Goal: Task Accomplishment & Management: Manage account settings

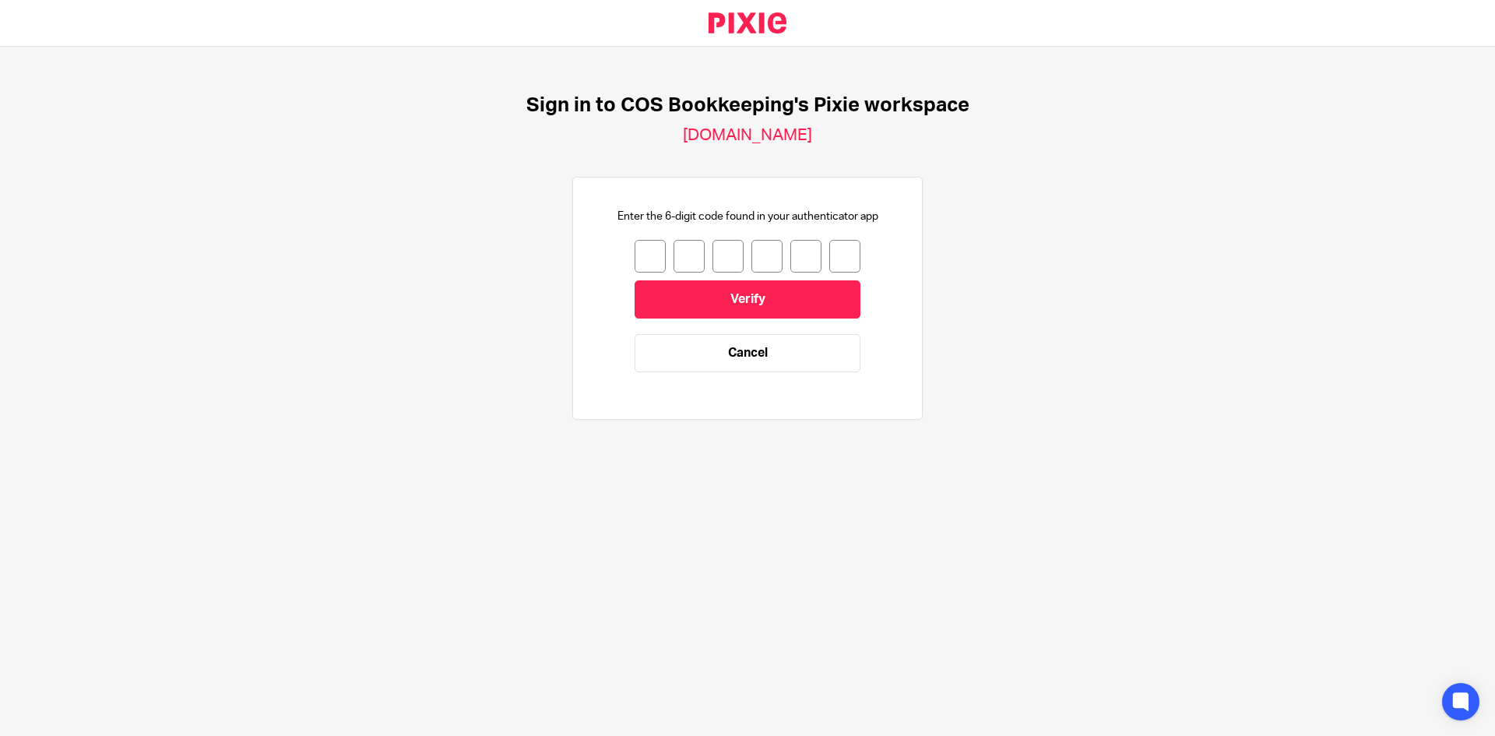
click at [643, 250] on input "number" at bounding box center [650, 256] width 31 height 33
type input "2"
type input "4"
type input "5"
type input "7"
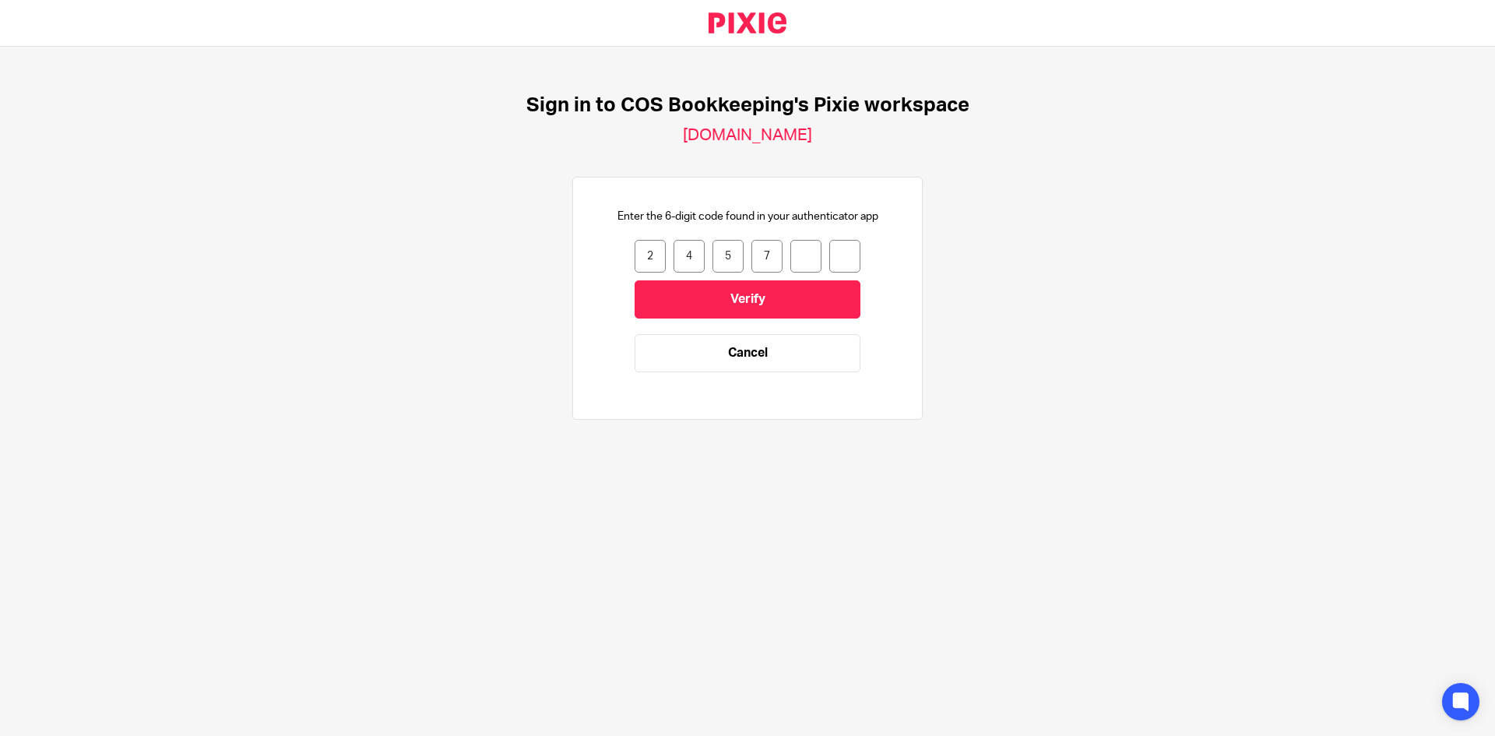
type input "3"
type input "4"
click at [746, 313] on input "Verify" at bounding box center [748, 299] width 226 height 38
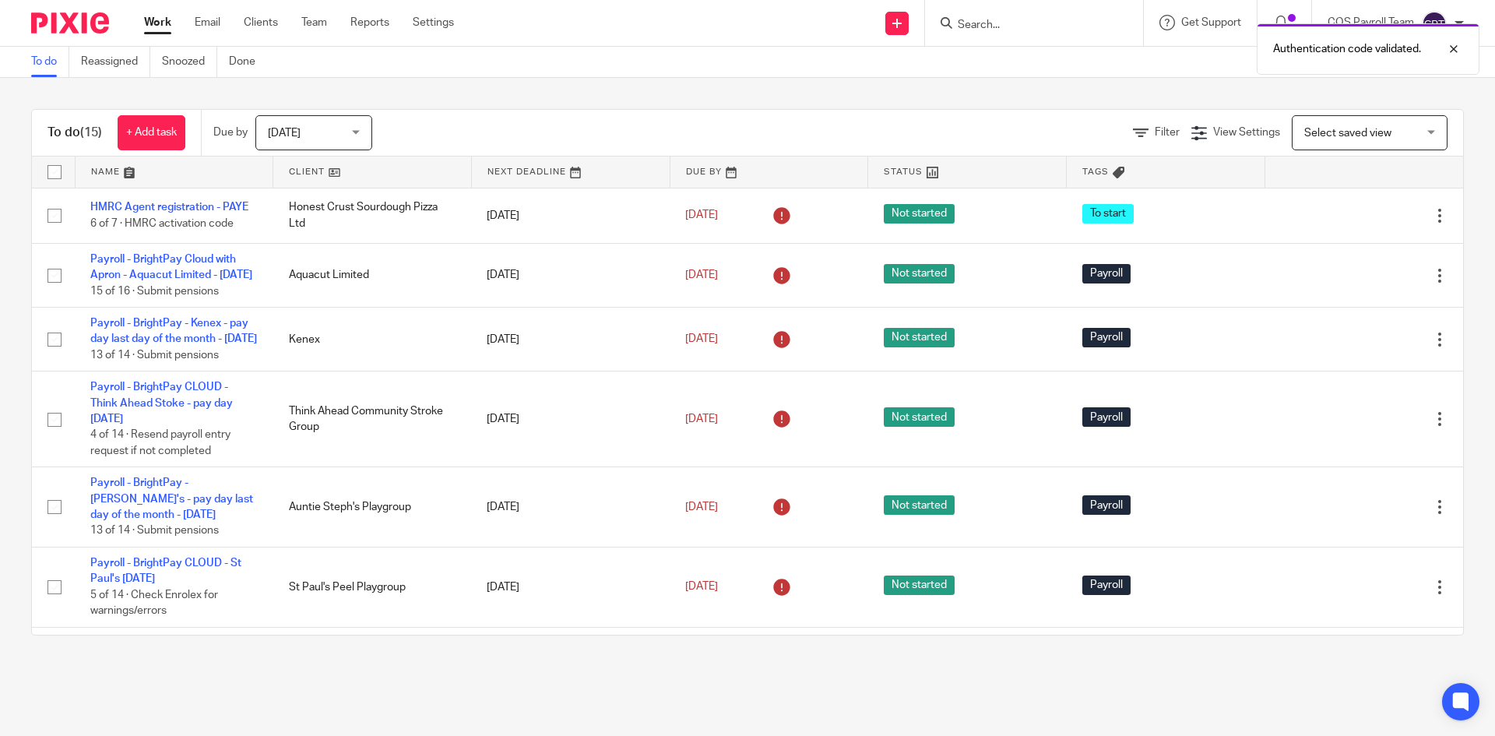
click at [359, 134] on div "Today Today" at bounding box center [313, 132] width 117 height 35
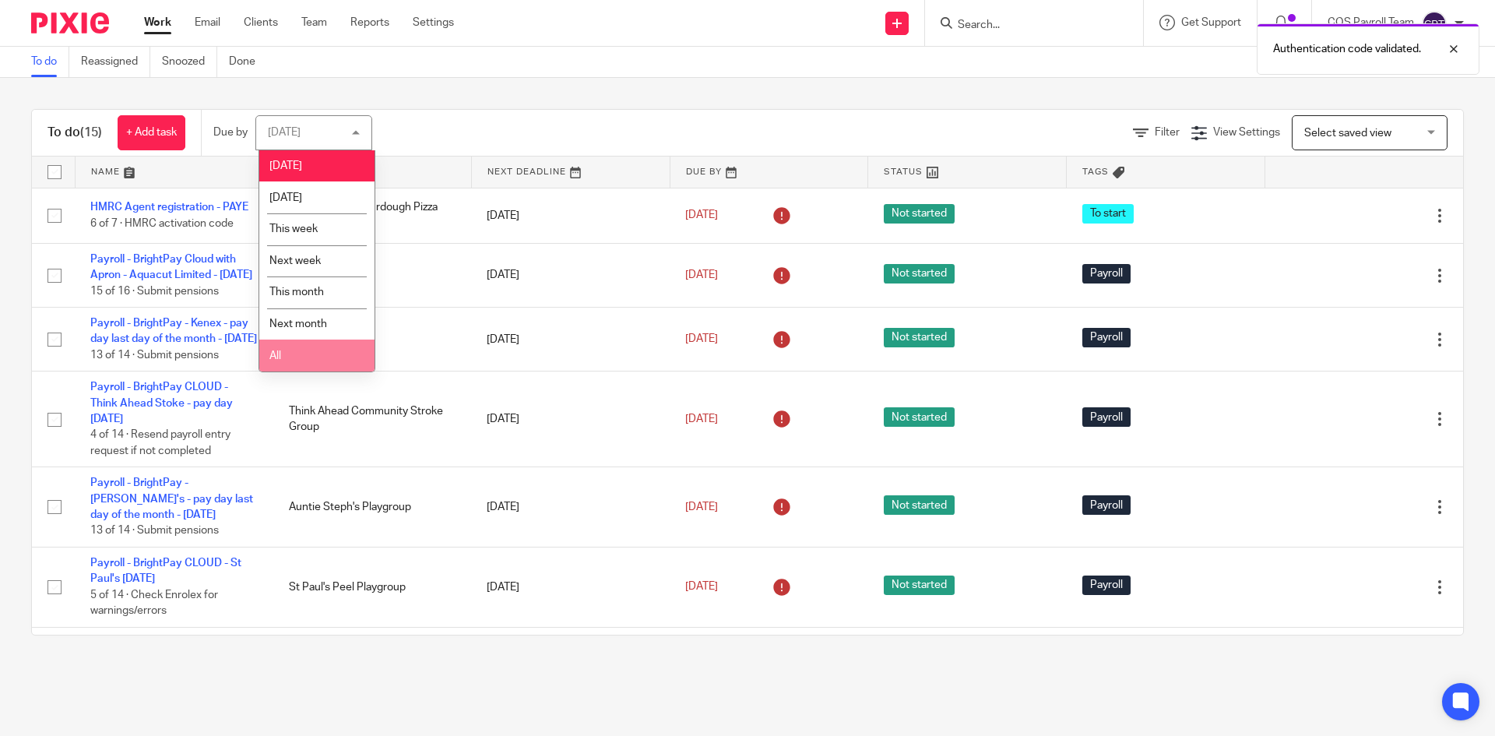
click at [278, 355] on span "All" at bounding box center [275, 356] width 12 height 11
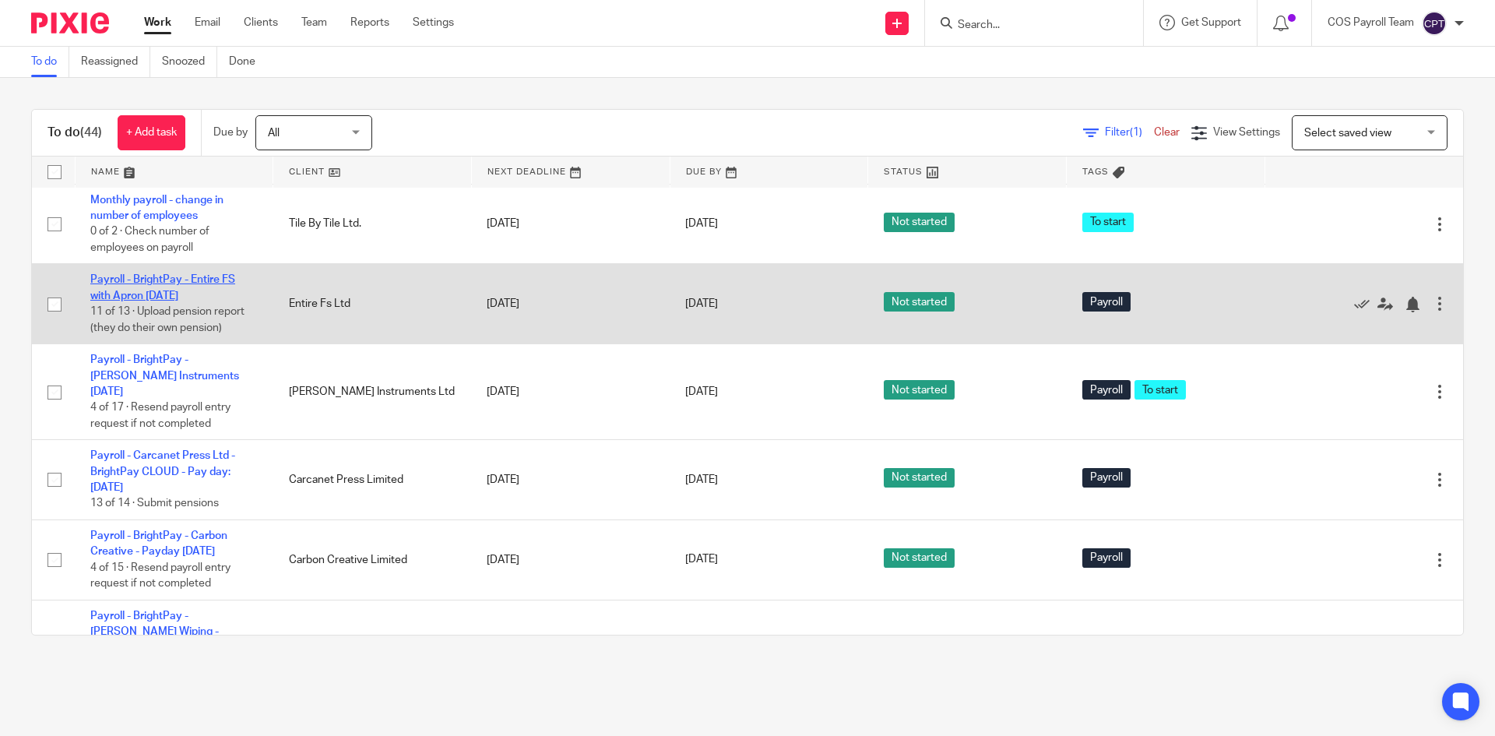
scroll to position [623, 0]
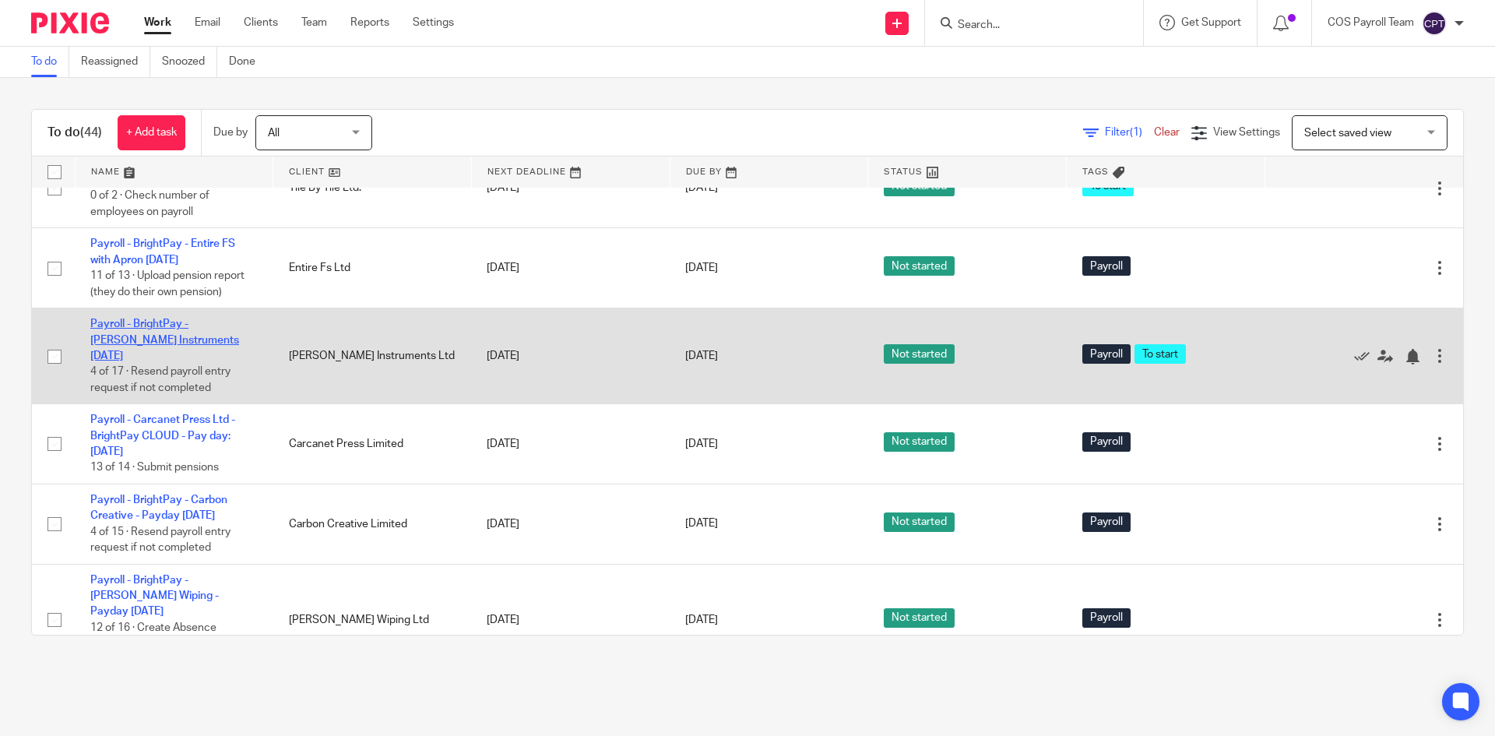
click at [178, 361] on link "Payroll - BrightPay - [PERSON_NAME] Instruments [DATE]" at bounding box center [164, 340] width 149 height 43
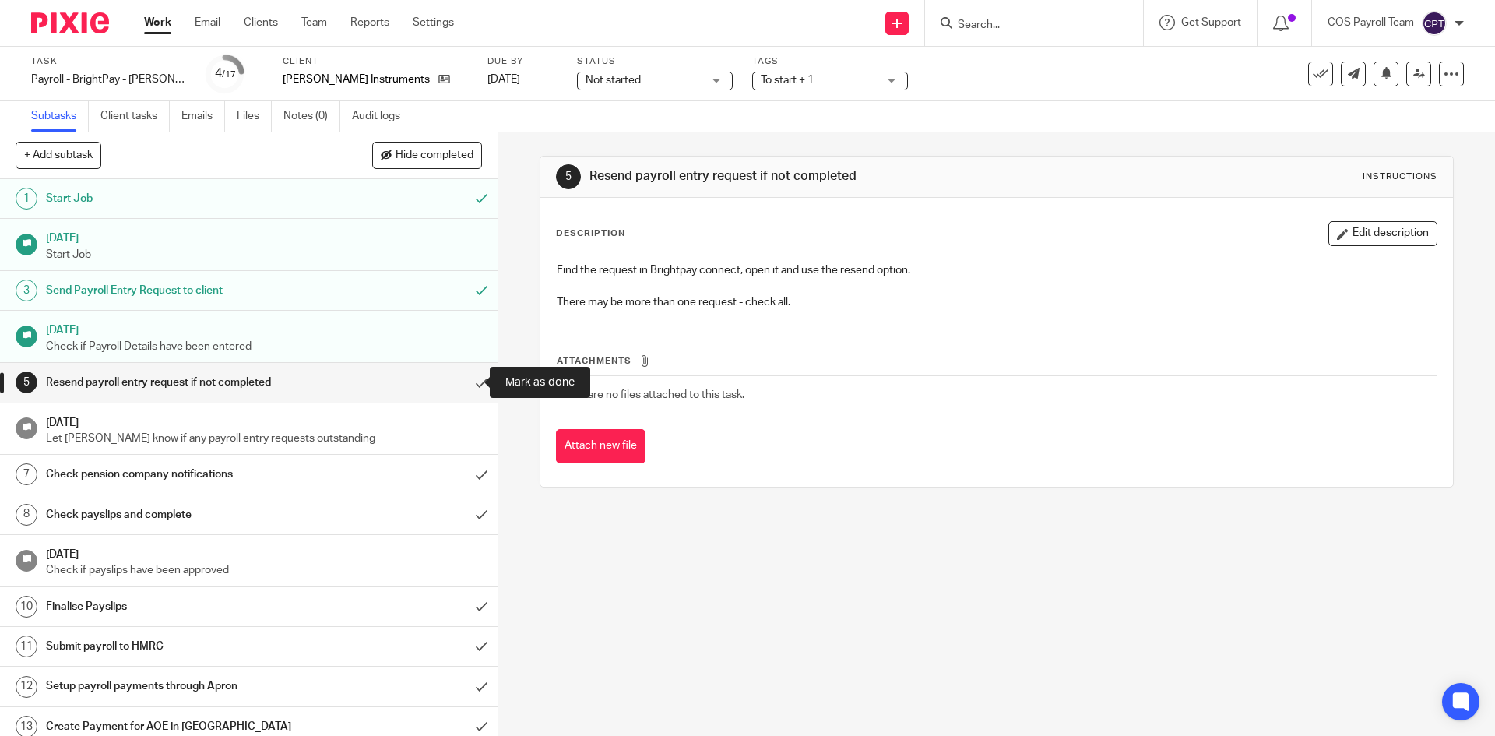
drag, startPoint x: 466, startPoint y: 383, endPoint x: 443, endPoint y: 403, distance: 29.8
click at [466, 383] on input "submit" at bounding box center [249, 382] width 498 height 39
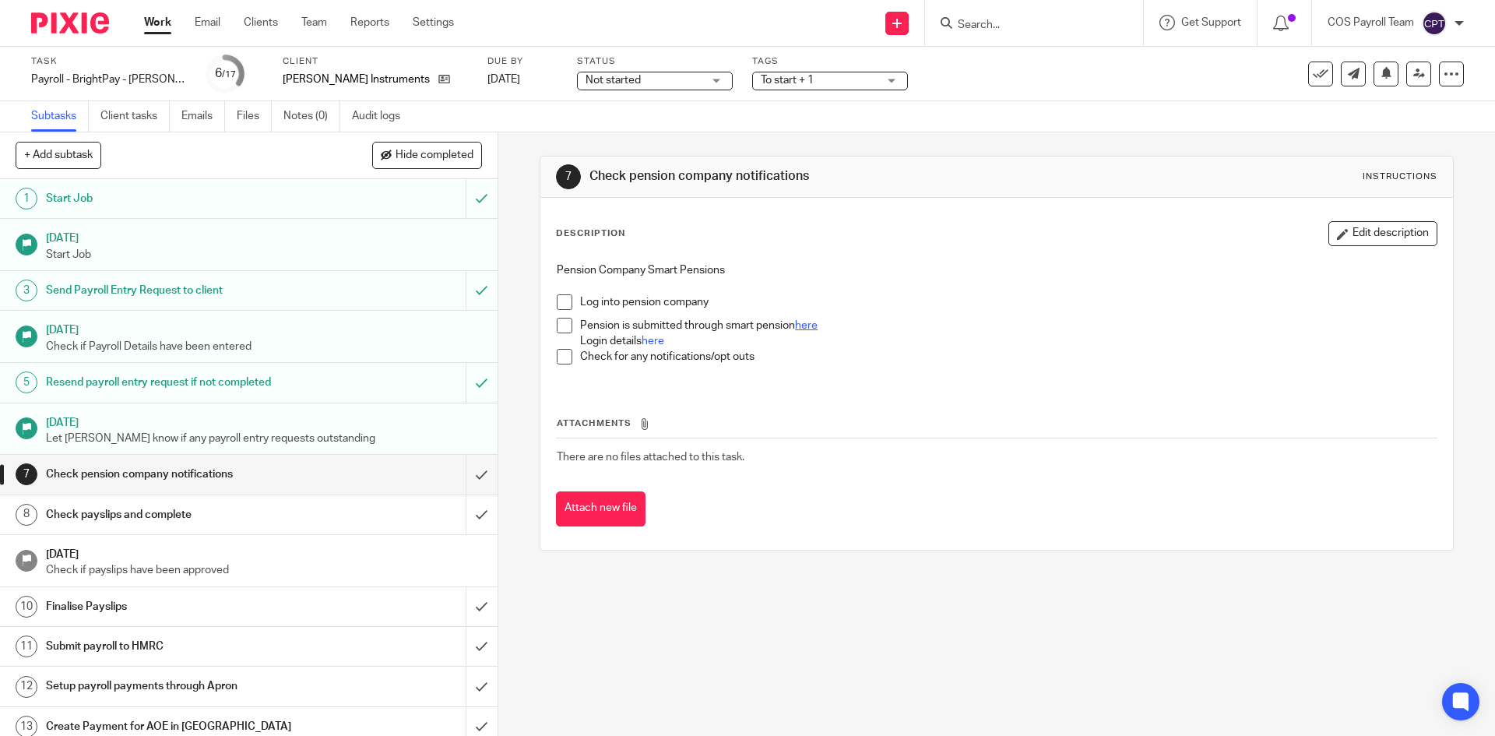
click at [810, 328] on link "here" at bounding box center [806, 325] width 23 height 11
click at [652, 340] on link "here" at bounding box center [653, 341] width 23 height 11
click at [649, 339] on link "here" at bounding box center [653, 341] width 23 height 11
click at [558, 303] on span at bounding box center [565, 302] width 16 height 16
click at [558, 324] on span at bounding box center [565, 326] width 16 height 16
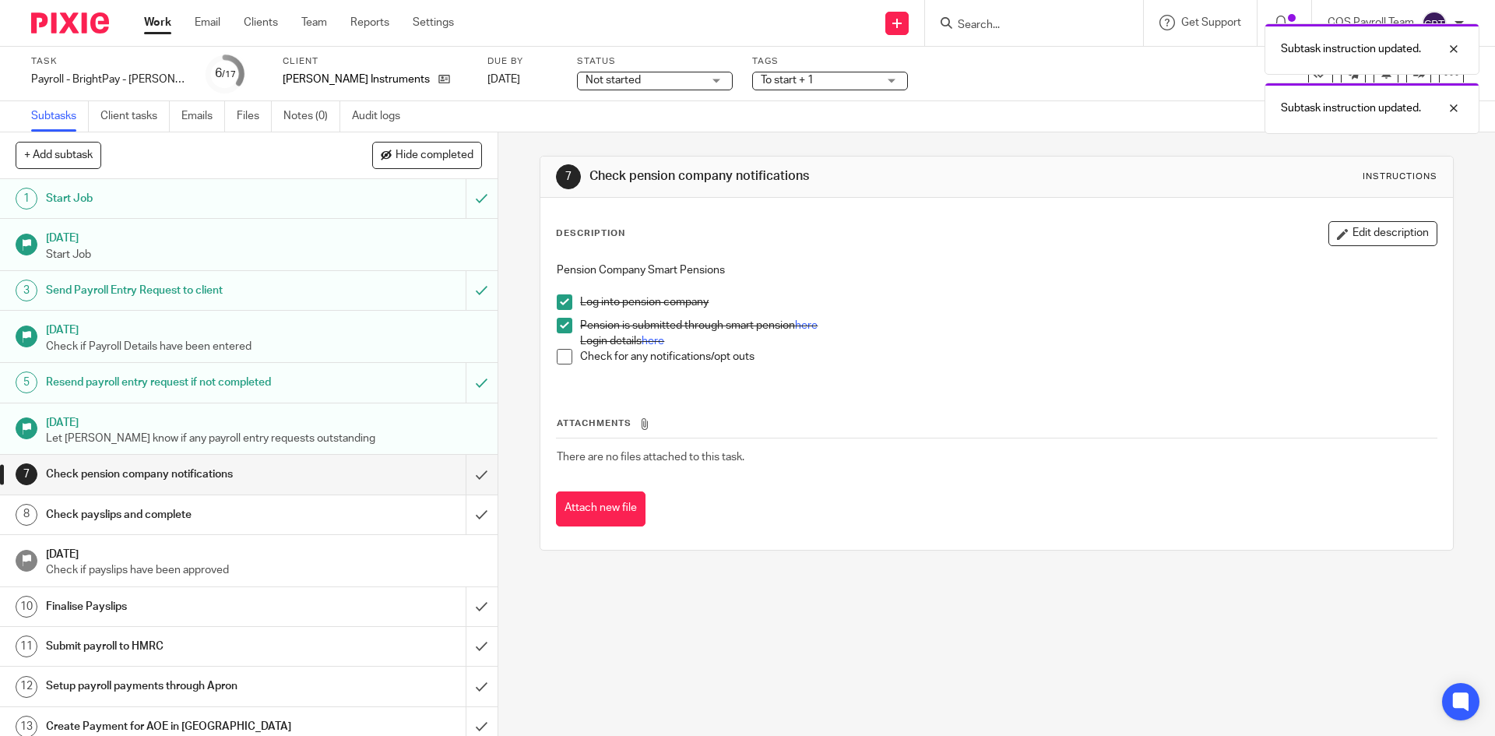
drag, startPoint x: 557, startPoint y: 358, endPoint x: 549, endPoint y: 378, distance: 21.7
click at [557, 358] on span at bounding box center [565, 357] width 16 height 16
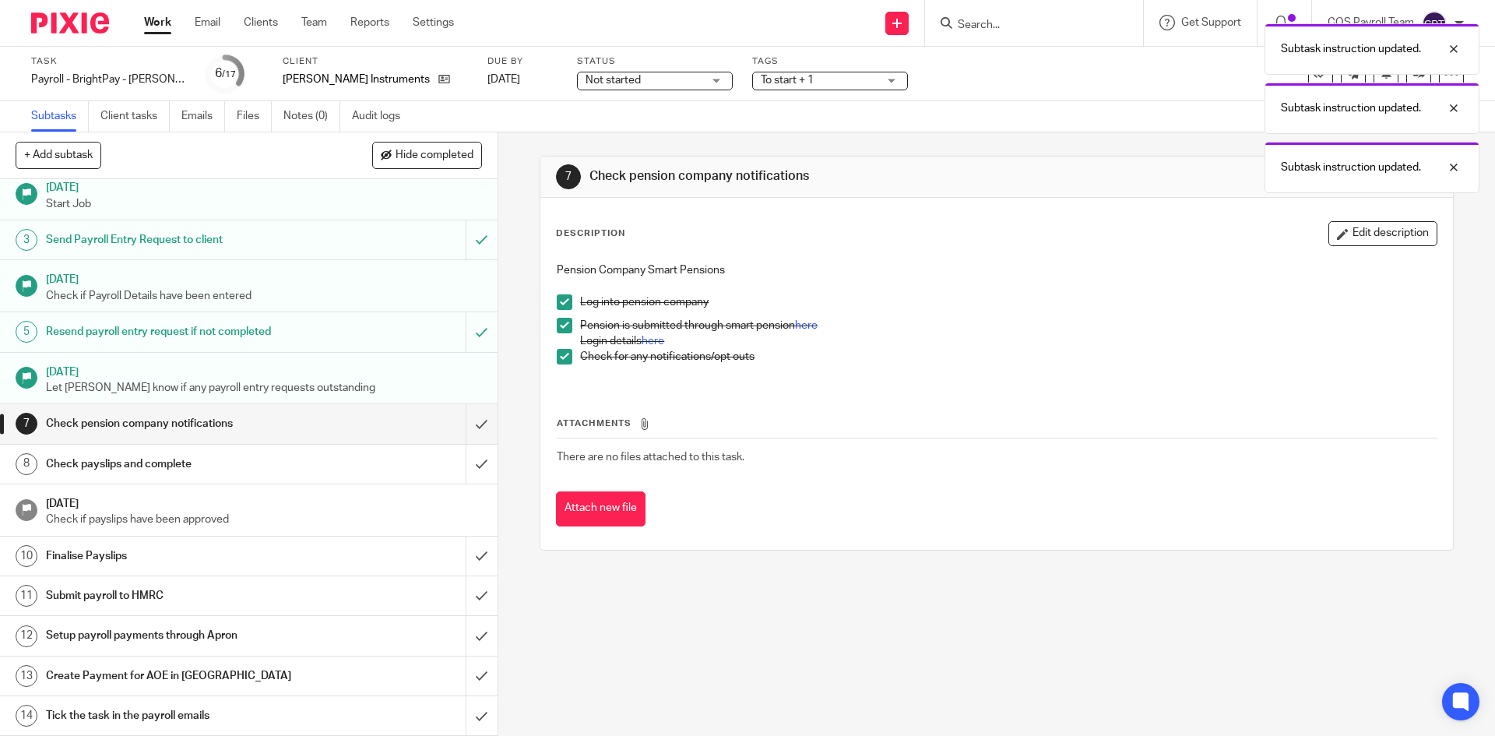
scroll to position [78, 0]
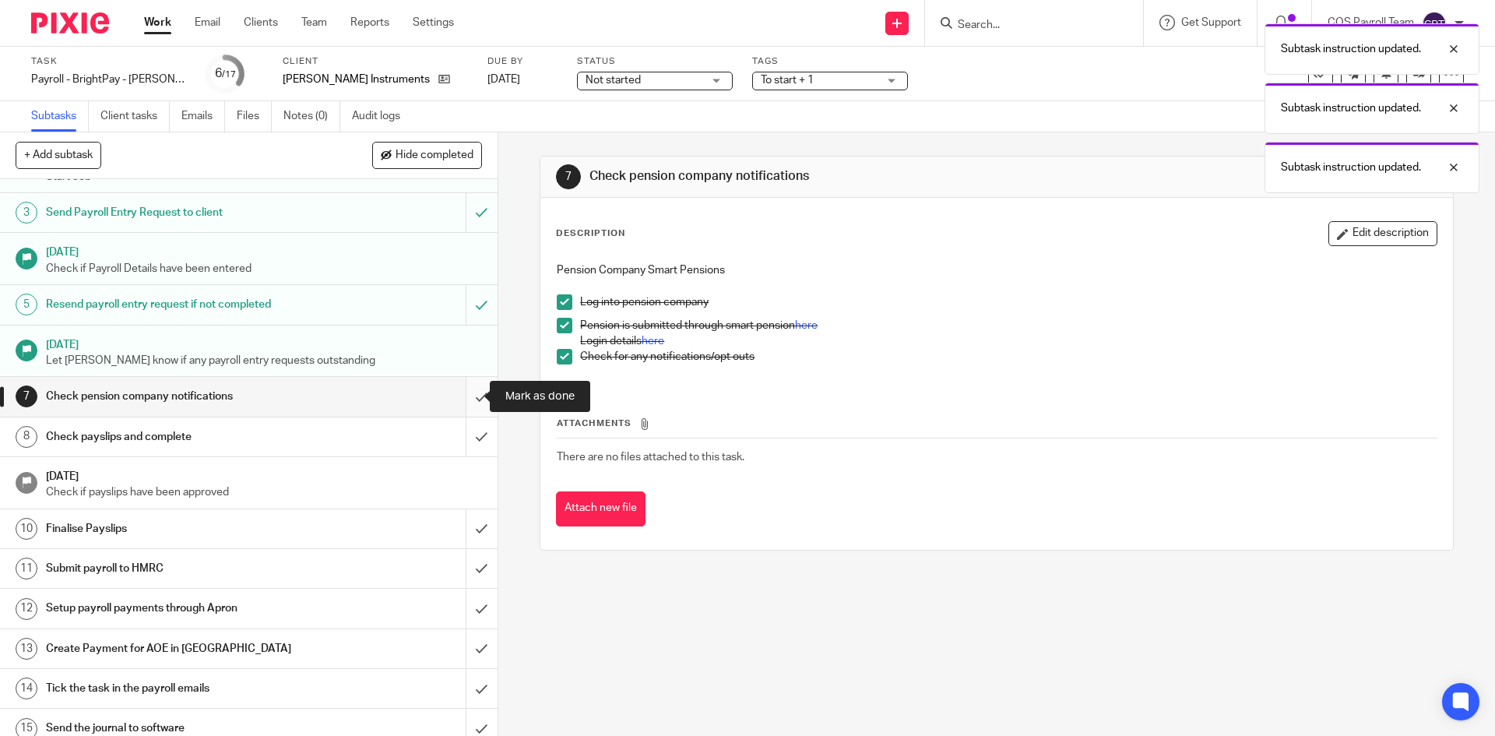
click at [457, 399] on input "submit" at bounding box center [249, 396] width 498 height 39
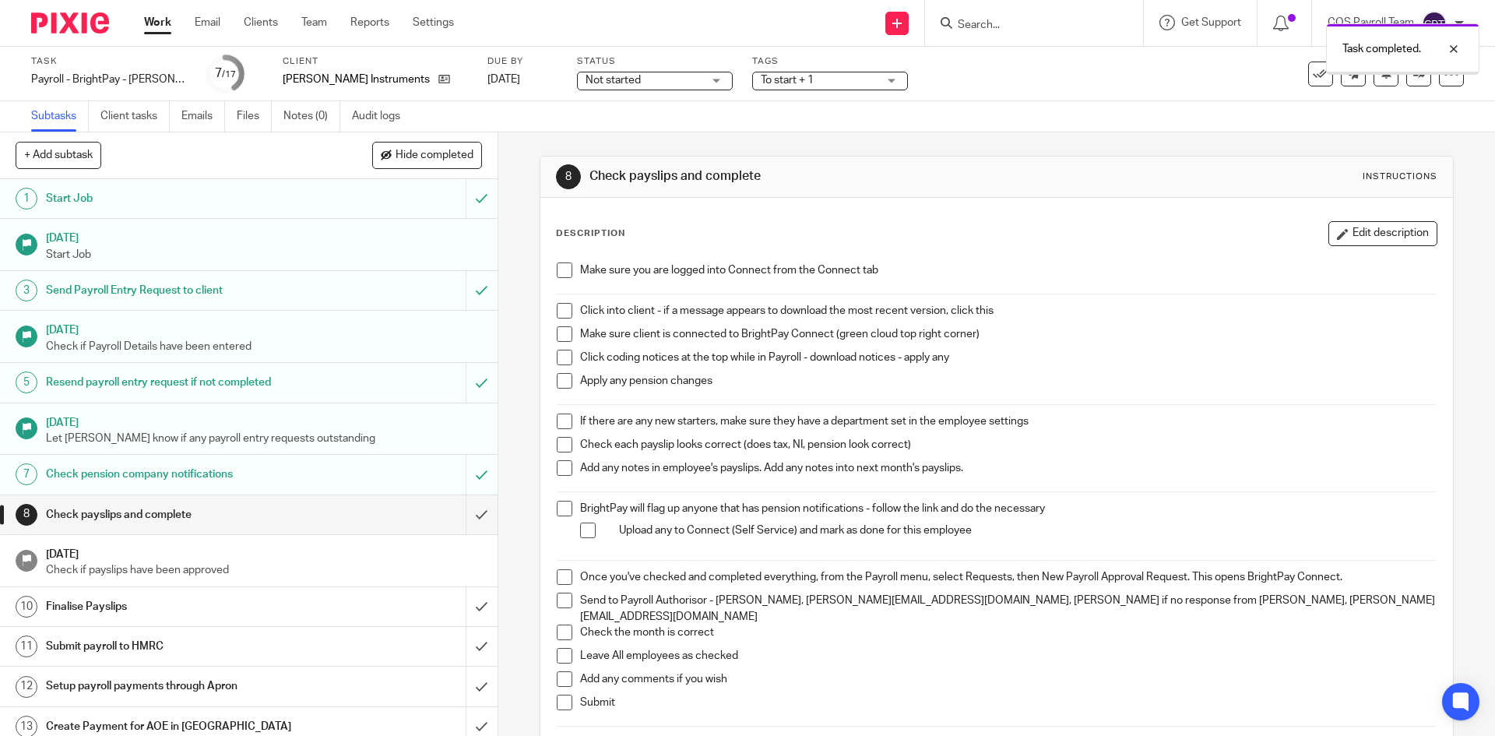
click at [559, 266] on span at bounding box center [565, 270] width 16 height 16
drag, startPoint x: 558, startPoint y: 306, endPoint x: 576, endPoint y: 338, distance: 36.6
click at [558, 305] on span at bounding box center [565, 311] width 16 height 16
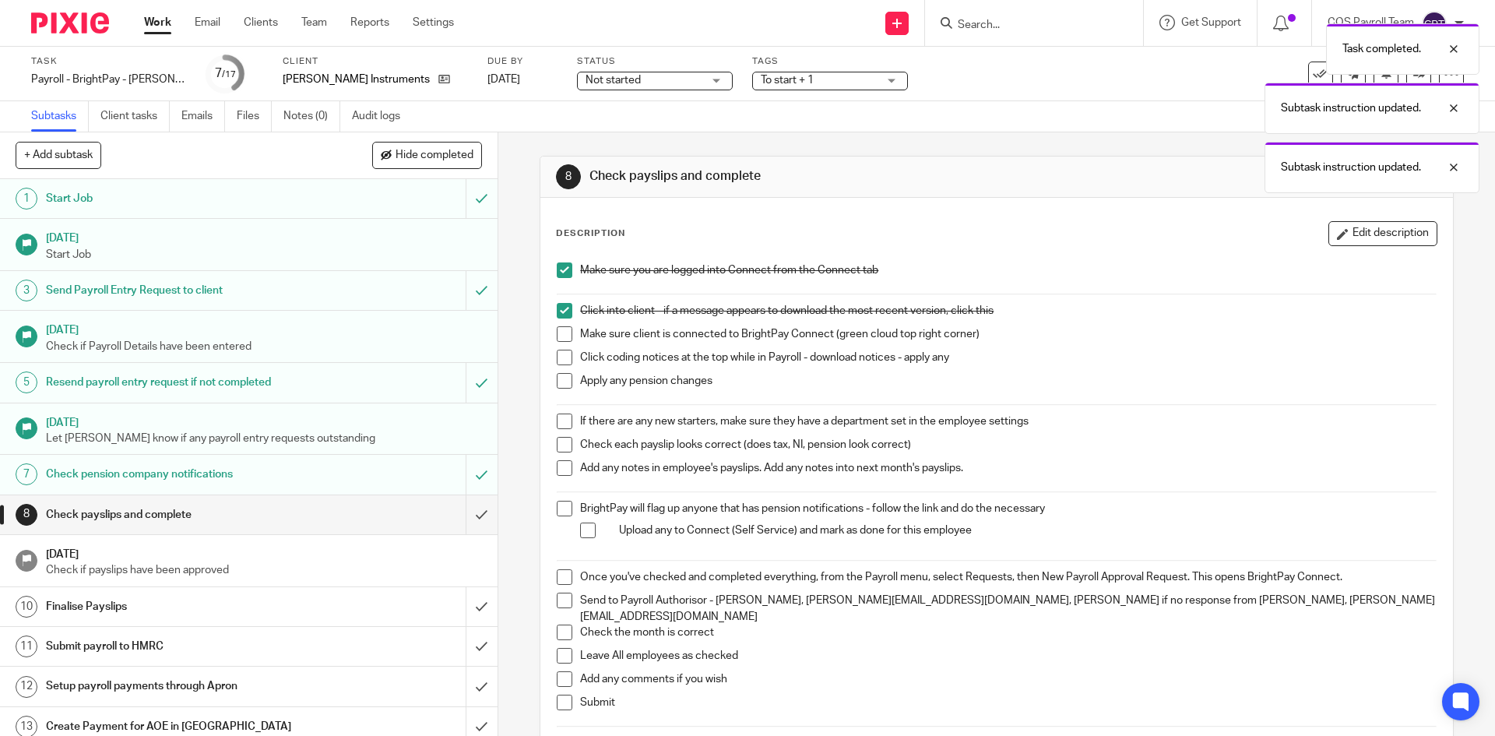
click at [560, 334] on span at bounding box center [565, 334] width 16 height 16
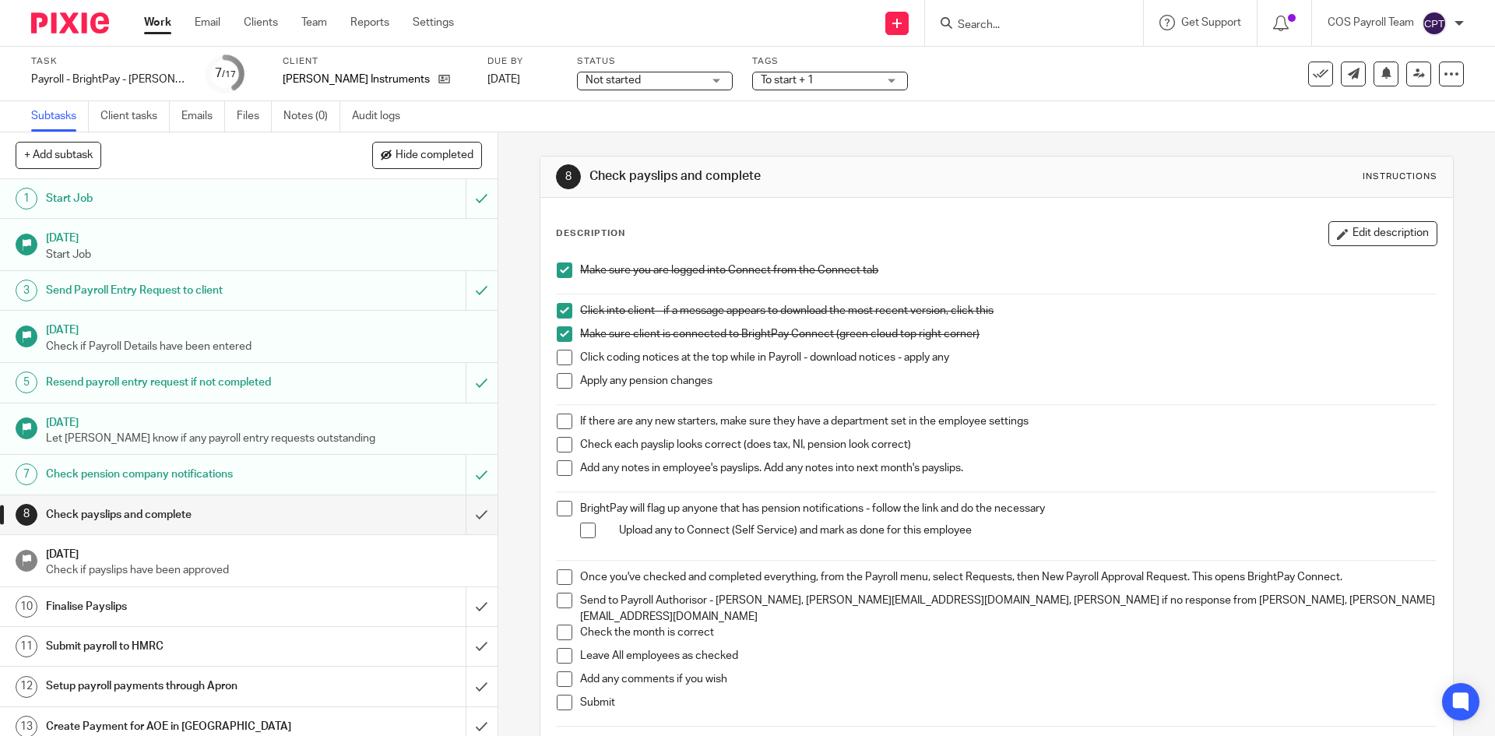
click at [563, 357] on span at bounding box center [565, 358] width 16 height 16
click at [562, 379] on span at bounding box center [565, 381] width 16 height 16
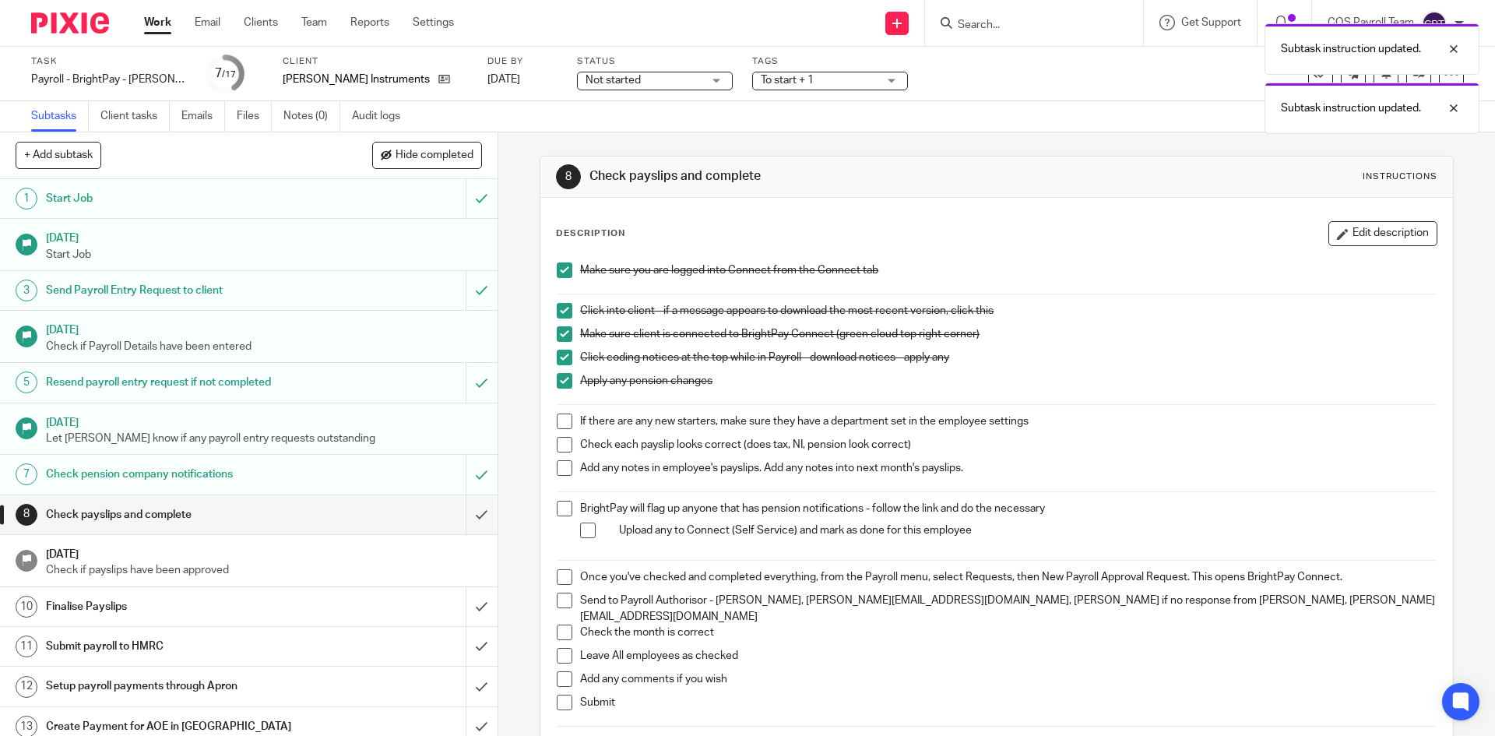
click at [560, 421] on span at bounding box center [565, 422] width 16 height 16
click at [558, 446] on span at bounding box center [565, 445] width 16 height 16
click at [558, 468] on span at bounding box center [565, 468] width 16 height 16
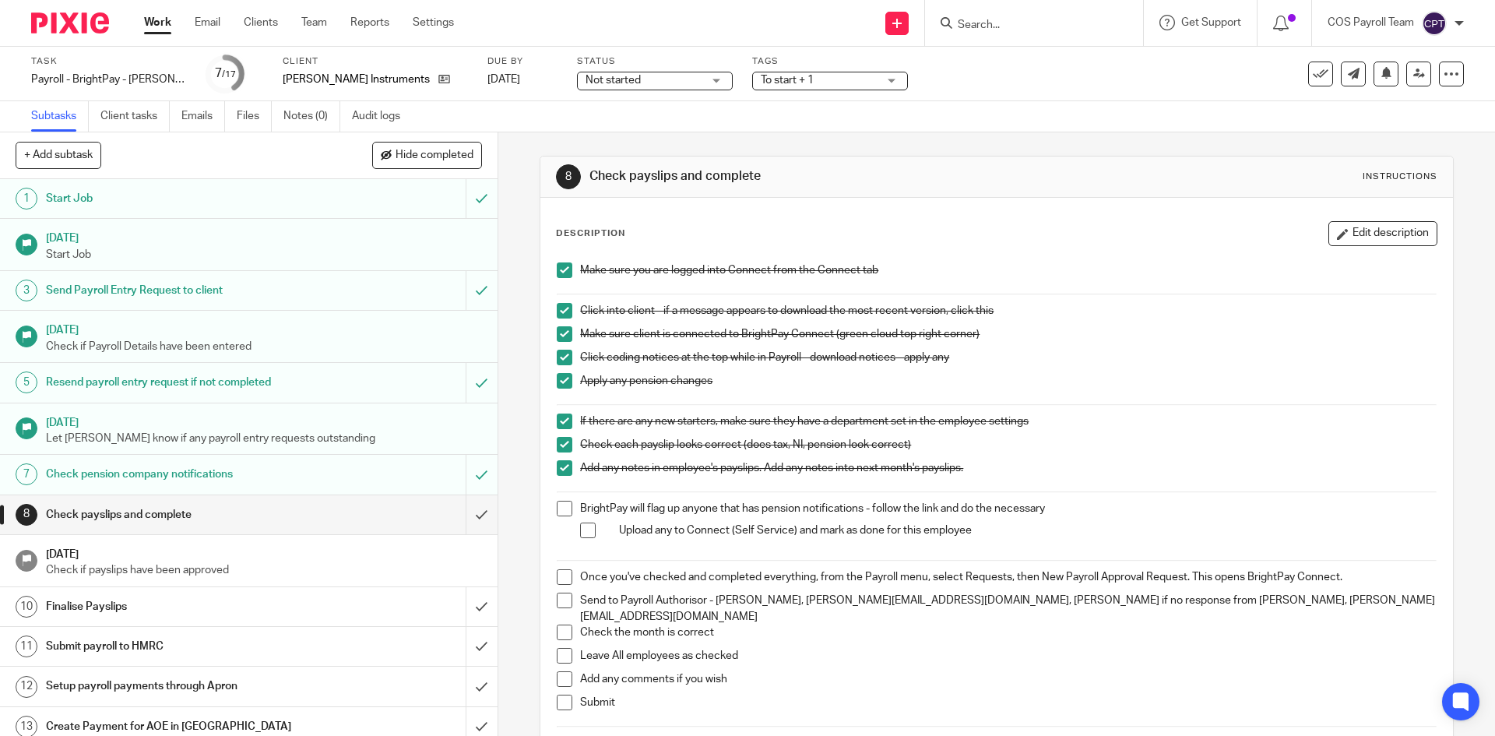
click at [562, 504] on span at bounding box center [565, 509] width 16 height 16
drag, startPoint x: 583, startPoint y: 534, endPoint x: 567, endPoint y: 544, distance: 19.0
click at [583, 534] on span at bounding box center [588, 531] width 16 height 16
drag, startPoint x: 562, startPoint y: 575, endPoint x: 564, endPoint y: 591, distance: 16.4
click at [562, 577] on span at bounding box center [565, 577] width 16 height 16
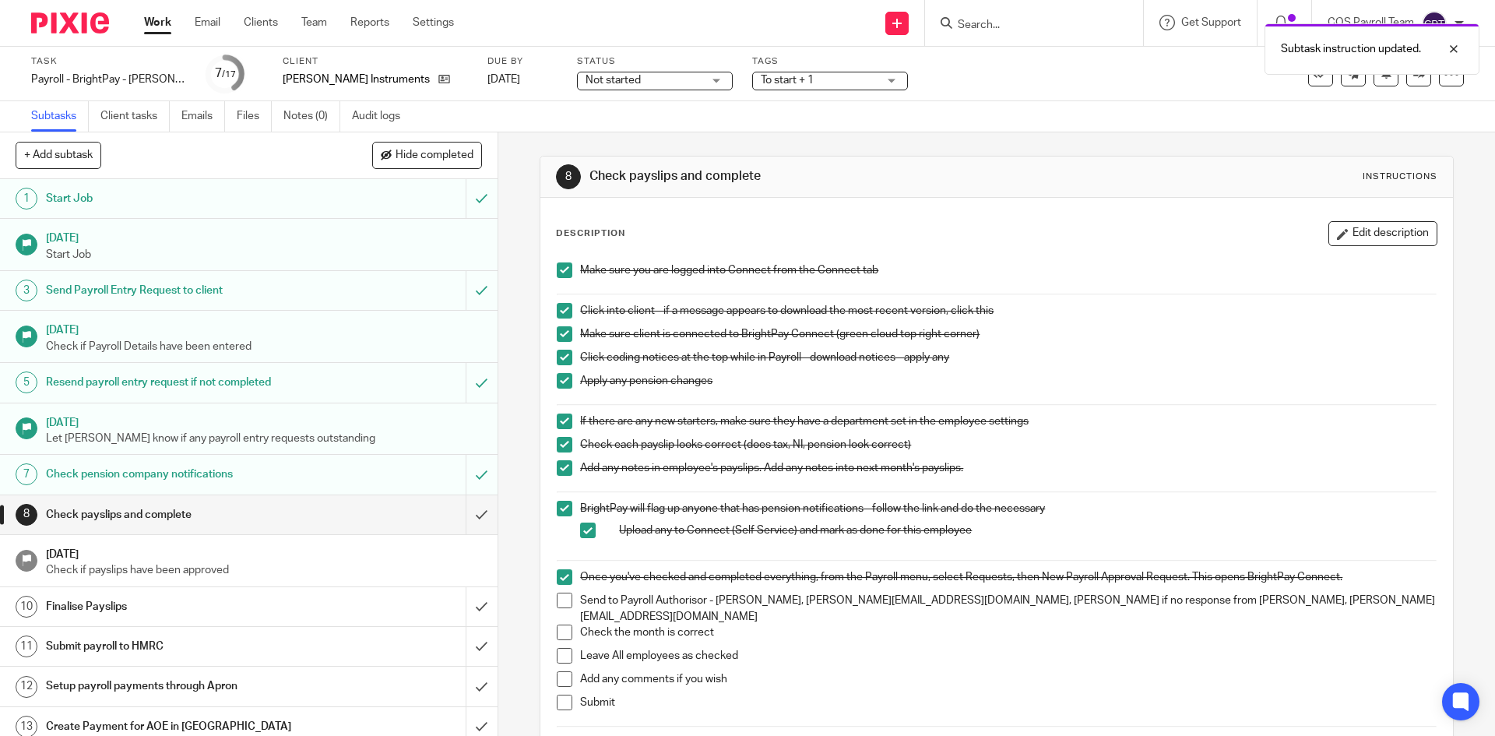
click at [560, 602] on span at bounding box center [565, 601] width 16 height 16
click at [559, 625] on span at bounding box center [565, 633] width 16 height 16
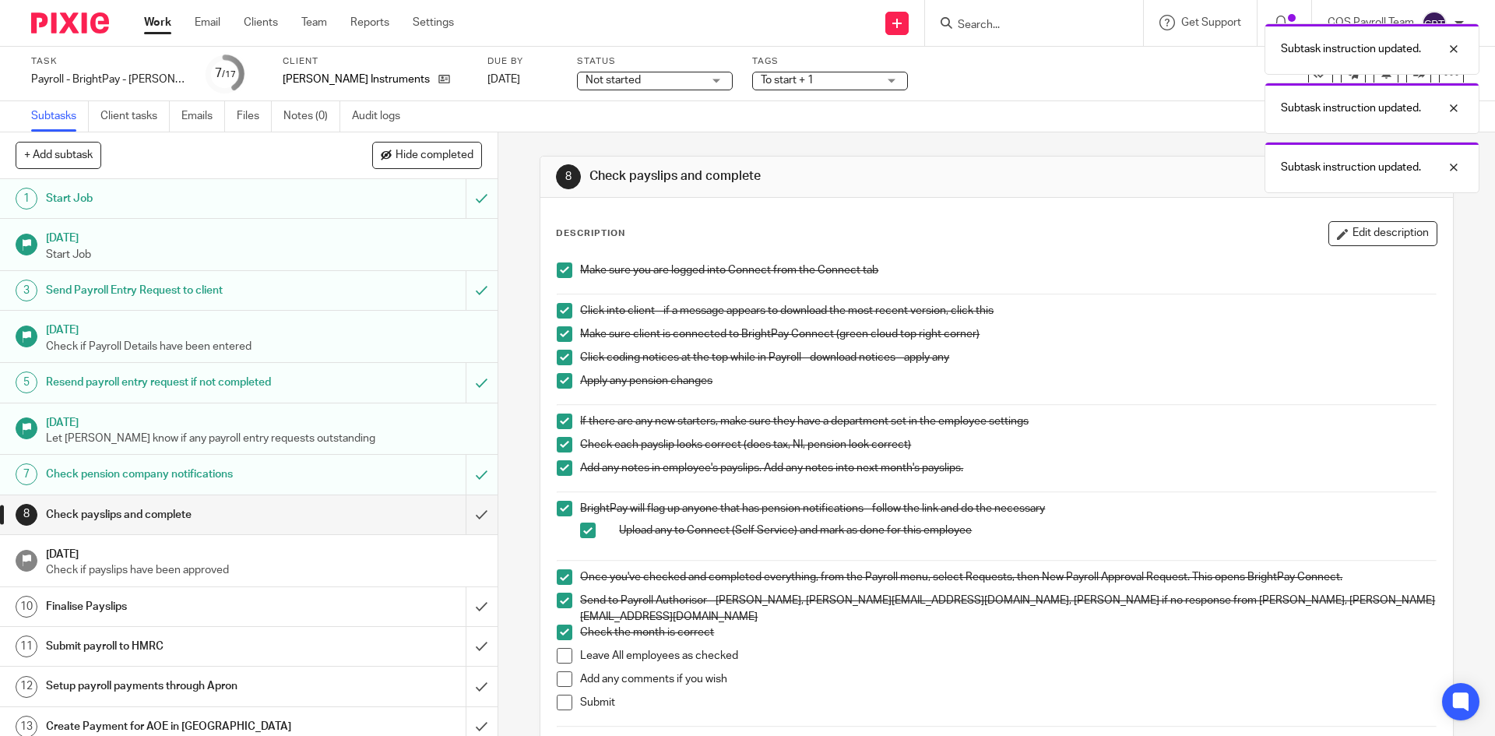
click at [559, 648] on span at bounding box center [565, 656] width 16 height 16
click at [559, 673] on span at bounding box center [565, 679] width 16 height 16
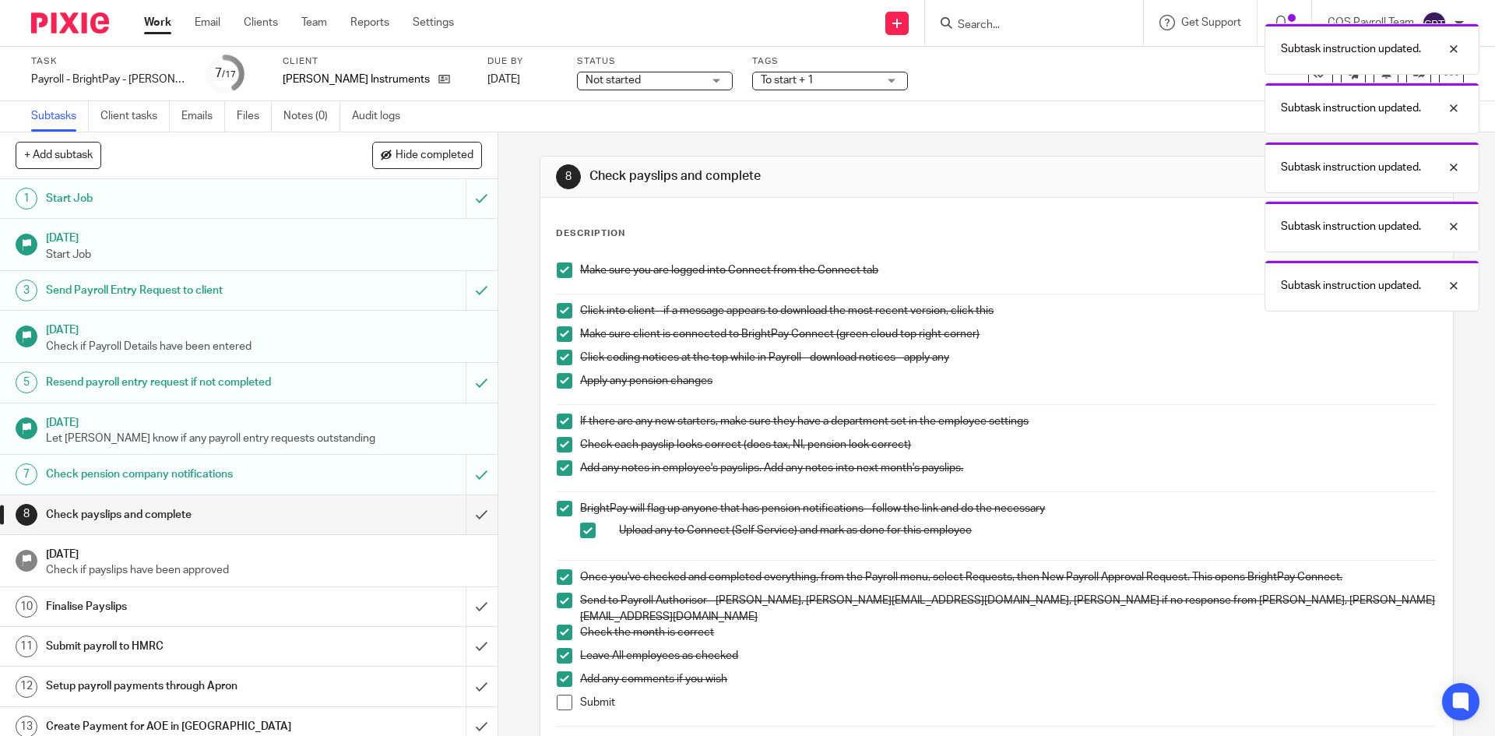
click at [561, 699] on span at bounding box center [565, 703] width 16 height 16
click at [461, 516] on input "submit" at bounding box center [249, 514] width 498 height 39
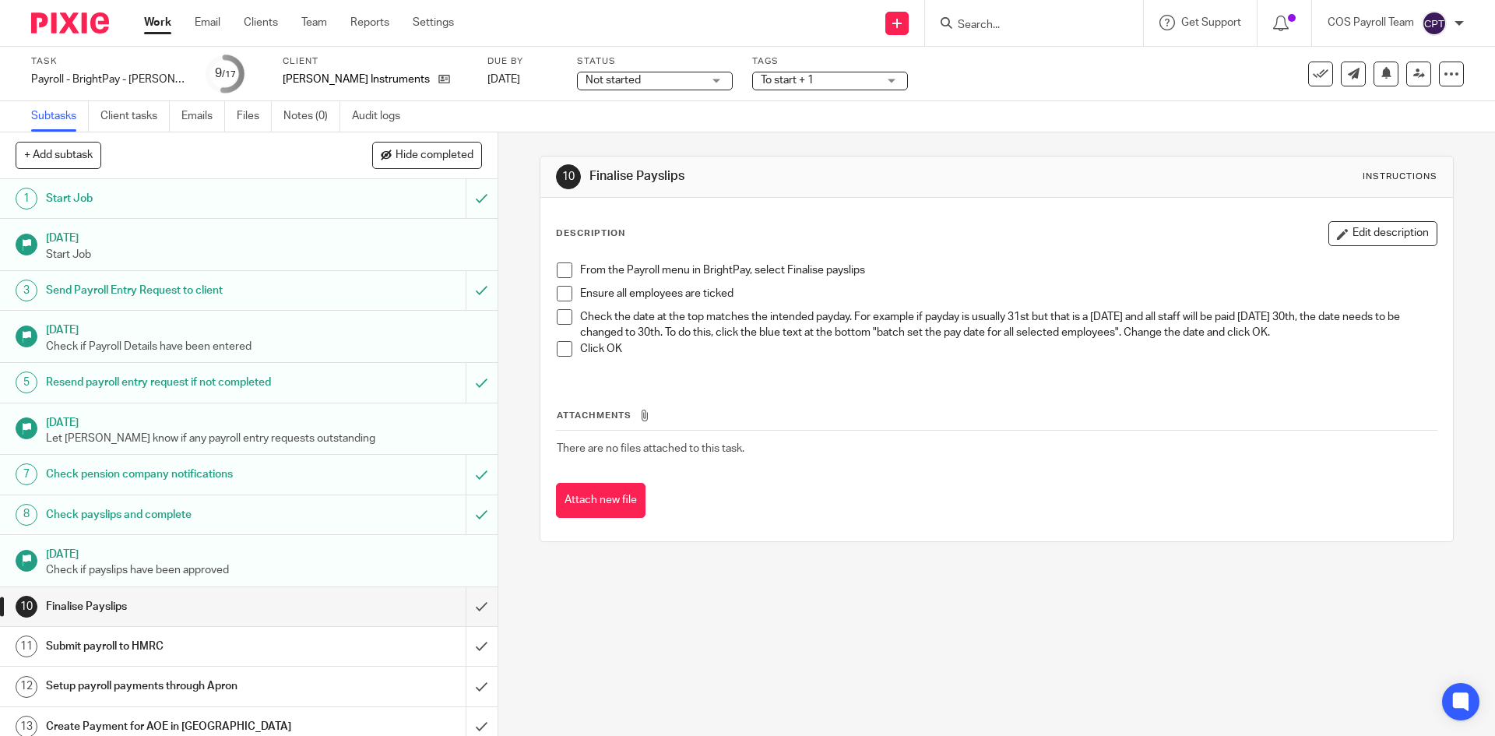
click at [153, 28] on link "Work" at bounding box center [157, 23] width 27 height 16
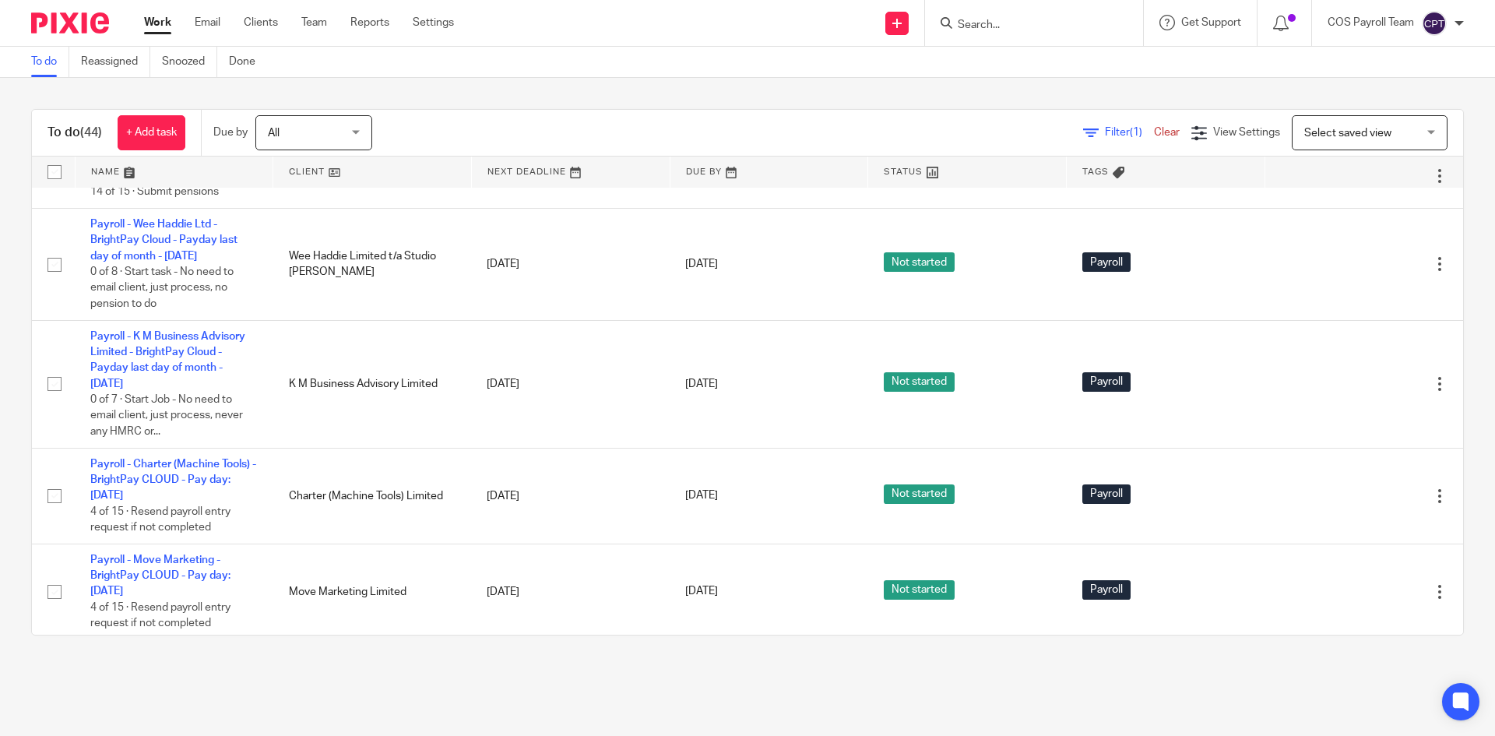
scroll to position [1168, 0]
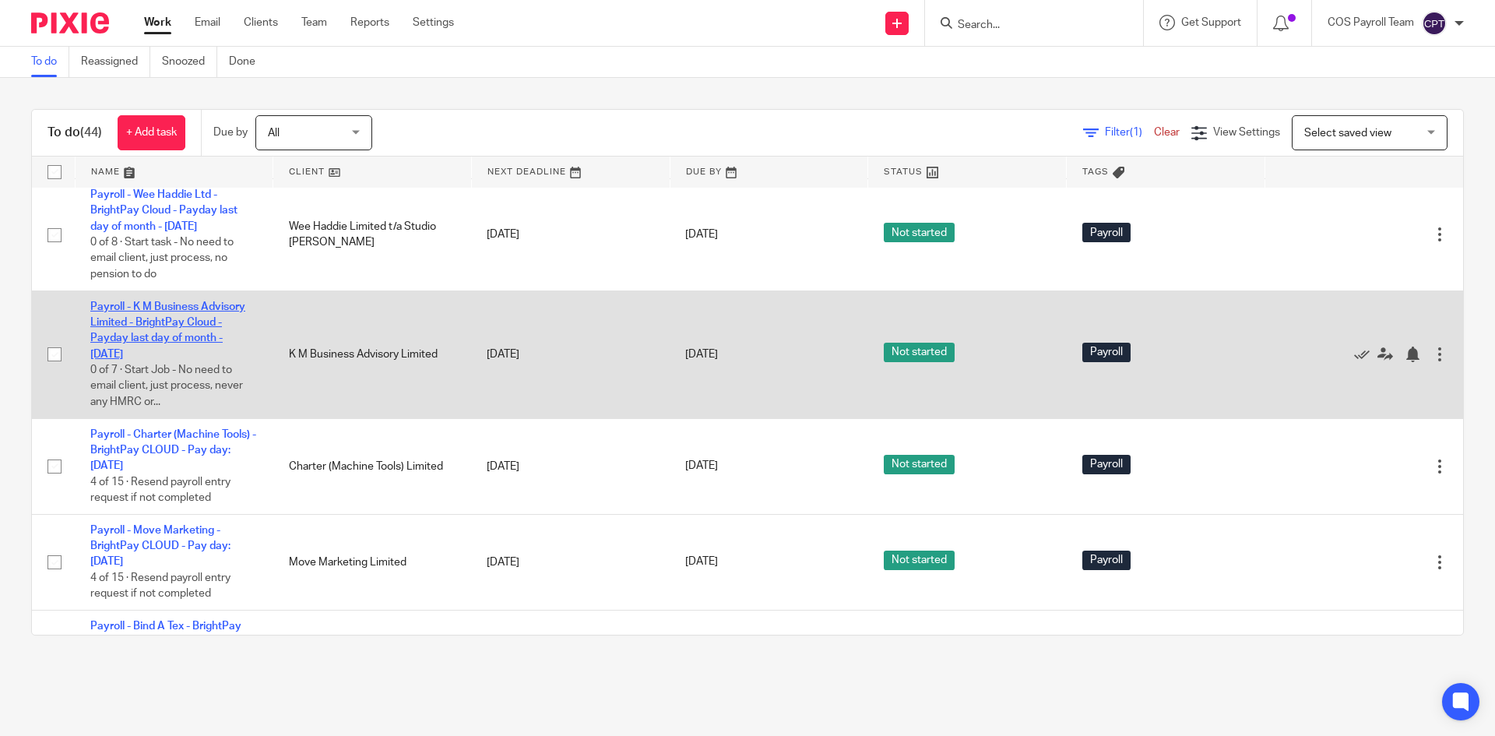
click at [133, 360] on link "Payroll - K M Business Advisory Limited - BrightPay Cloud - Payday last day of …" at bounding box center [167, 330] width 155 height 58
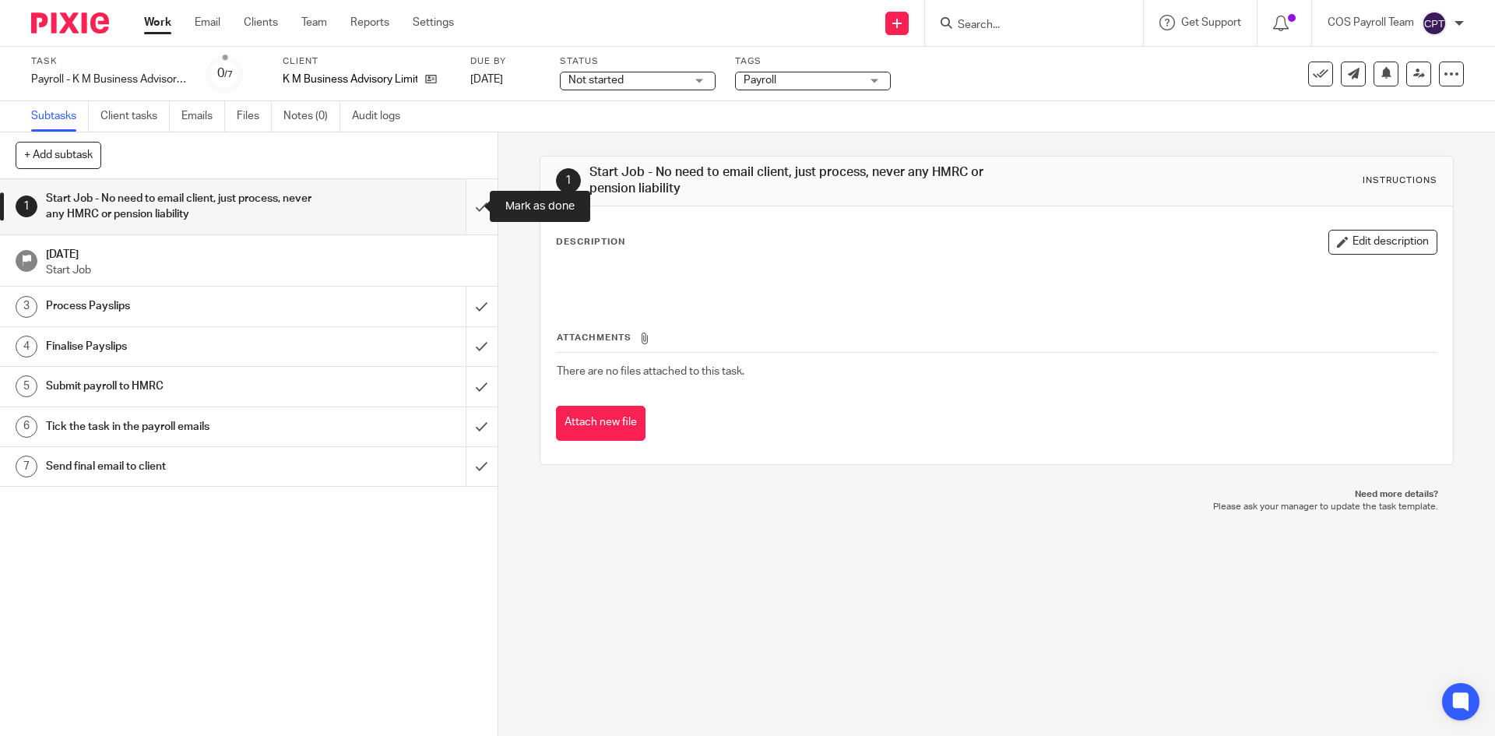
click at [460, 206] on input "submit" at bounding box center [249, 206] width 498 height 55
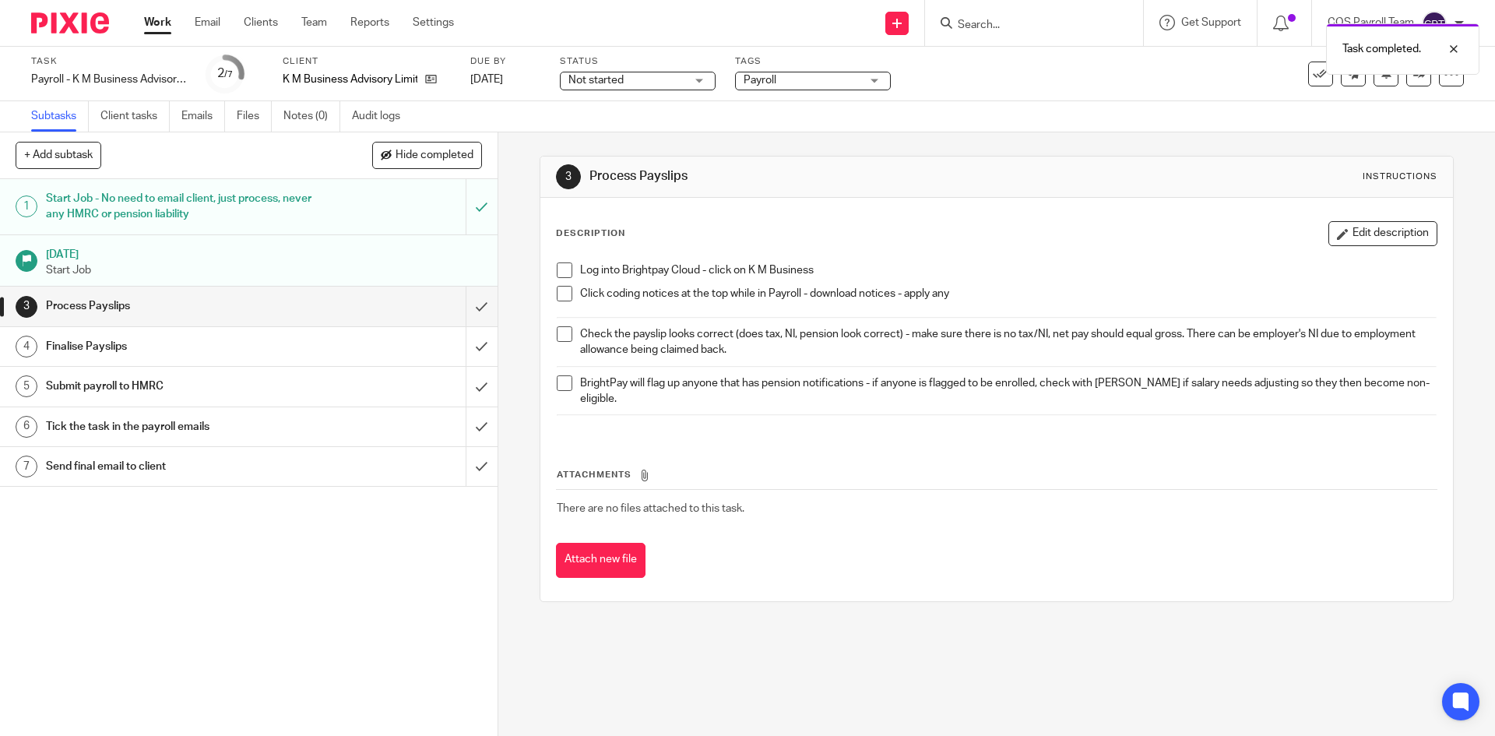
click at [564, 271] on span at bounding box center [565, 270] width 16 height 16
click at [561, 292] on span at bounding box center [565, 294] width 16 height 16
click at [563, 333] on span at bounding box center [565, 334] width 16 height 16
click at [562, 385] on span at bounding box center [565, 383] width 16 height 16
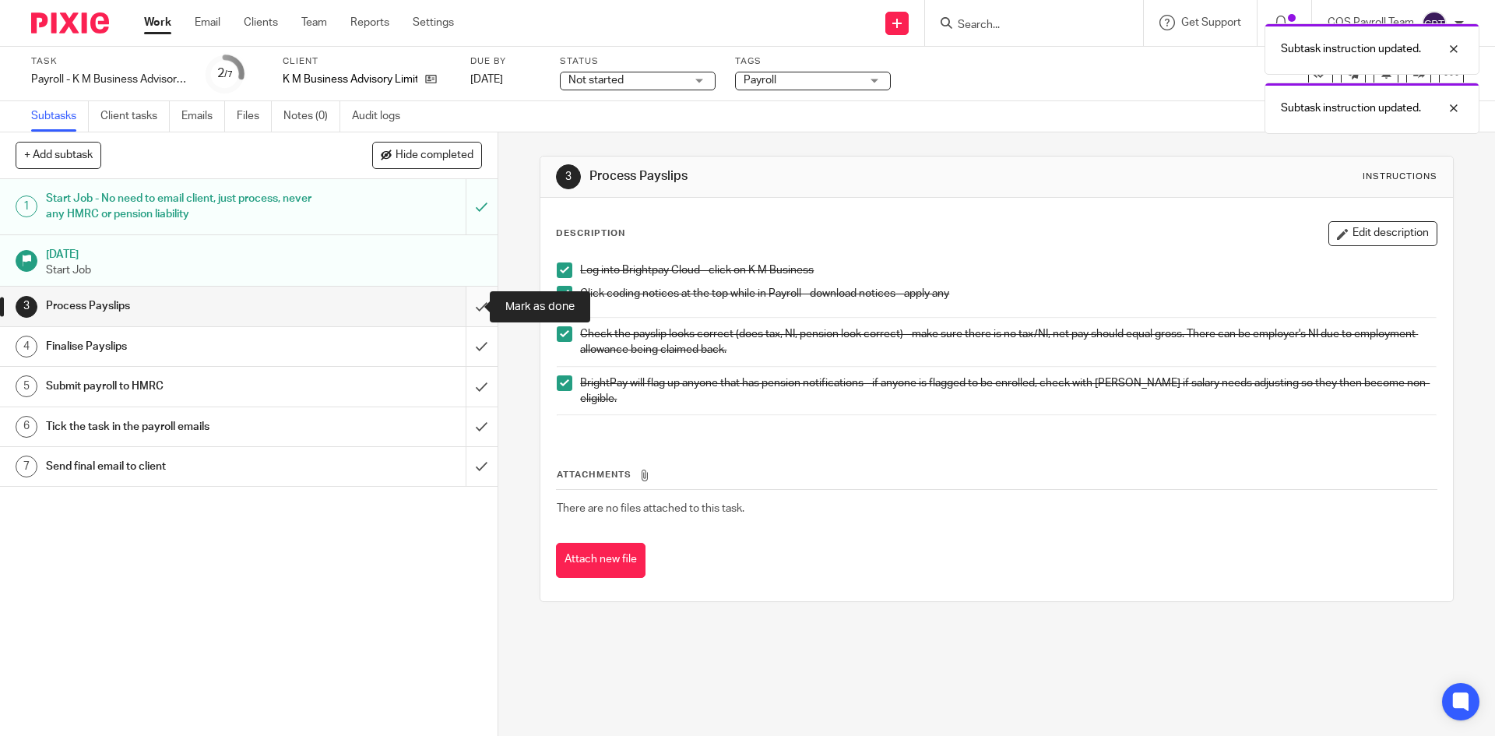
click at [468, 309] on input "submit" at bounding box center [249, 306] width 498 height 39
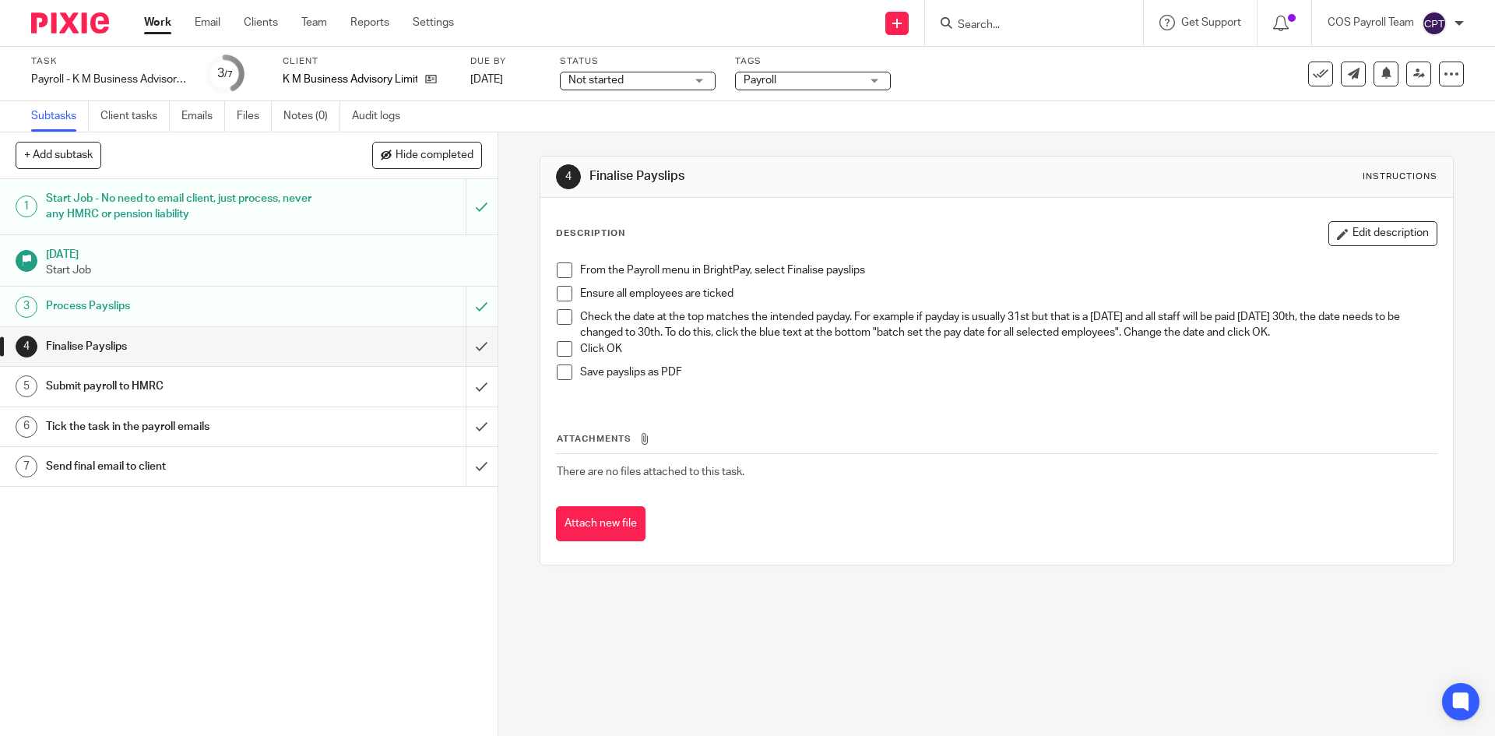
click at [561, 269] on span at bounding box center [565, 270] width 16 height 16
click at [558, 293] on span at bounding box center [565, 294] width 16 height 16
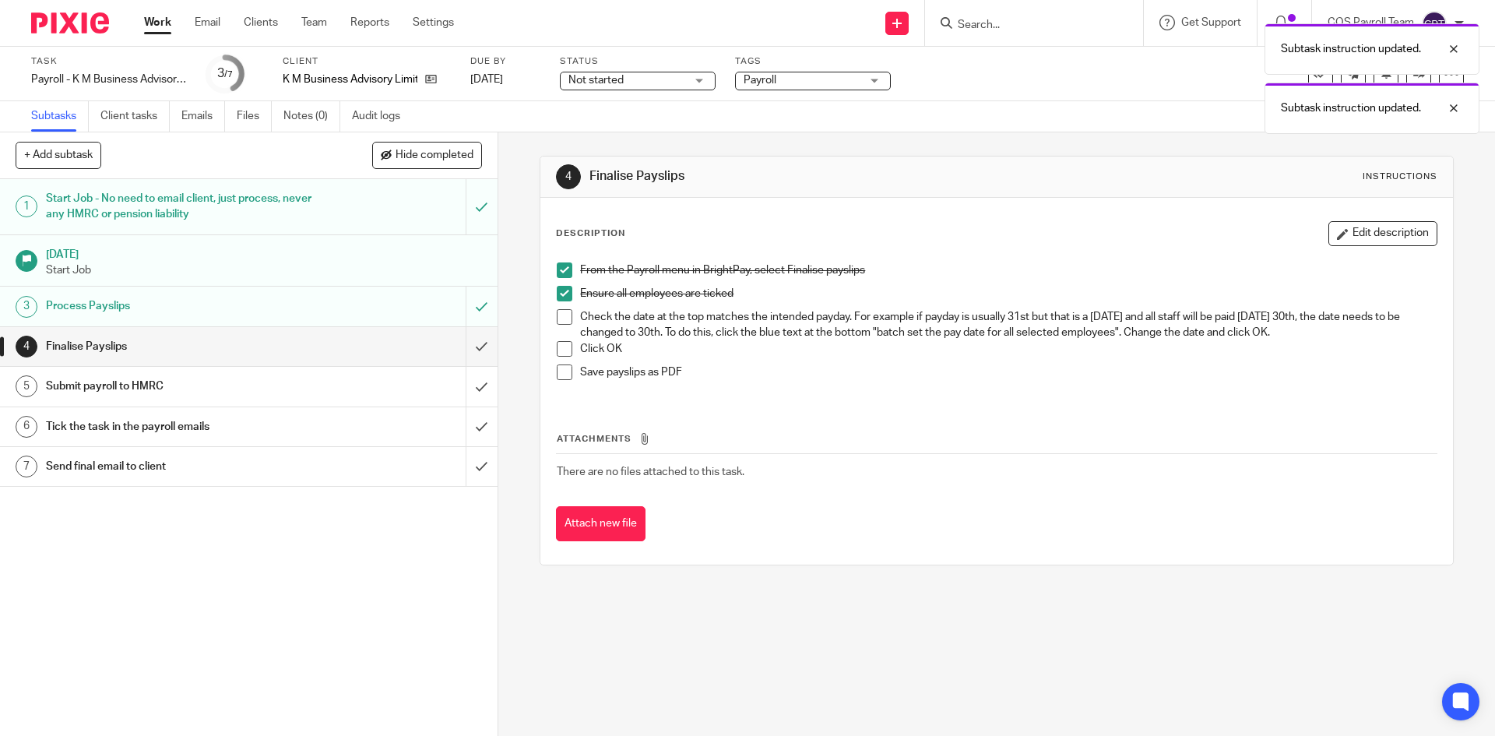
click at [560, 315] on span at bounding box center [565, 317] width 16 height 16
click at [561, 348] on span at bounding box center [565, 349] width 16 height 16
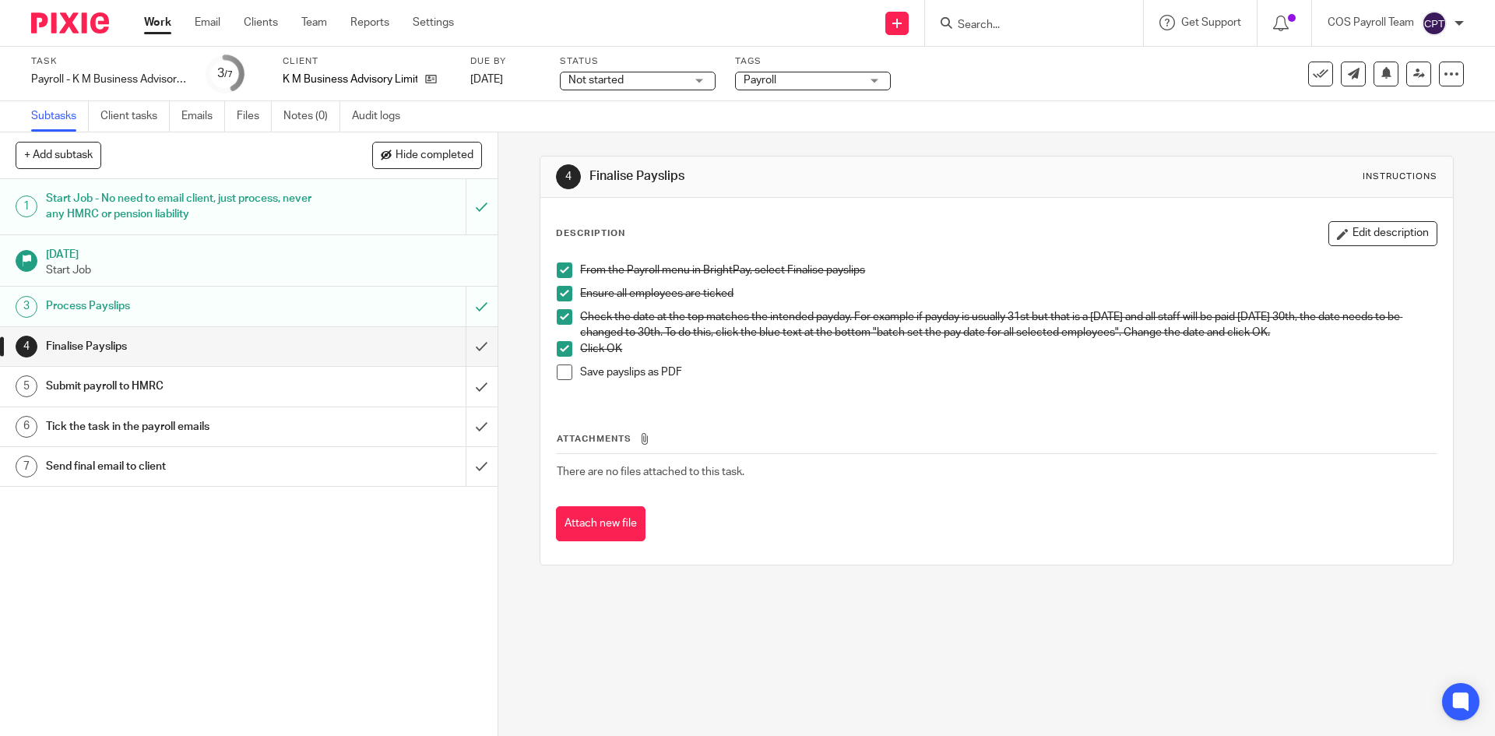
click at [560, 374] on span at bounding box center [565, 373] width 16 height 16
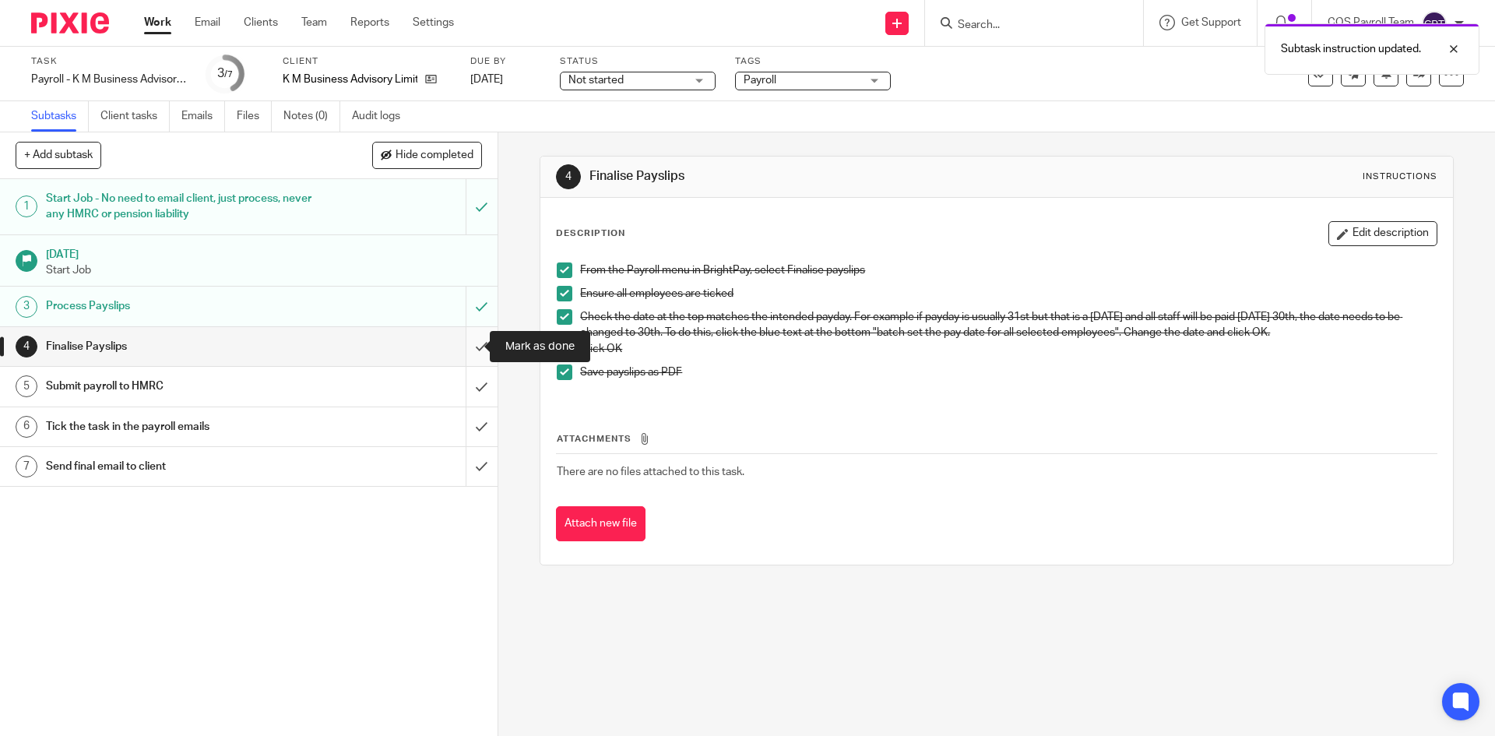
click at [469, 344] on input "submit" at bounding box center [249, 346] width 498 height 39
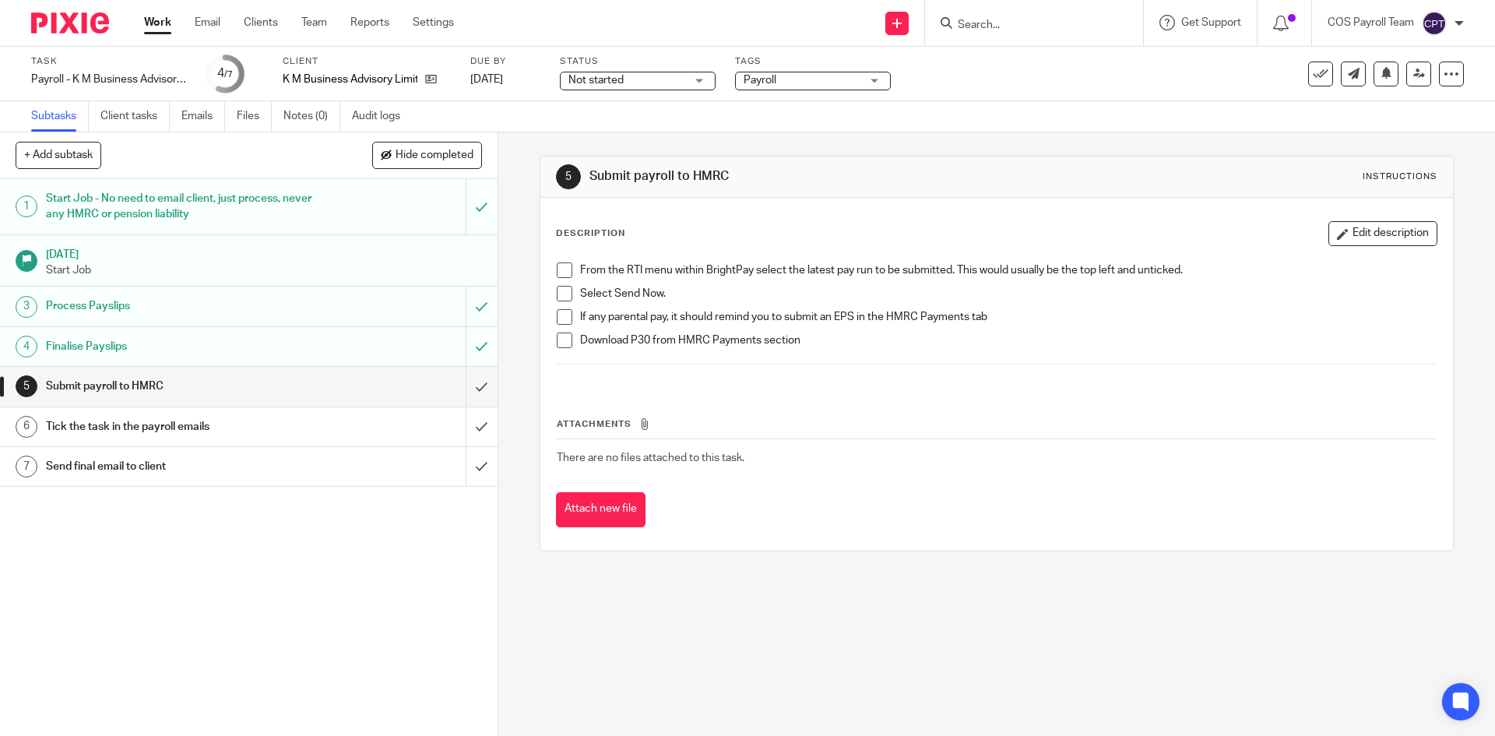
drag, startPoint x: 561, startPoint y: 266, endPoint x: 589, endPoint y: 344, distance: 82.8
click at [561, 267] on span at bounding box center [565, 270] width 16 height 16
click at [562, 291] on span at bounding box center [565, 294] width 16 height 16
click at [558, 317] on span at bounding box center [565, 317] width 16 height 16
click at [558, 341] on span at bounding box center [565, 341] width 16 height 16
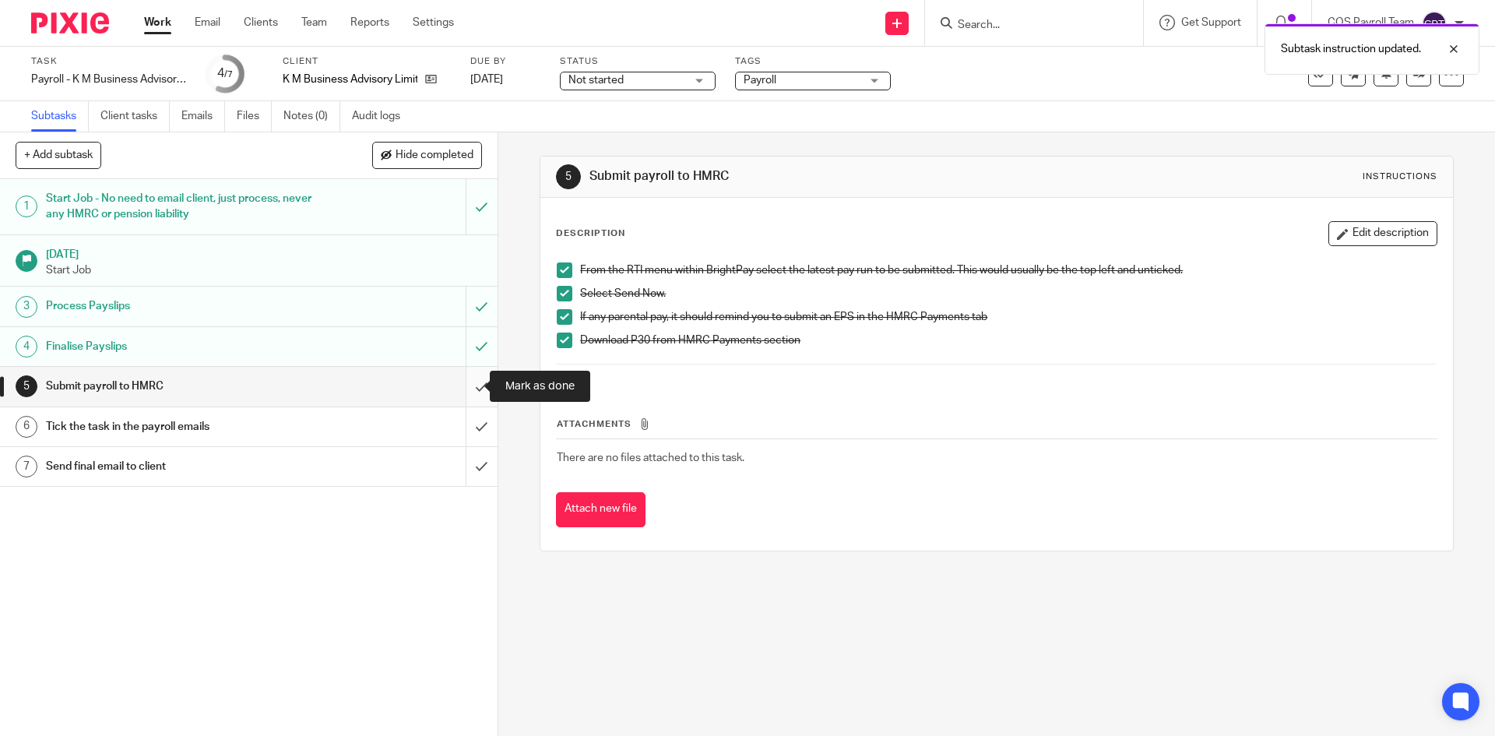
click at [462, 391] on input "submit" at bounding box center [249, 386] width 498 height 39
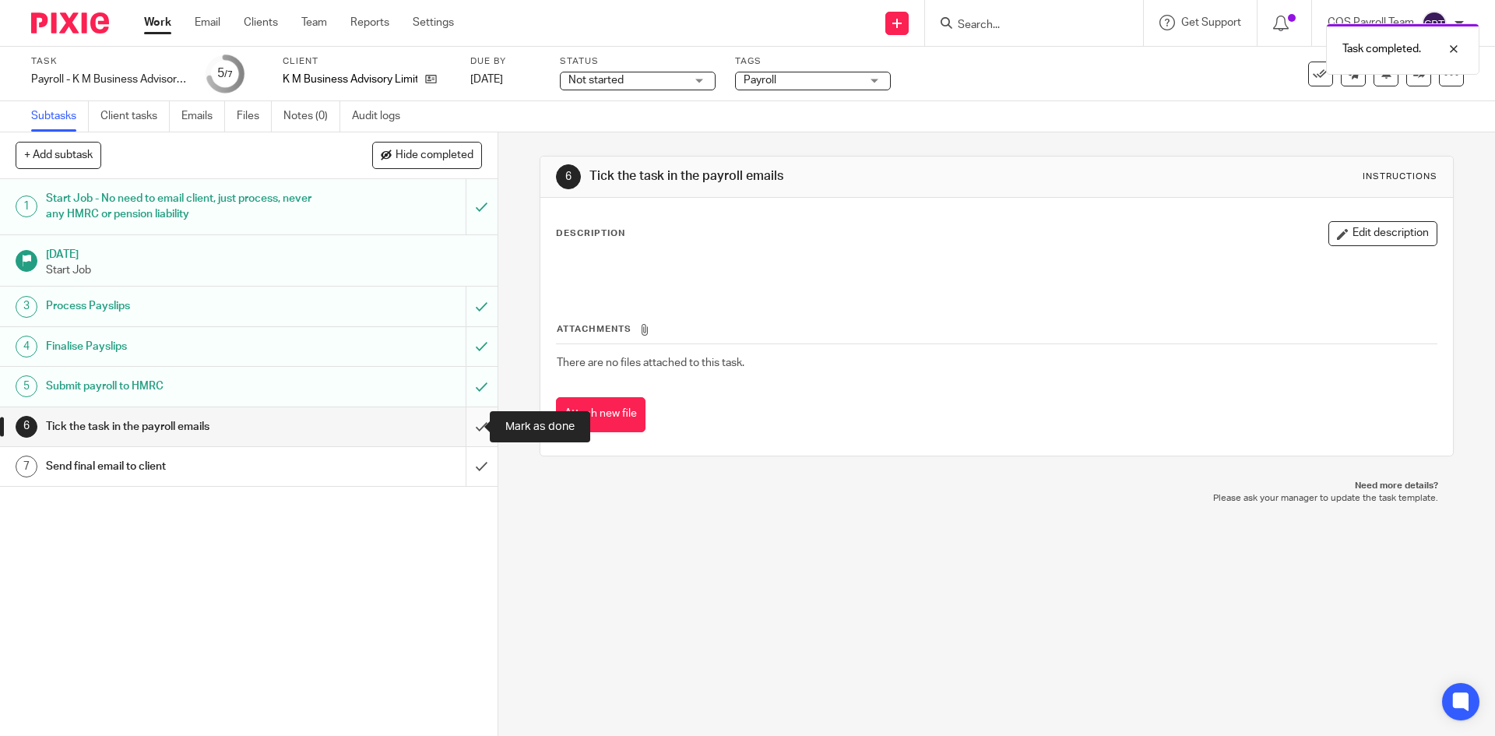
click at [467, 429] on input "submit" at bounding box center [249, 426] width 498 height 39
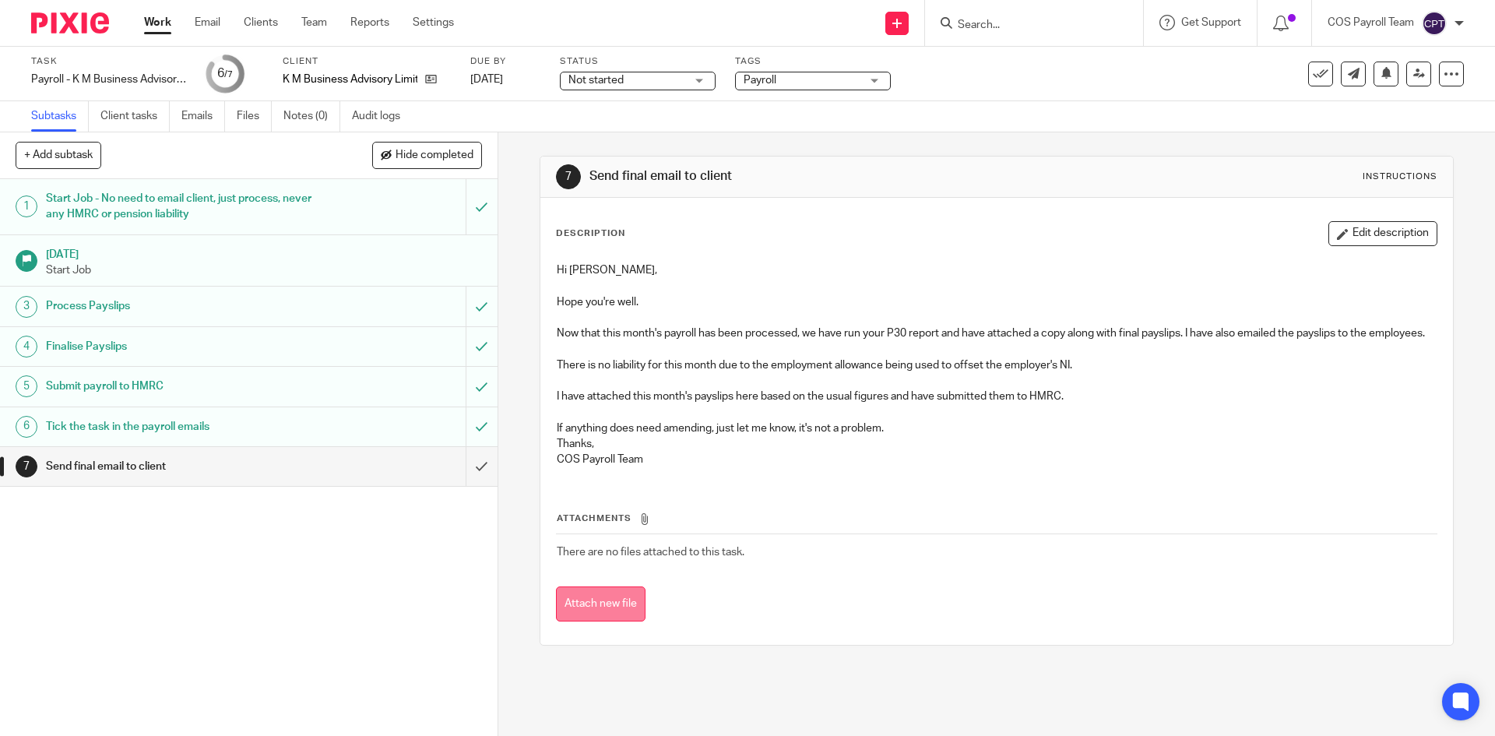
click at [610, 622] on button "Attach new file" at bounding box center [601, 604] width 90 height 35
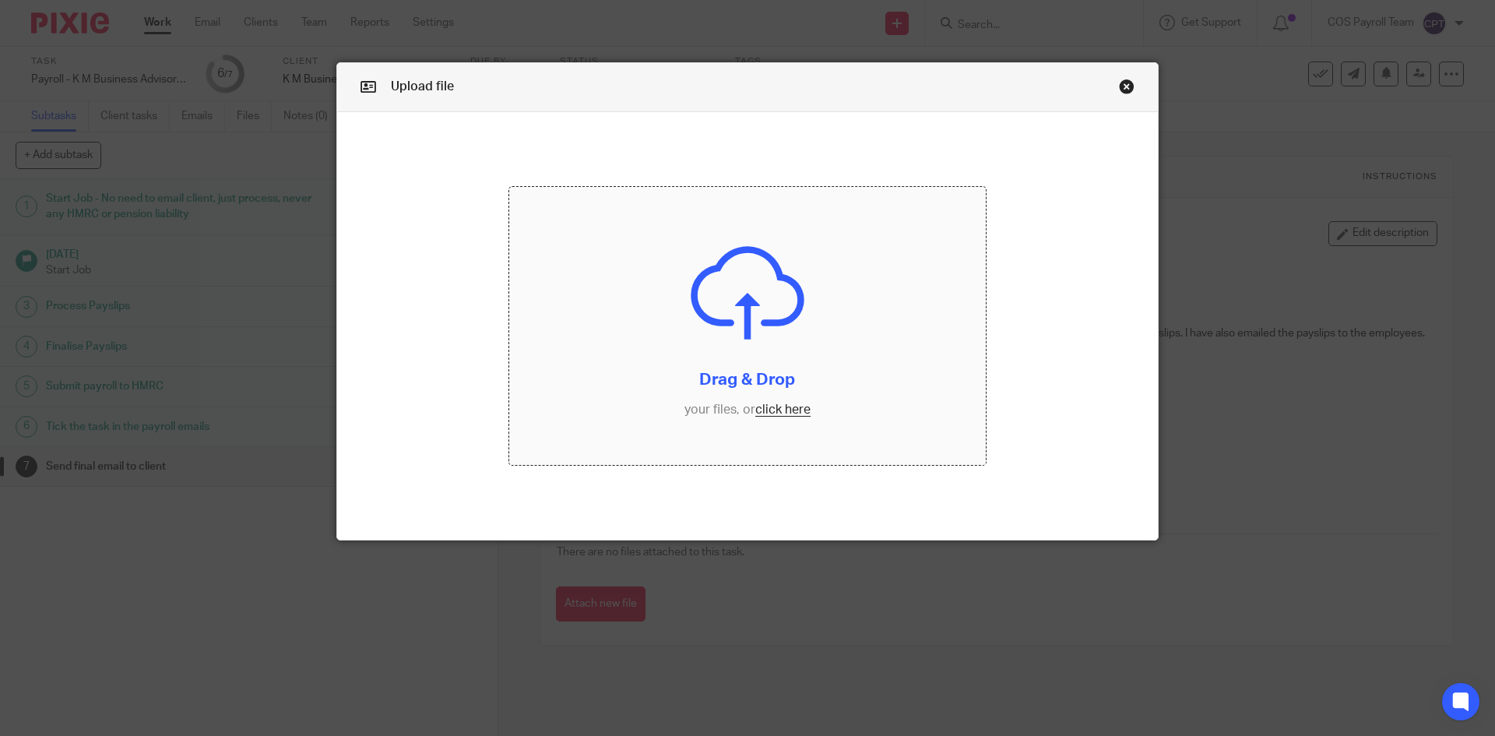
click at [780, 414] on input "file" at bounding box center [747, 326] width 477 height 279
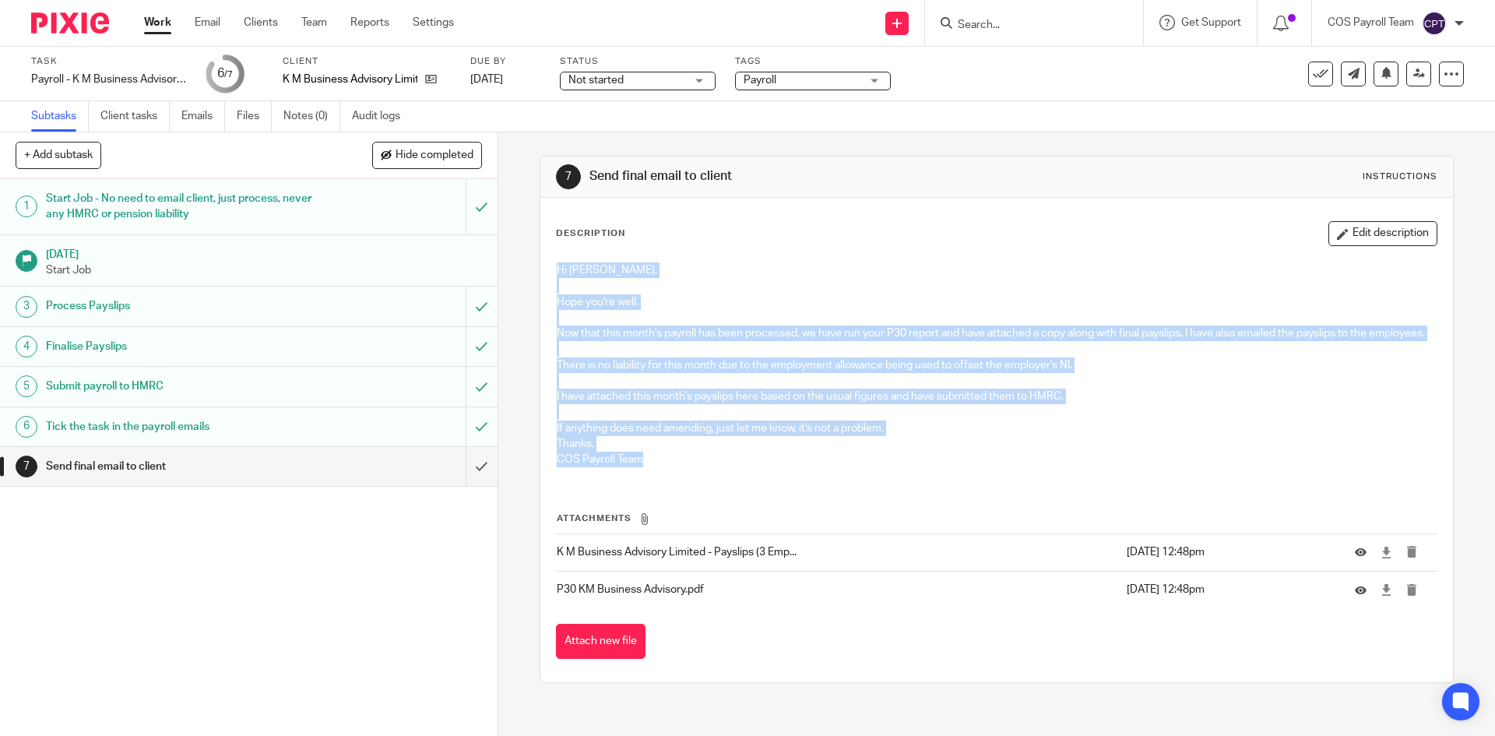
drag, startPoint x: 583, startPoint y: 275, endPoint x: 805, endPoint y: 484, distance: 304.7
click at [805, 479] on div "Hi [PERSON_NAME], Hope you're well. Now that this month's payroll has been proc…" at bounding box center [996, 367] width 895 height 224
copy div "Hi [PERSON_NAME], Hope you're well. Now that this month's payroll has been proc…"
click at [1407, 558] on icon "submit" at bounding box center [1413, 552] width 12 height 12
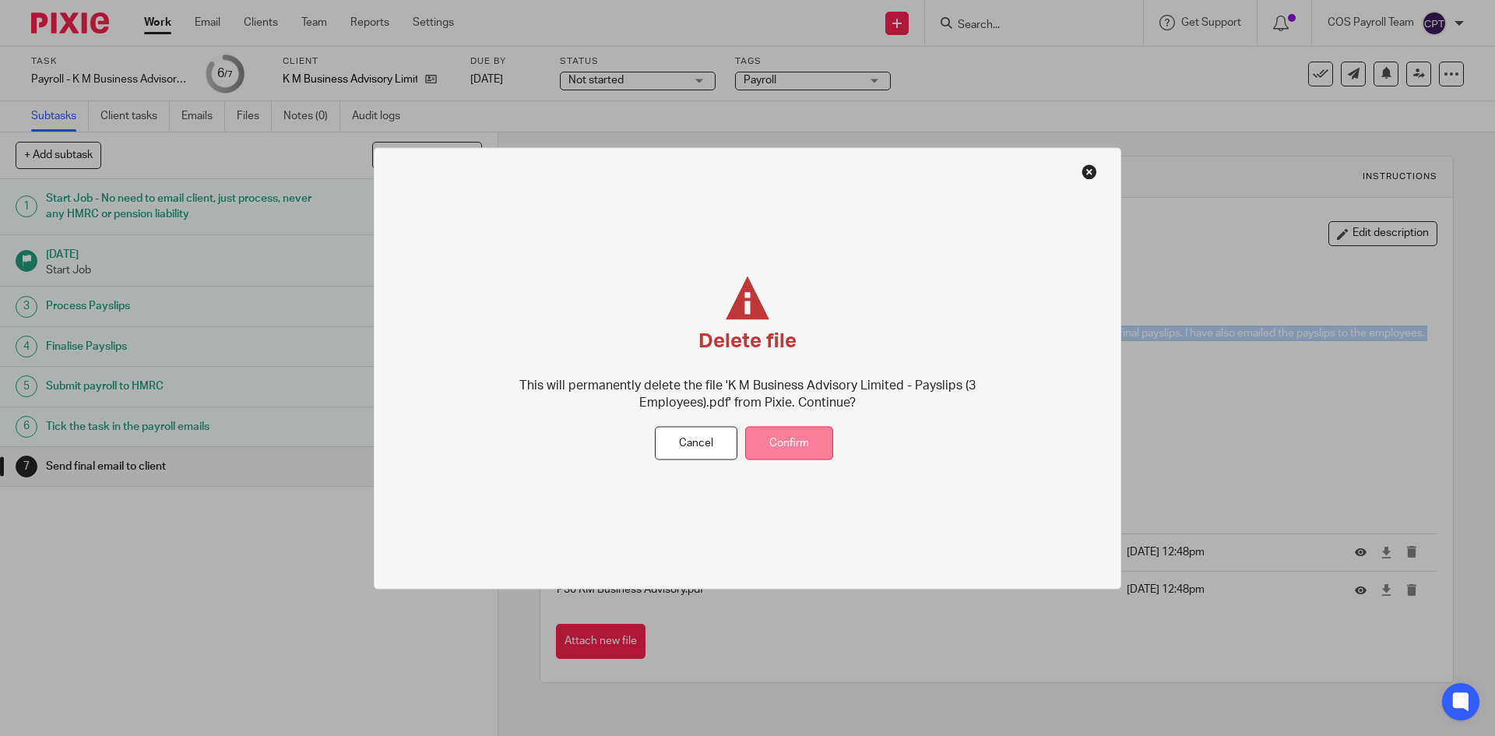
click at [796, 449] on button "Confirm" at bounding box center [789, 443] width 88 height 33
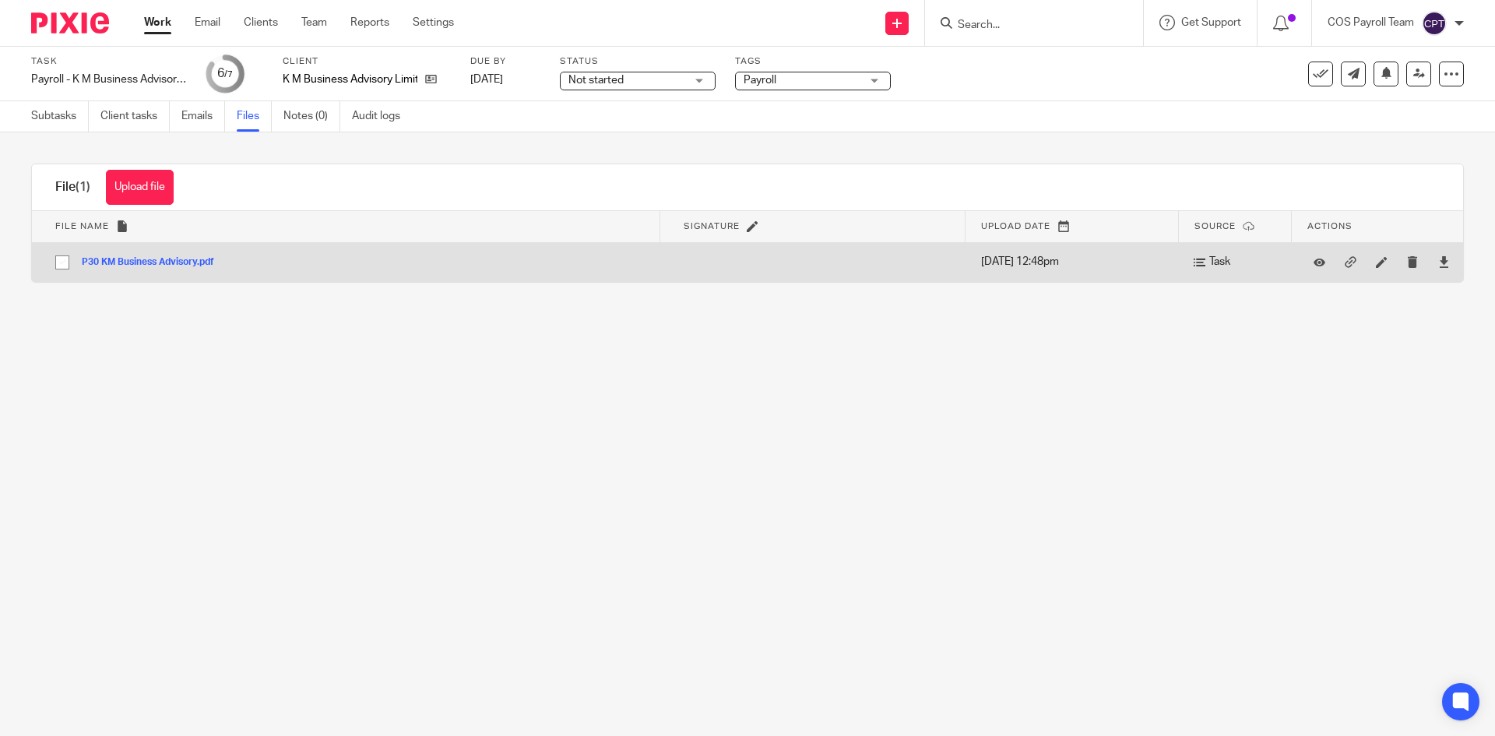
click at [163, 265] on button "P30 KM Business Advisory.pdf" at bounding box center [154, 262] width 144 height 11
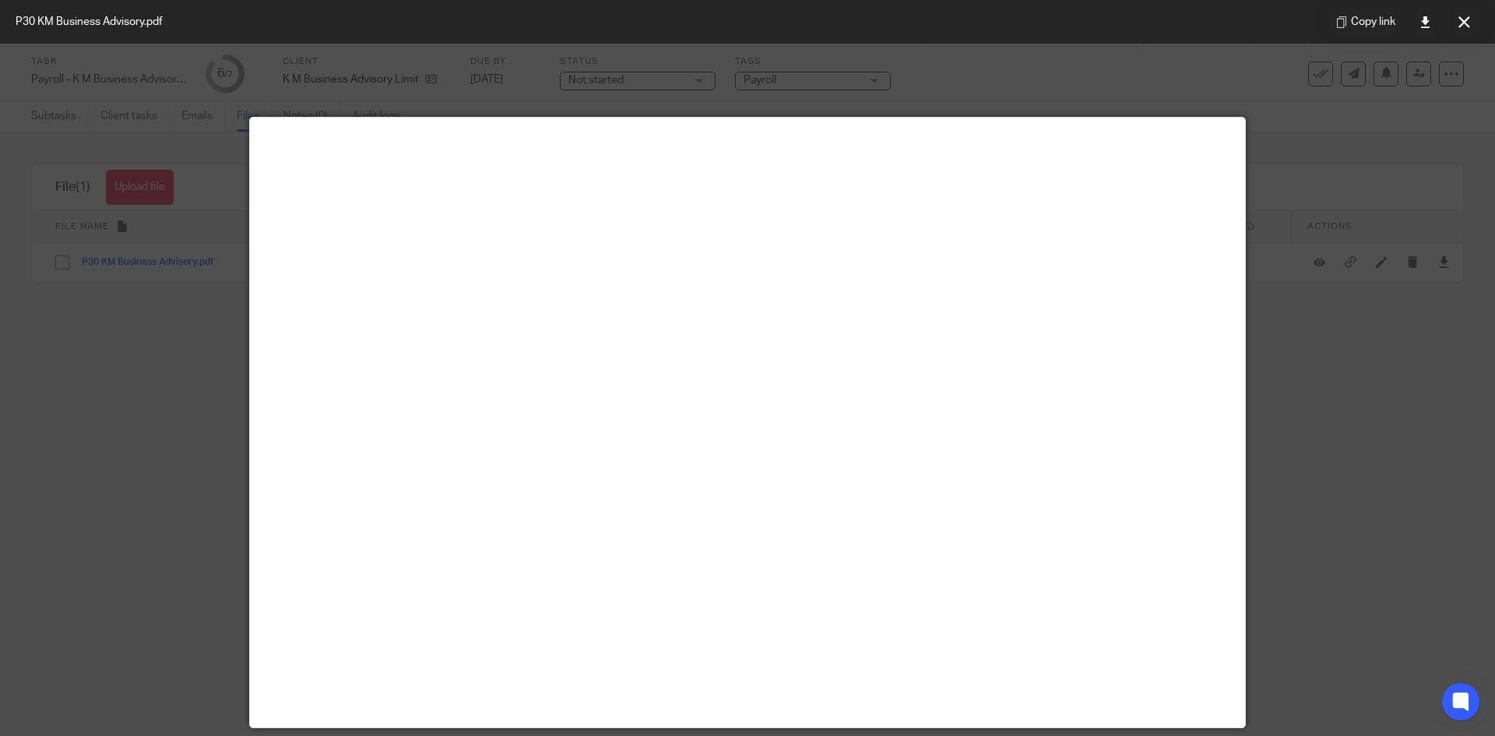
click at [1325, 495] on div at bounding box center [747, 368] width 1495 height 736
click at [1457, 21] on button at bounding box center [1464, 21] width 31 height 31
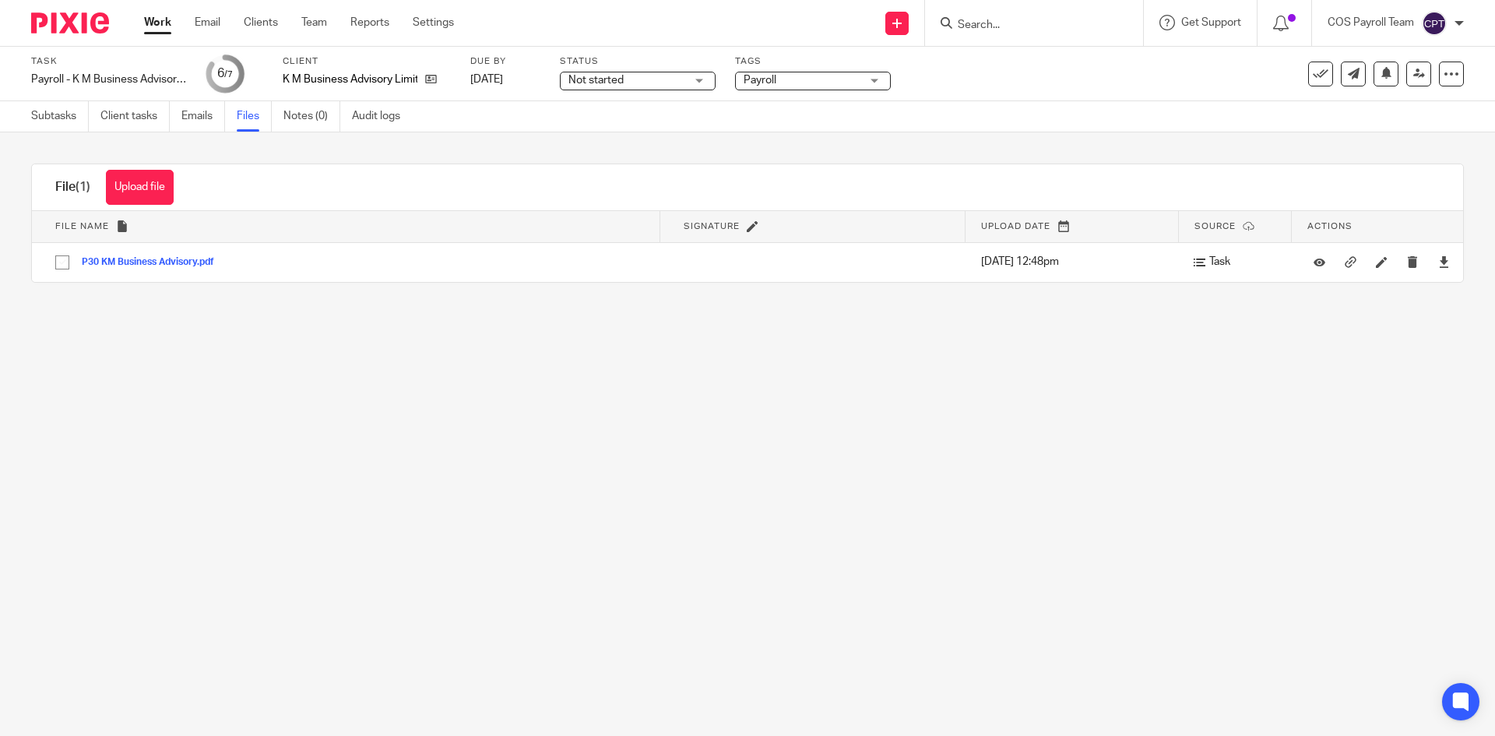
click at [168, 28] on link "Work" at bounding box center [157, 23] width 27 height 16
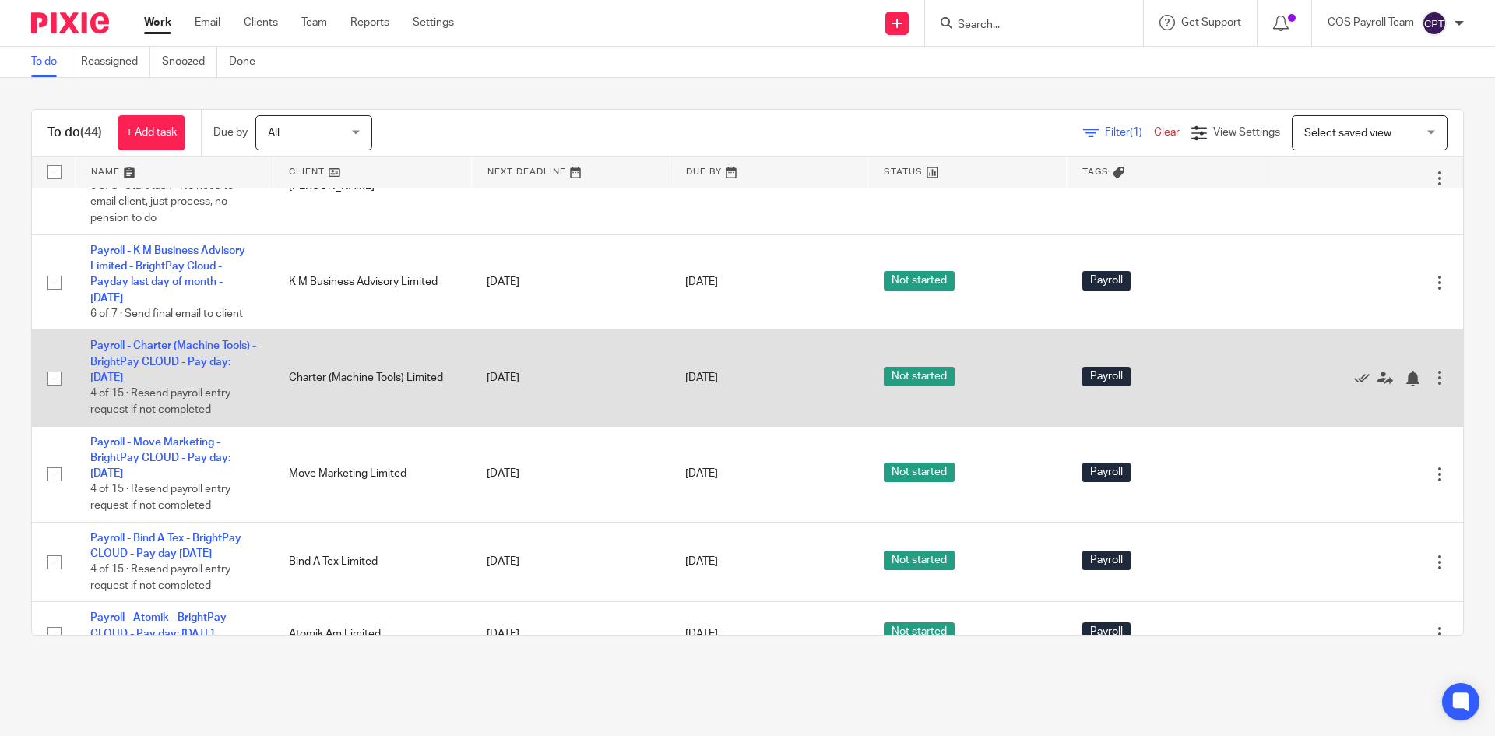
scroll to position [1246, 0]
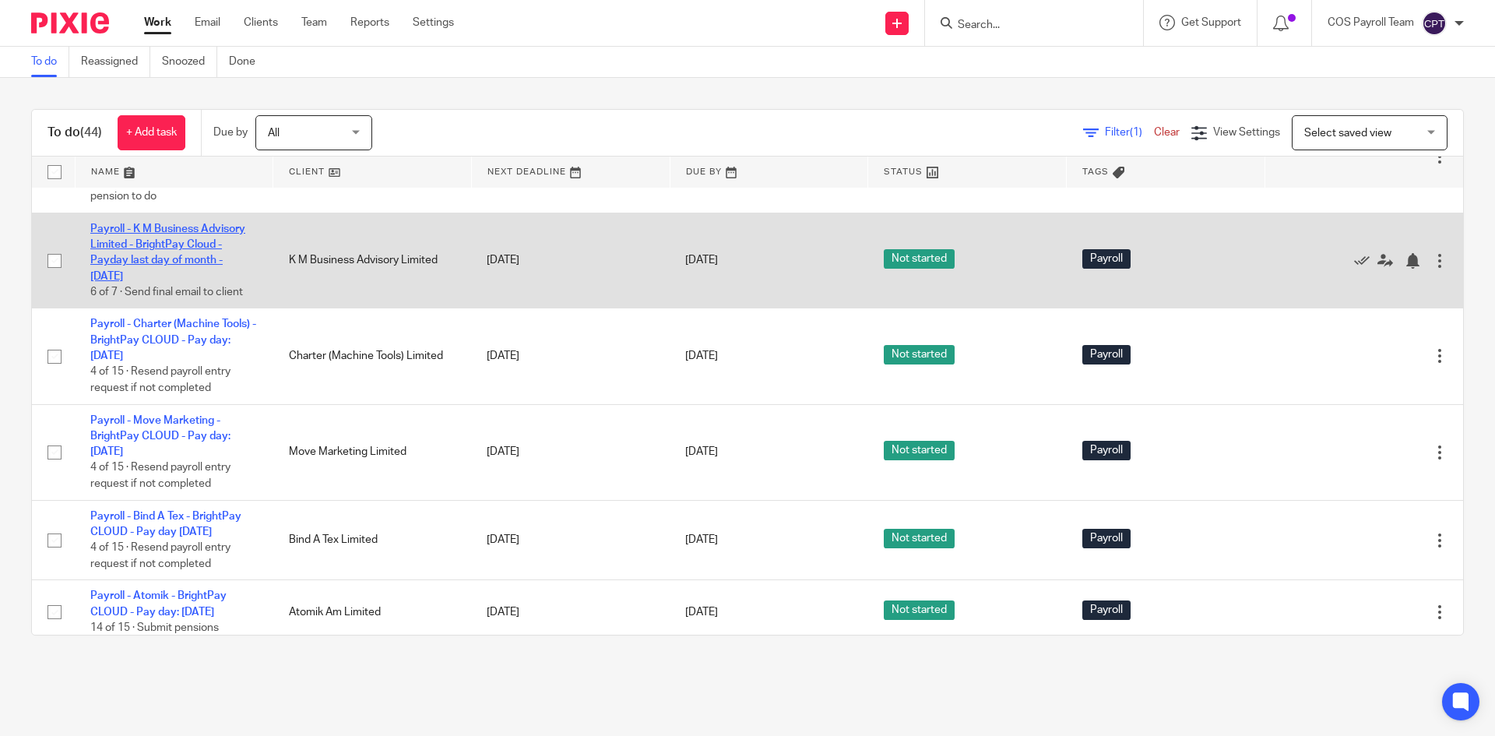
drag, startPoint x: 159, startPoint y: 340, endPoint x: 166, endPoint y: 344, distance: 8.4
click at [159, 282] on link "Payroll - K M Business Advisory Limited - BrightPay Cloud - Payday last day of …" at bounding box center [167, 253] width 155 height 58
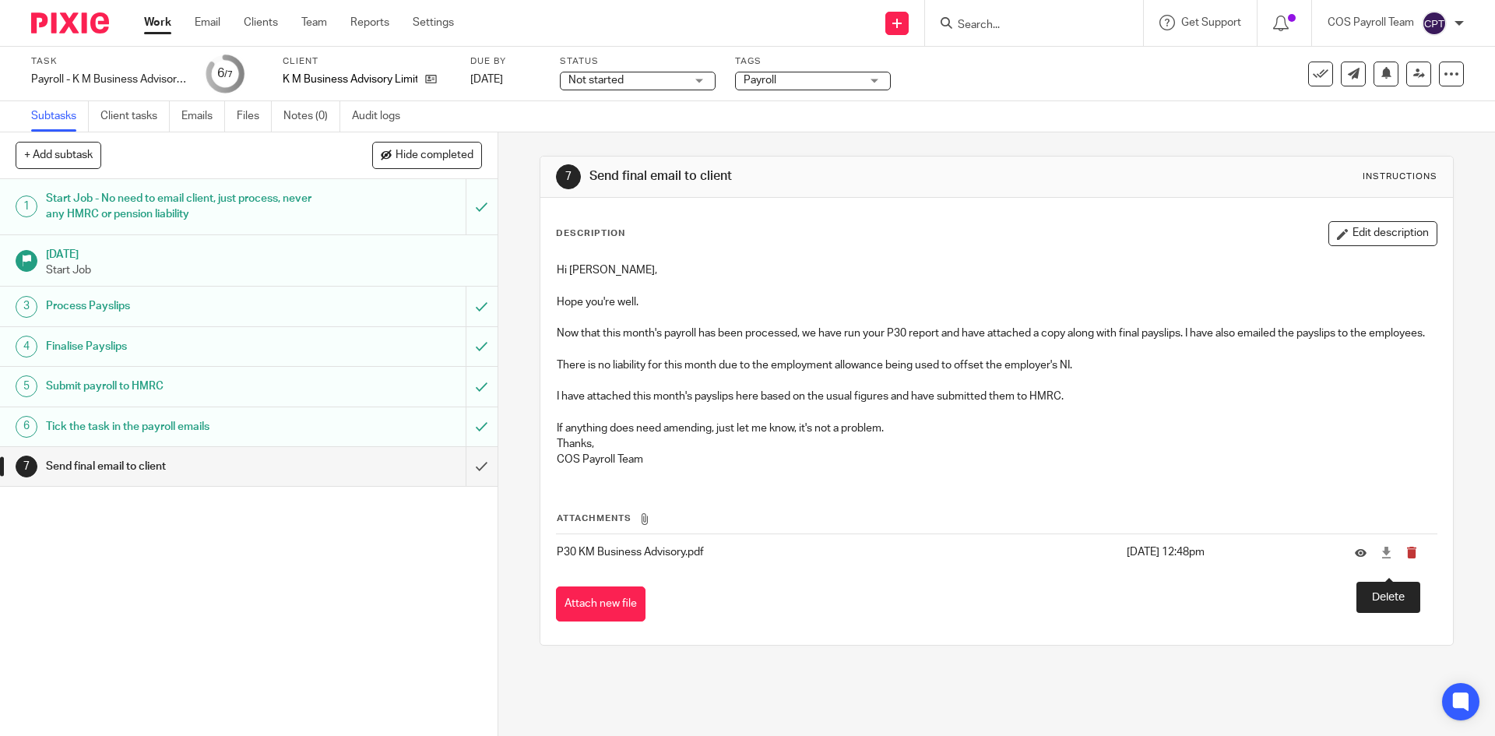
click at [1407, 558] on icon "submit" at bounding box center [1413, 553] width 12 height 12
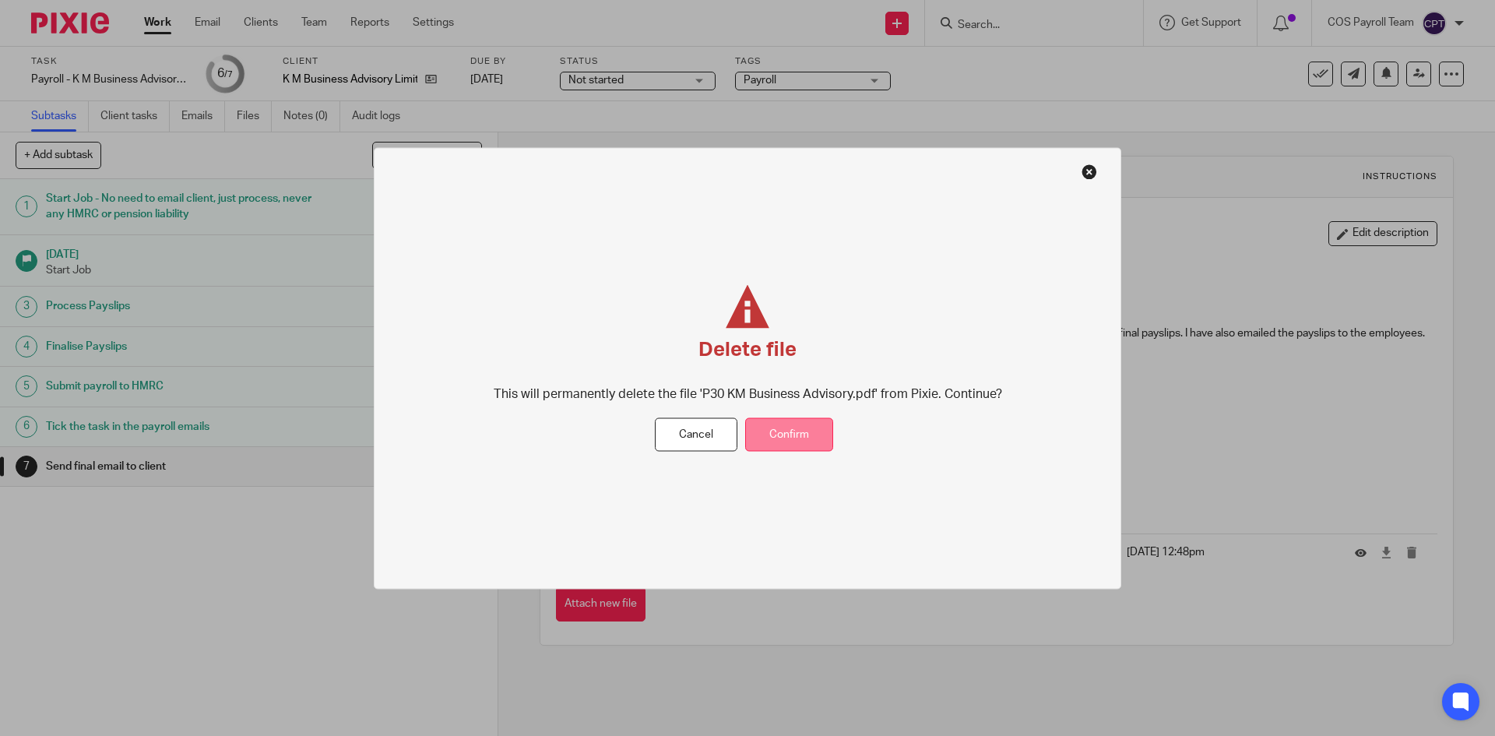
click at [792, 436] on button "Confirm" at bounding box center [789, 434] width 88 height 33
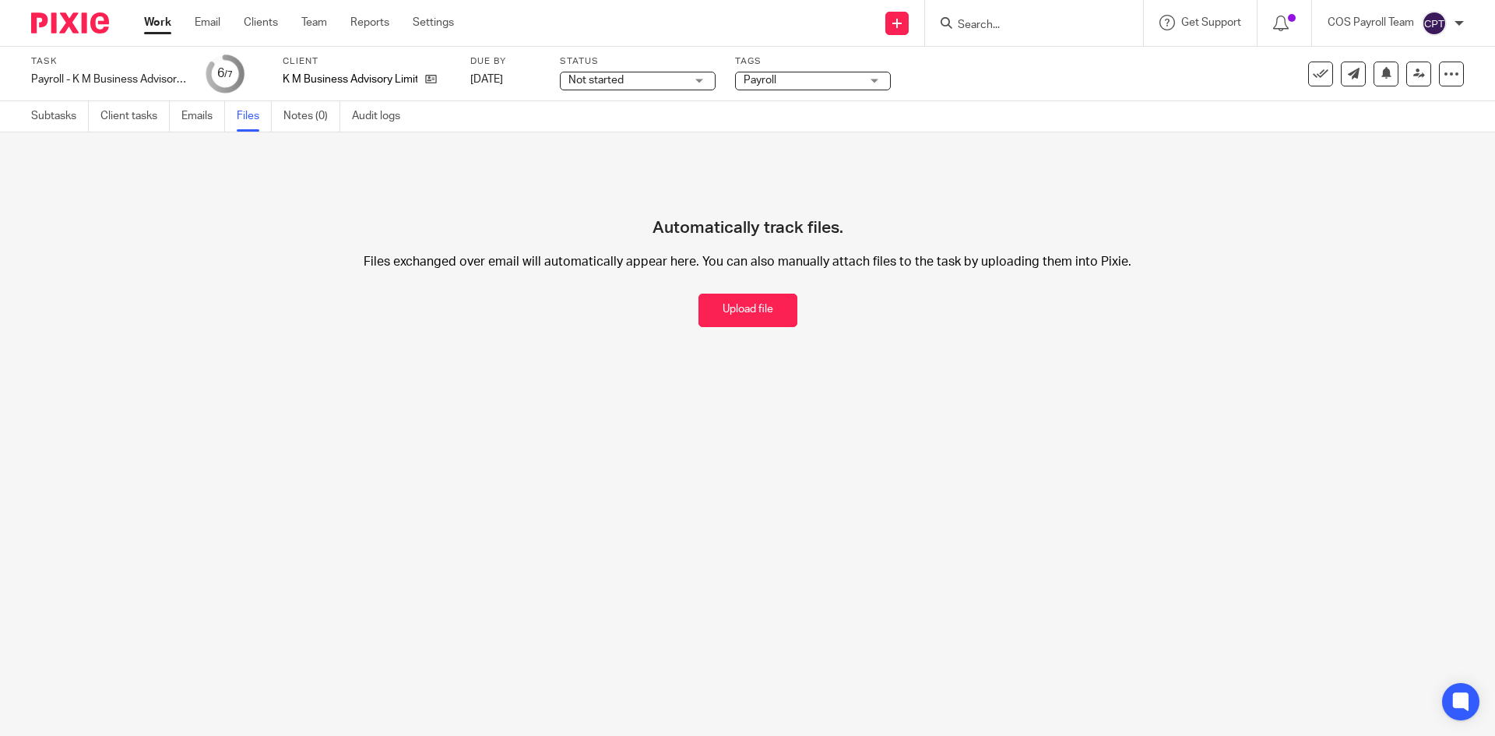
click at [161, 30] on link "Work" at bounding box center [157, 23] width 27 height 16
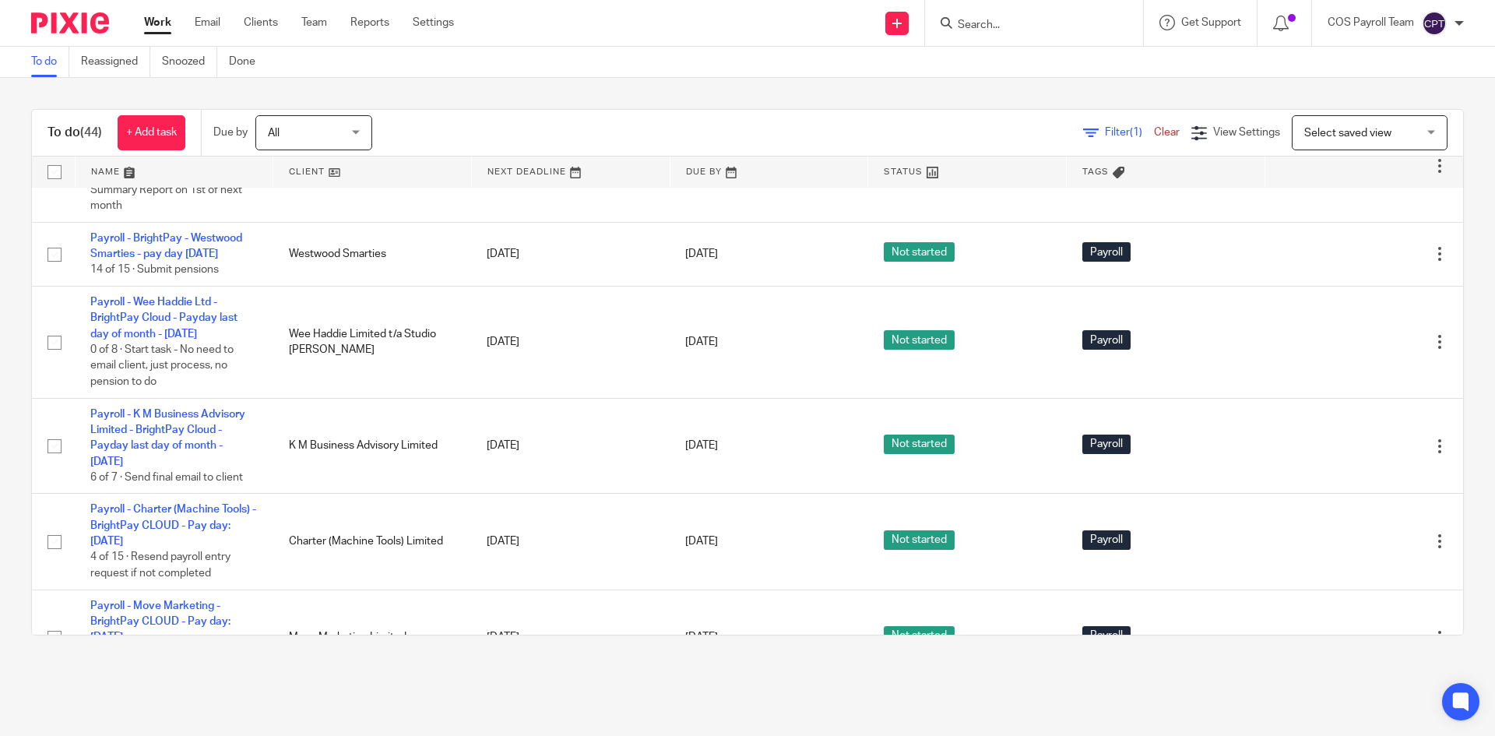
scroll to position [1090, 0]
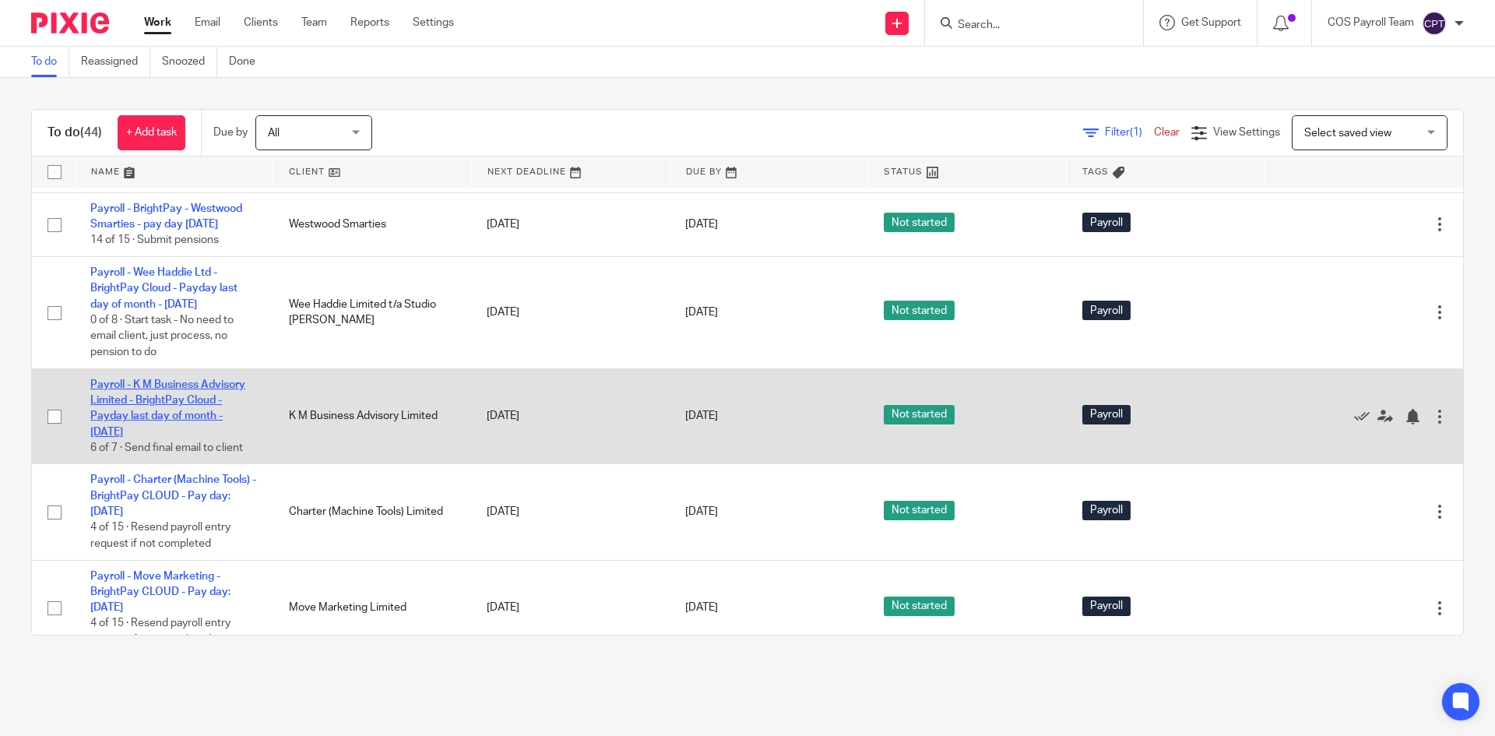
click at [178, 438] on link "Payroll - K M Business Advisory Limited - BrightPay Cloud - Payday last day of …" at bounding box center [167, 408] width 155 height 58
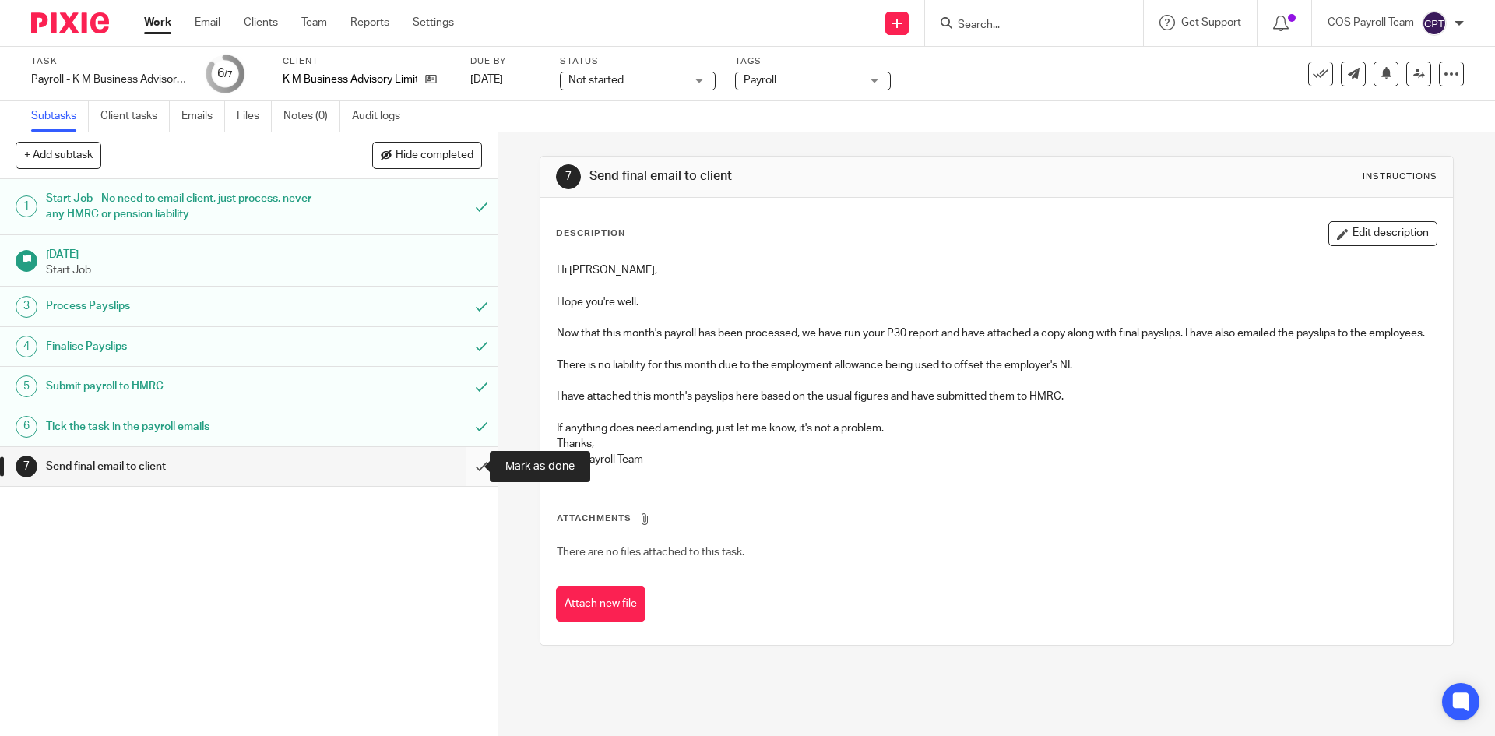
click at [462, 468] on input "submit" at bounding box center [249, 466] width 498 height 39
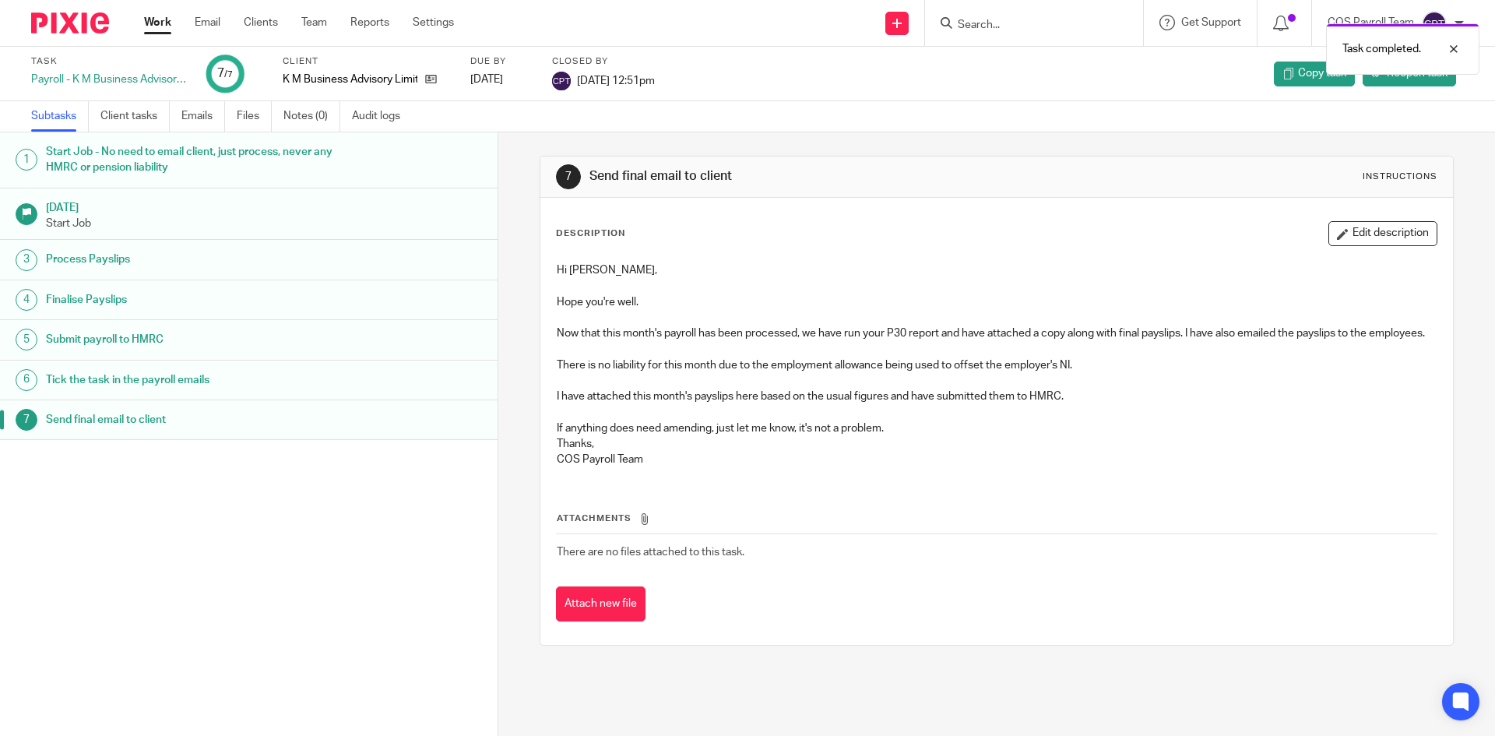
drag, startPoint x: 157, startPoint y: 26, endPoint x: 181, endPoint y: 57, distance: 39.3
click at [159, 27] on link "Work" at bounding box center [157, 23] width 27 height 16
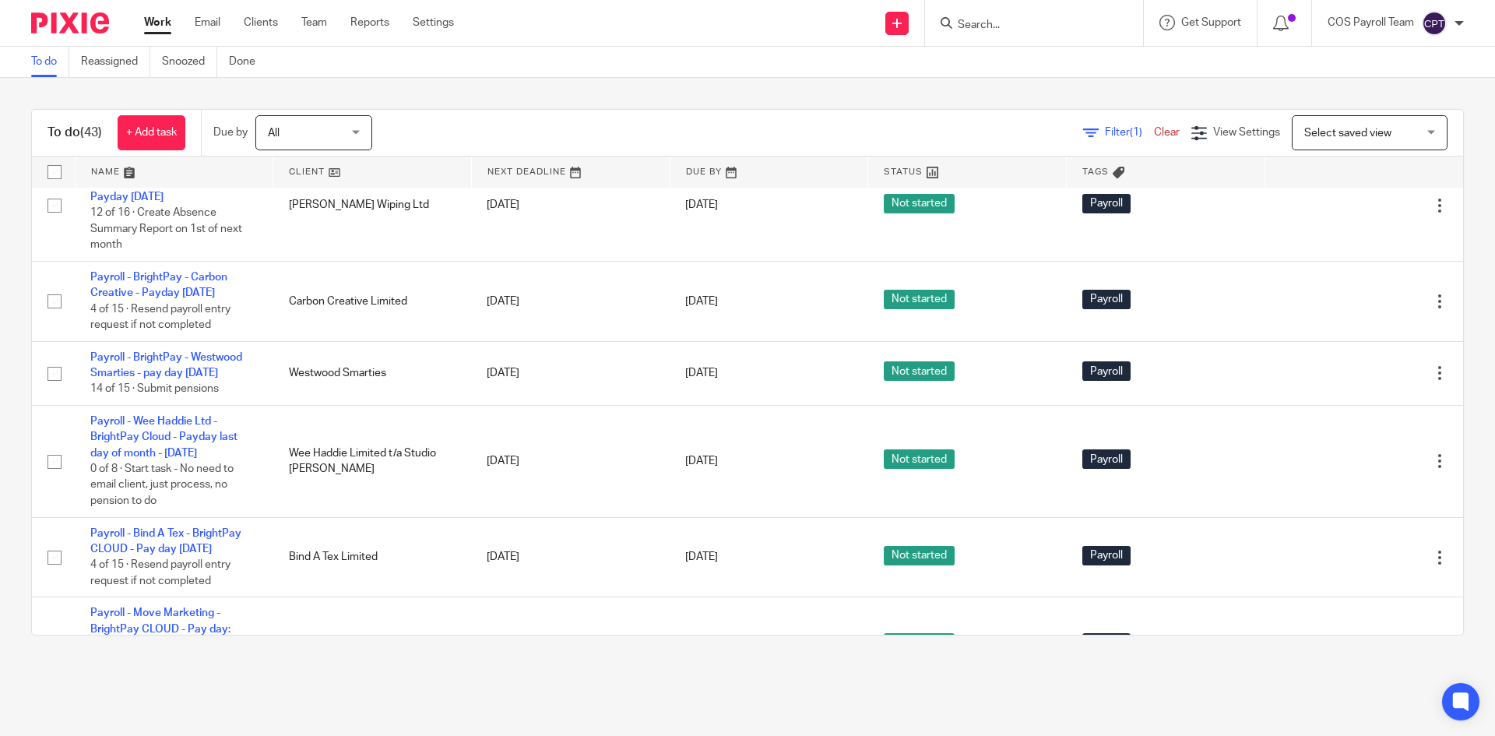
scroll to position [1013, 0]
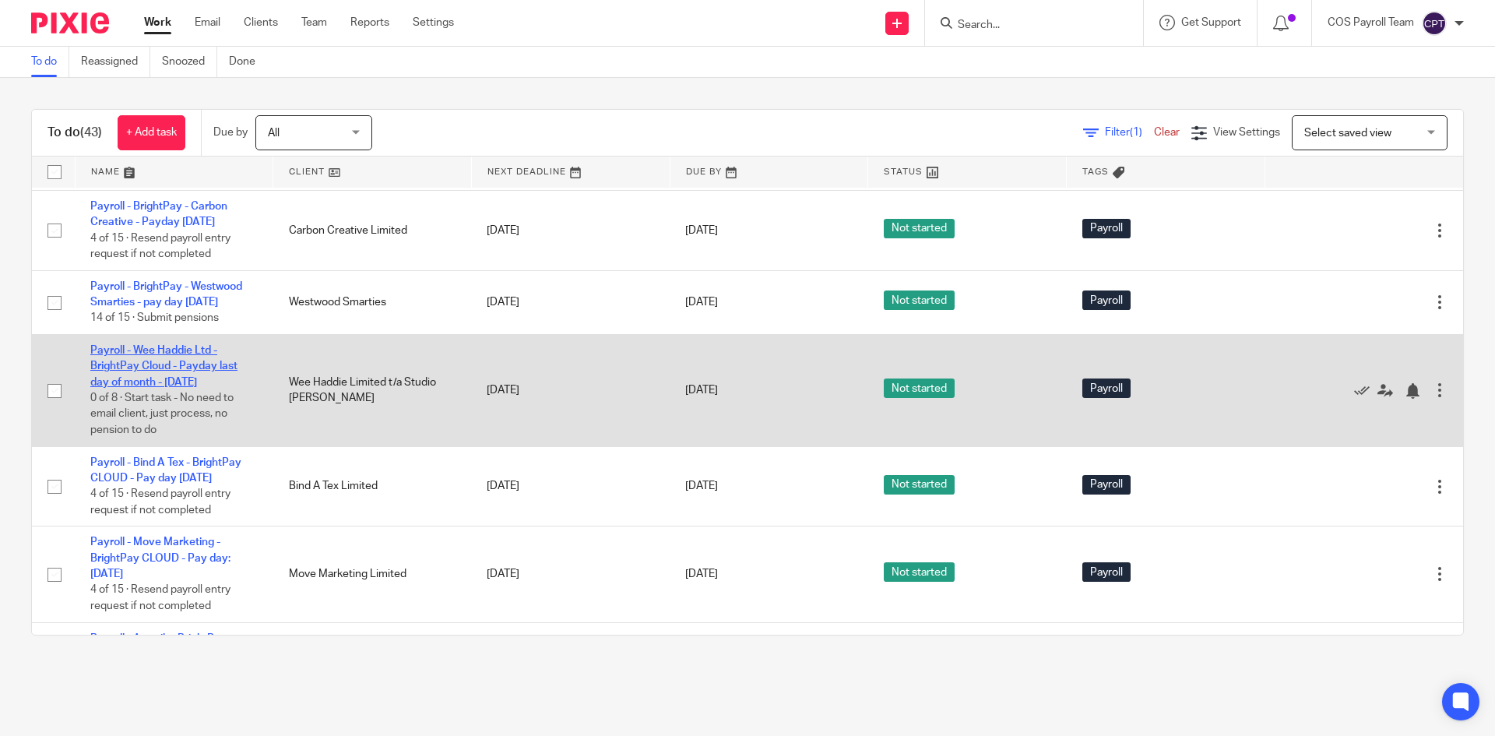
click at [164, 388] on link "Payroll - Wee Haddie Ltd - BrightPay Cloud - Payday last day of month - August …" at bounding box center [163, 366] width 147 height 43
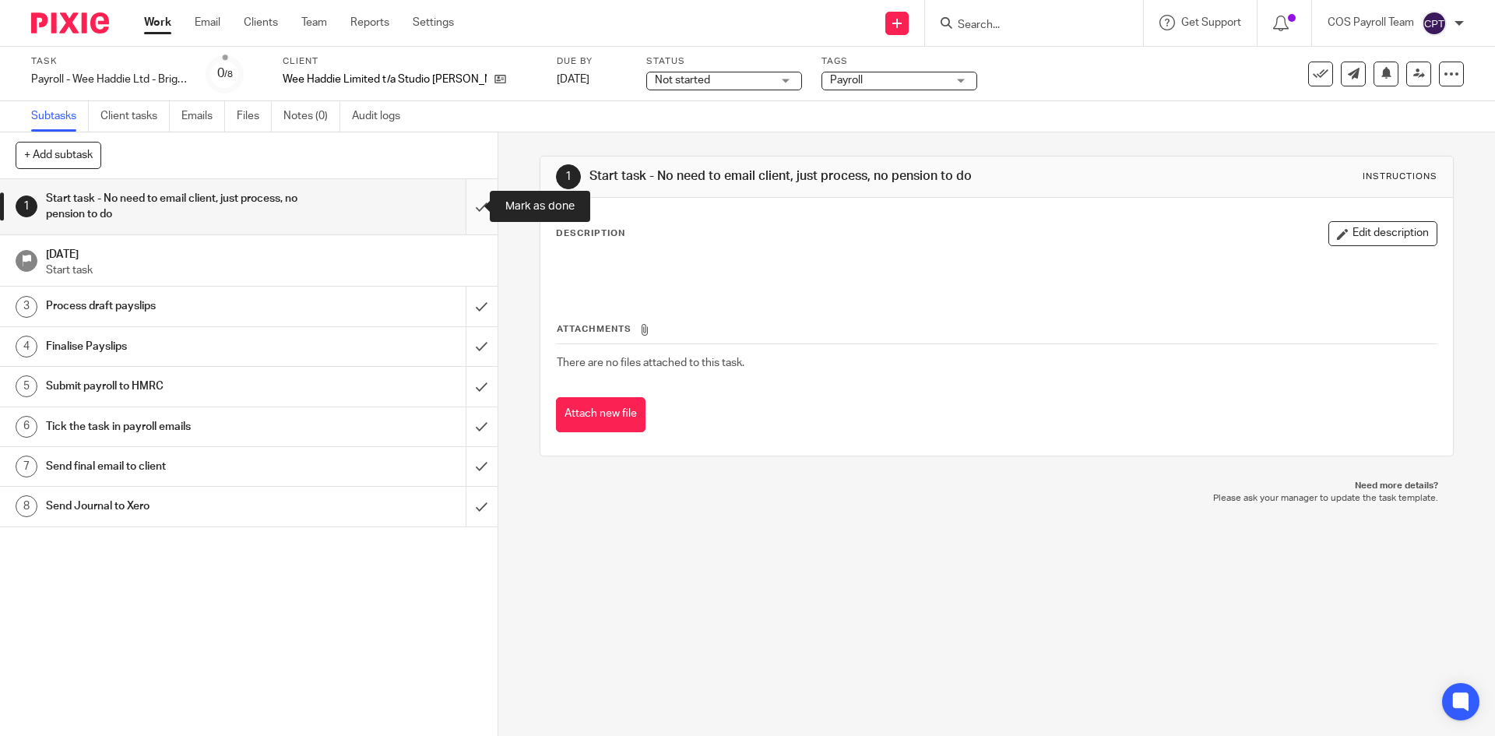
drag, startPoint x: 468, startPoint y: 204, endPoint x: 463, endPoint y: 215, distance: 12.2
click at [468, 204] on input "submit" at bounding box center [249, 206] width 498 height 55
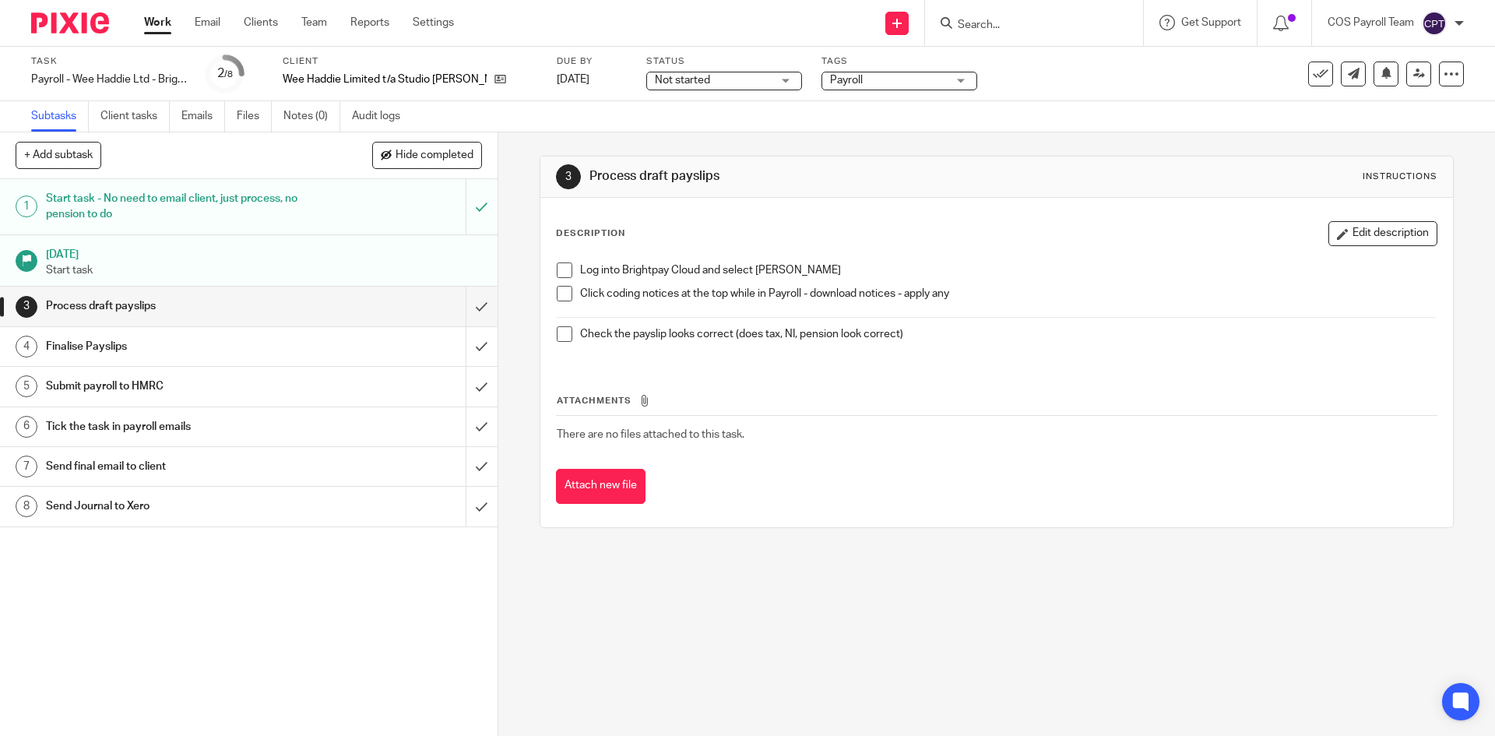
click at [560, 269] on span at bounding box center [565, 270] width 16 height 16
click at [559, 294] on span at bounding box center [565, 294] width 16 height 16
click at [562, 336] on span at bounding box center [565, 334] width 16 height 16
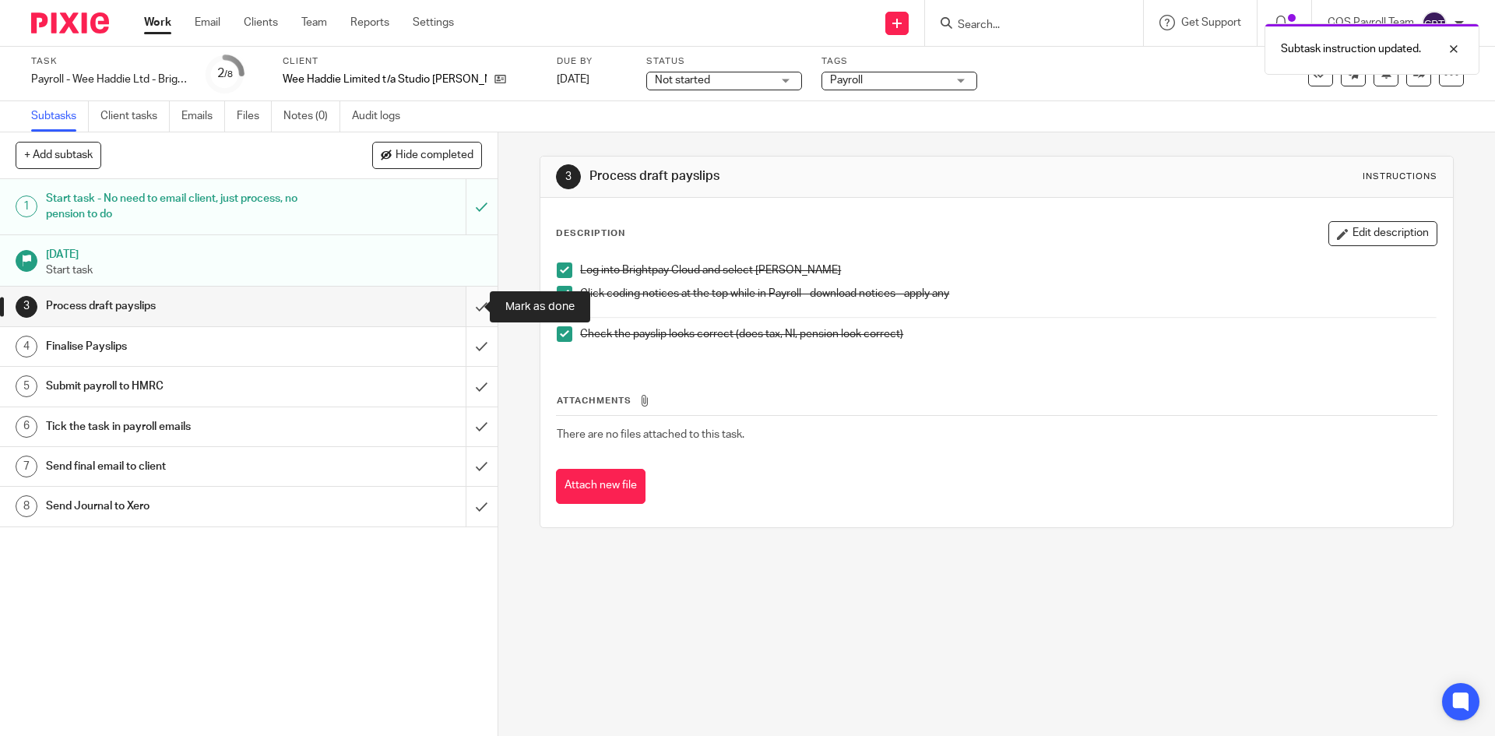
click at [467, 305] on input "submit" at bounding box center [249, 306] width 498 height 39
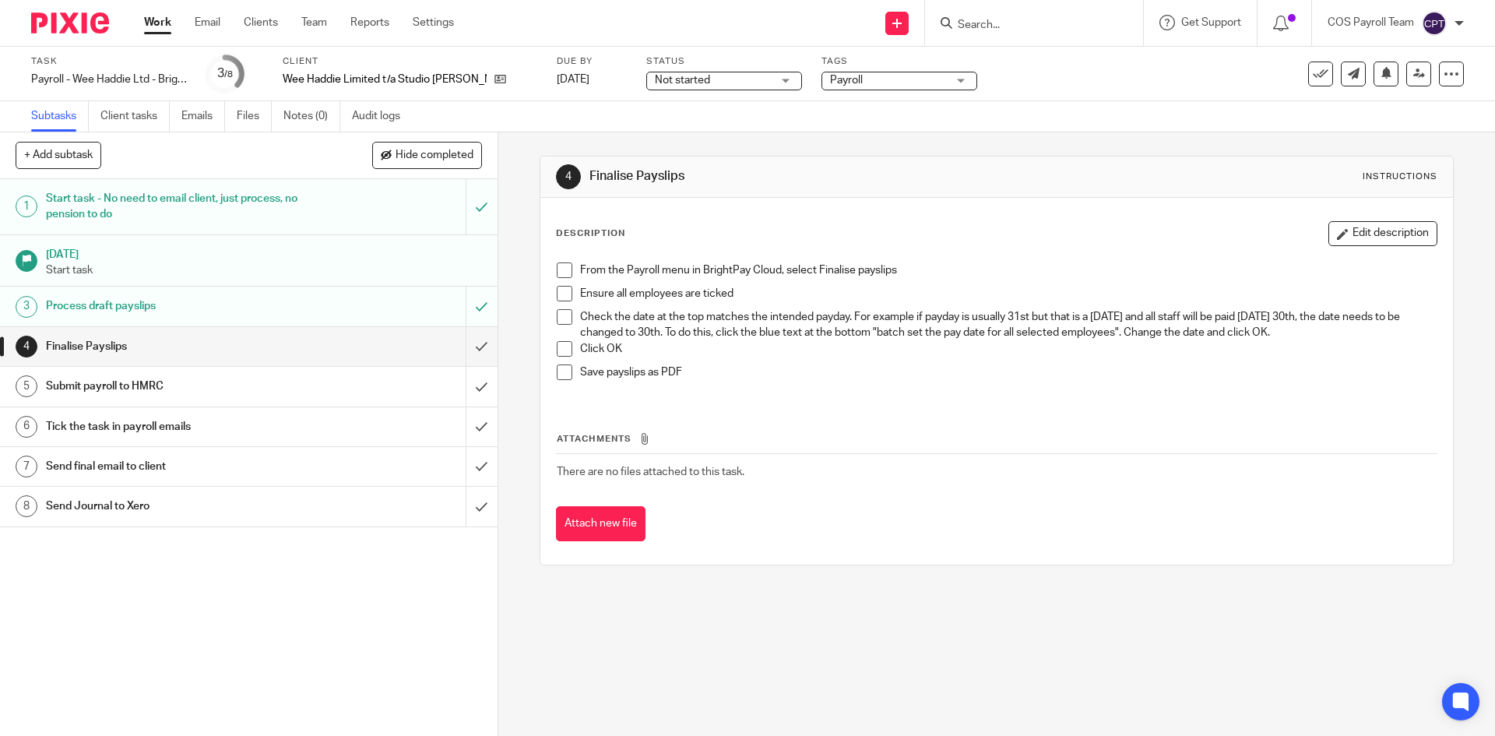
click at [557, 273] on span at bounding box center [565, 270] width 16 height 16
click at [560, 294] on span at bounding box center [565, 294] width 16 height 16
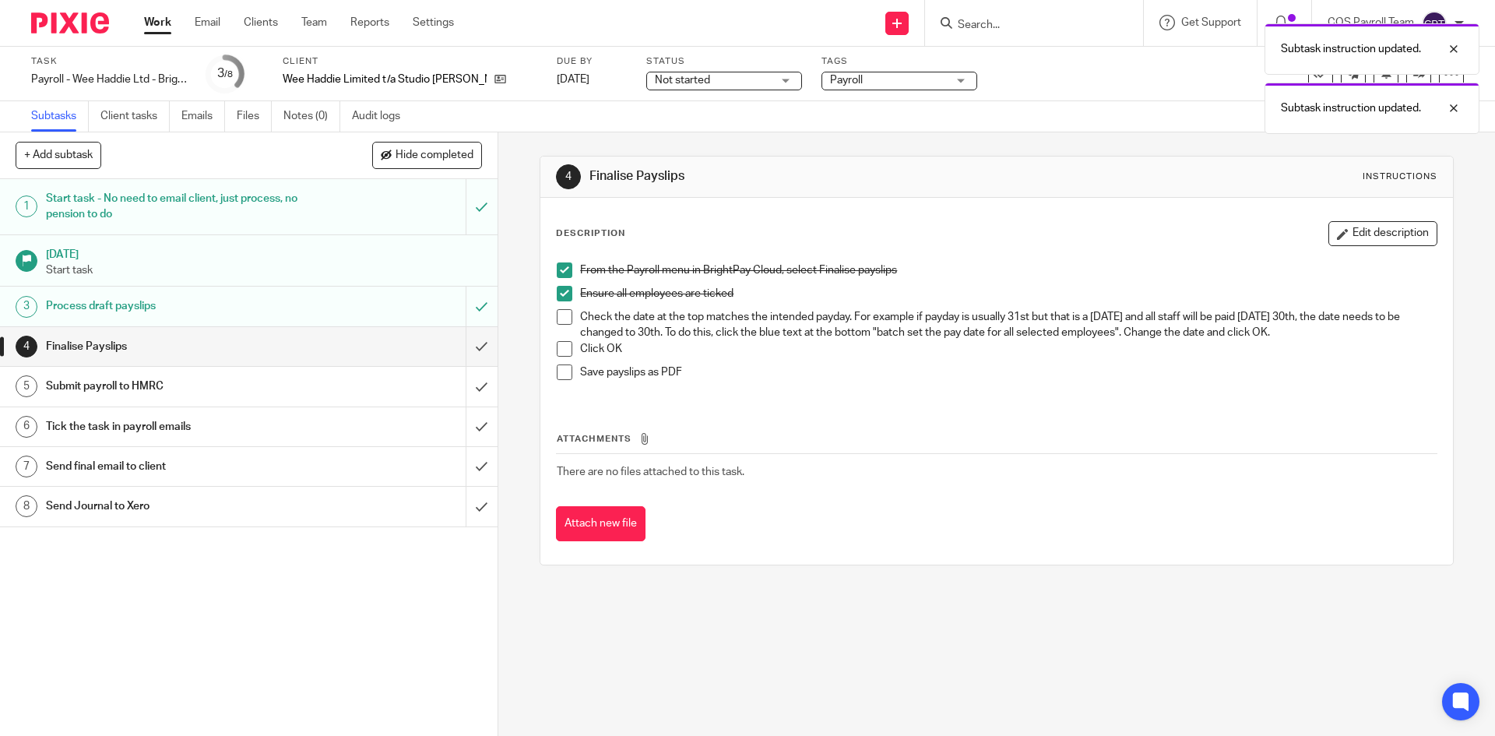
click at [561, 315] on span at bounding box center [565, 317] width 16 height 16
click at [562, 342] on span at bounding box center [565, 349] width 16 height 16
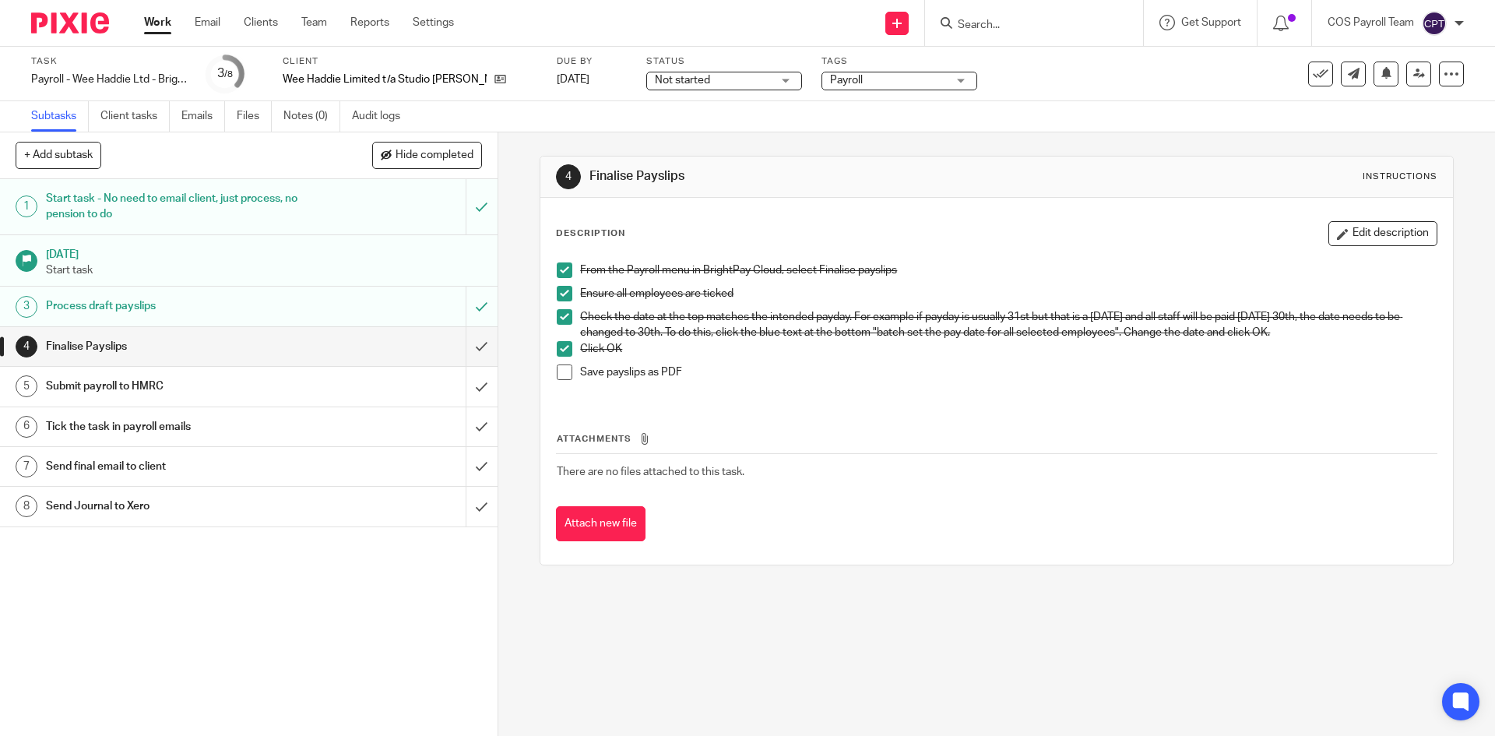
click at [564, 370] on span at bounding box center [565, 373] width 16 height 16
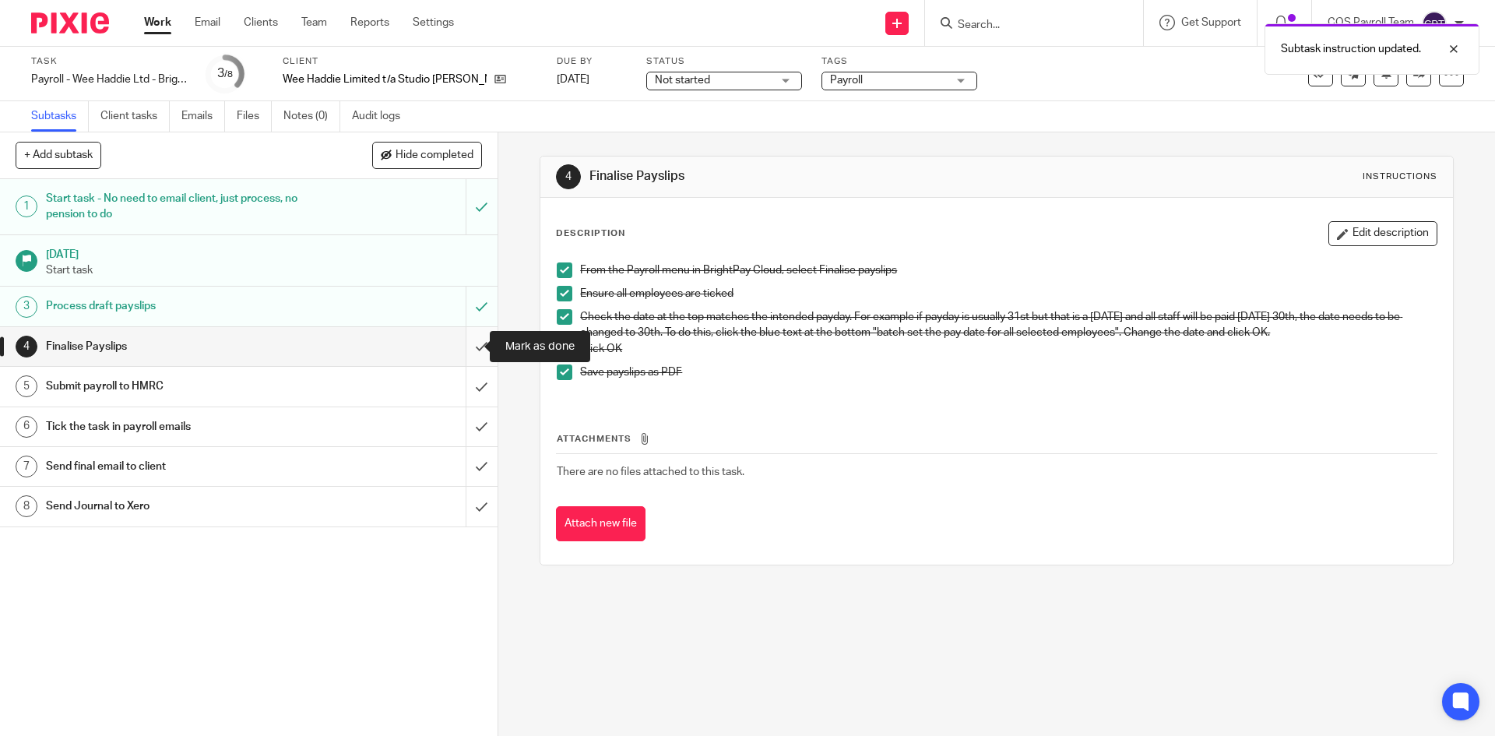
click at [467, 347] on input "submit" at bounding box center [249, 346] width 498 height 39
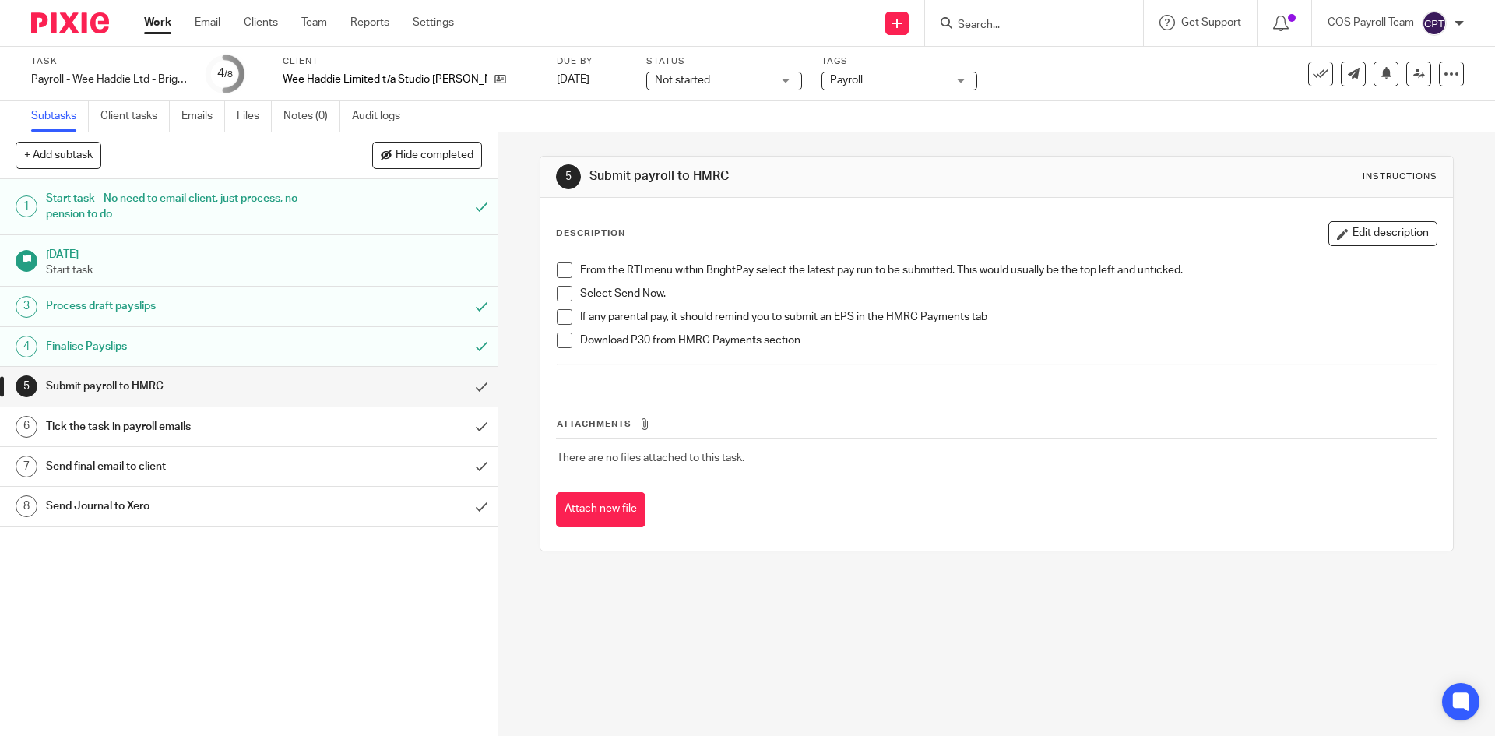
drag, startPoint x: 560, startPoint y: 266, endPoint x: 561, endPoint y: 274, distance: 7.8
click at [560, 266] on span at bounding box center [565, 270] width 16 height 16
click at [559, 288] on span at bounding box center [565, 294] width 16 height 16
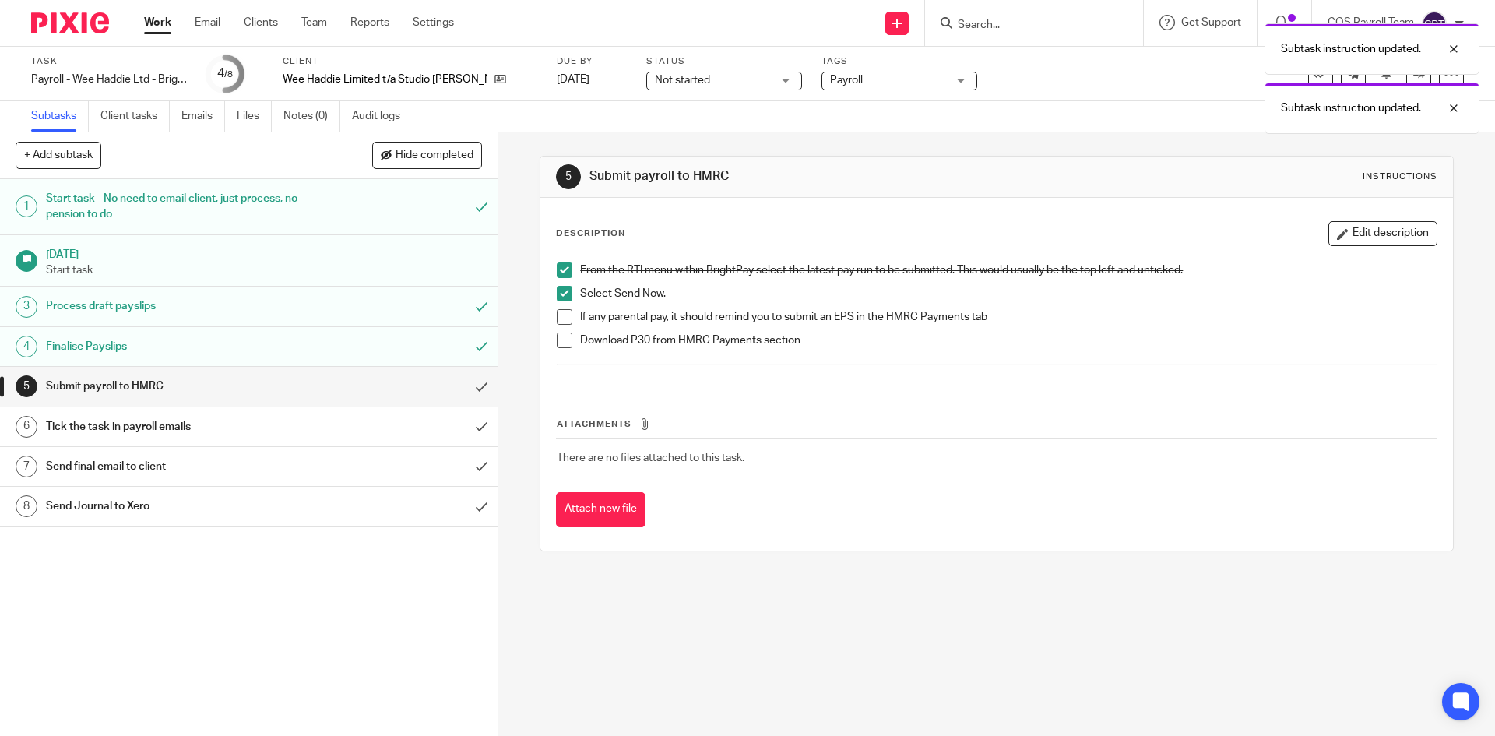
click at [562, 317] on span at bounding box center [565, 317] width 16 height 16
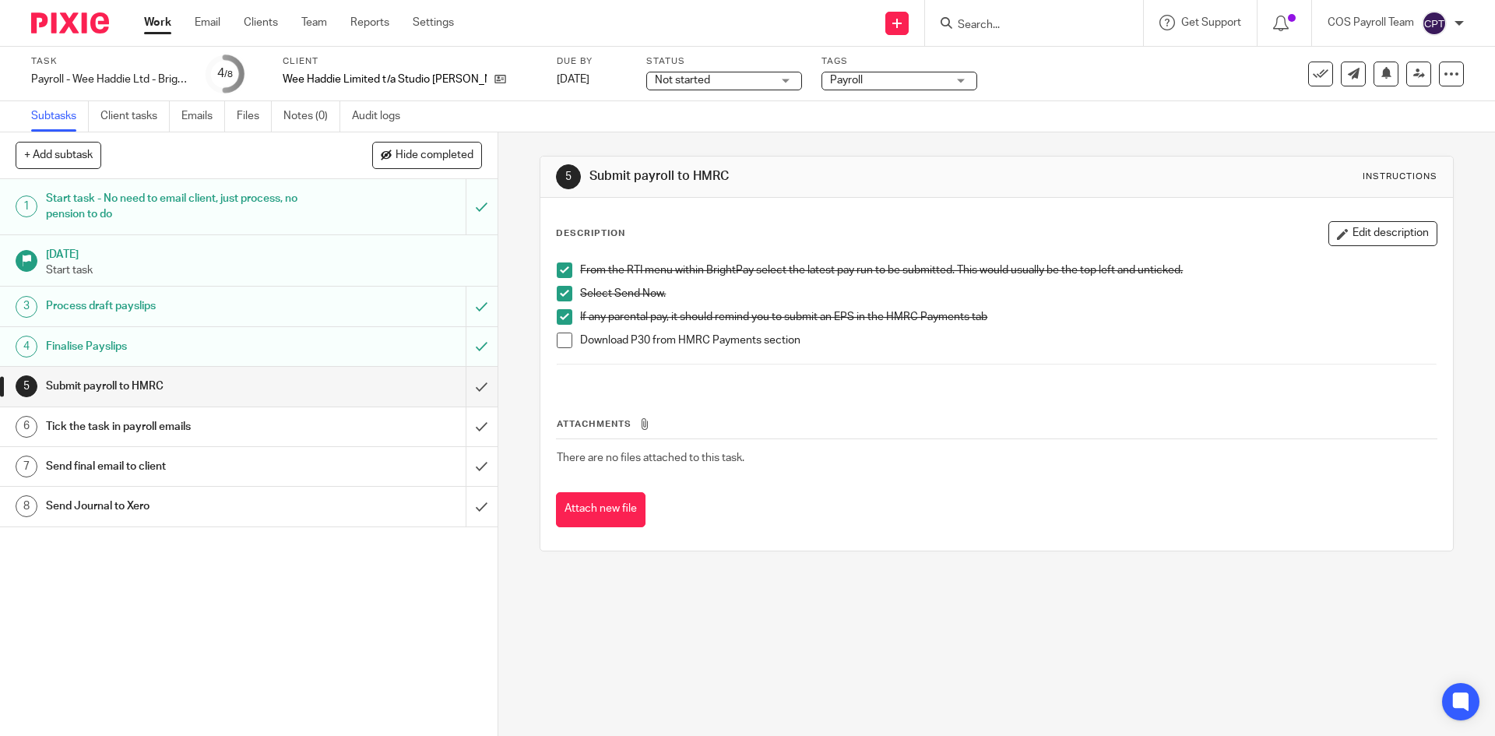
click at [562, 342] on span at bounding box center [565, 341] width 16 height 16
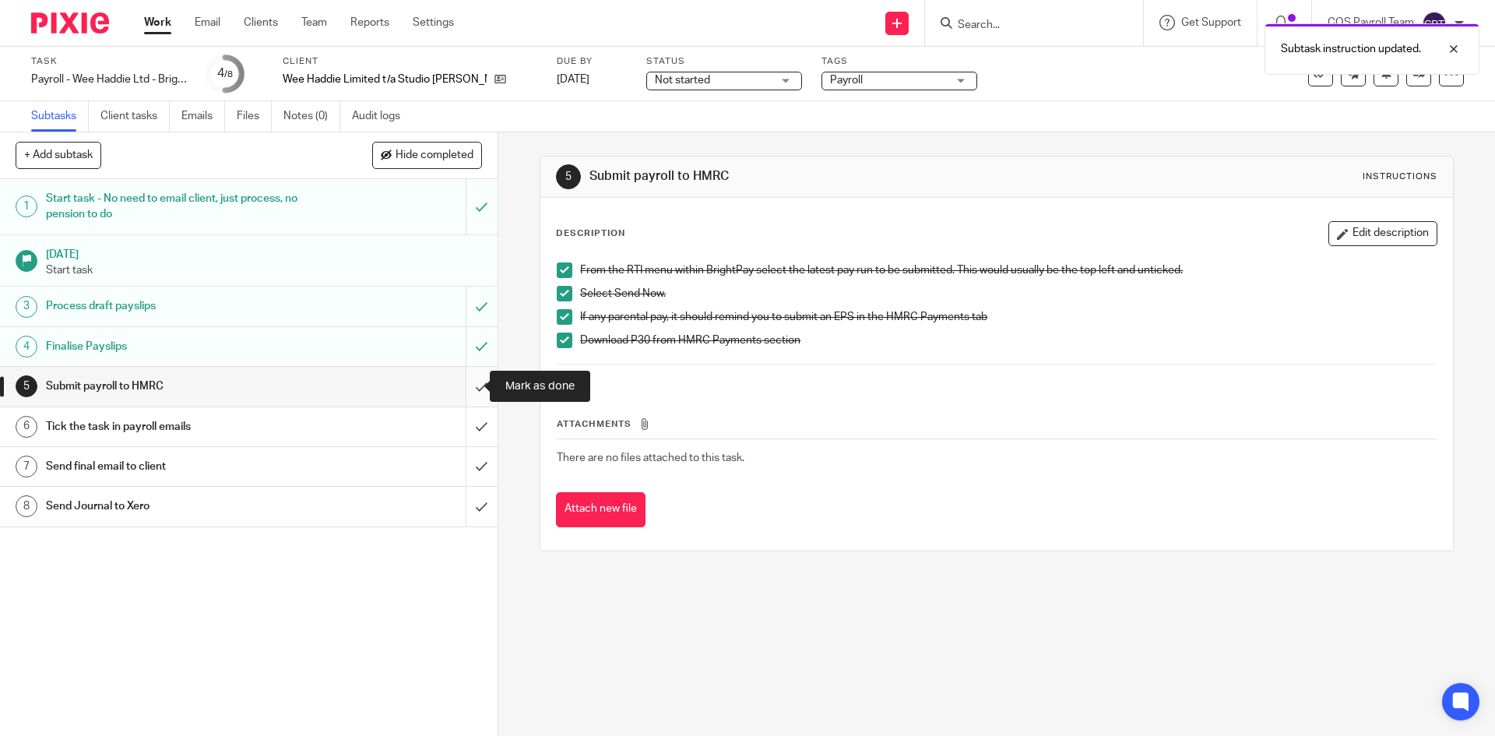
click at [462, 388] on input "submit" at bounding box center [249, 386] width 498 height 39
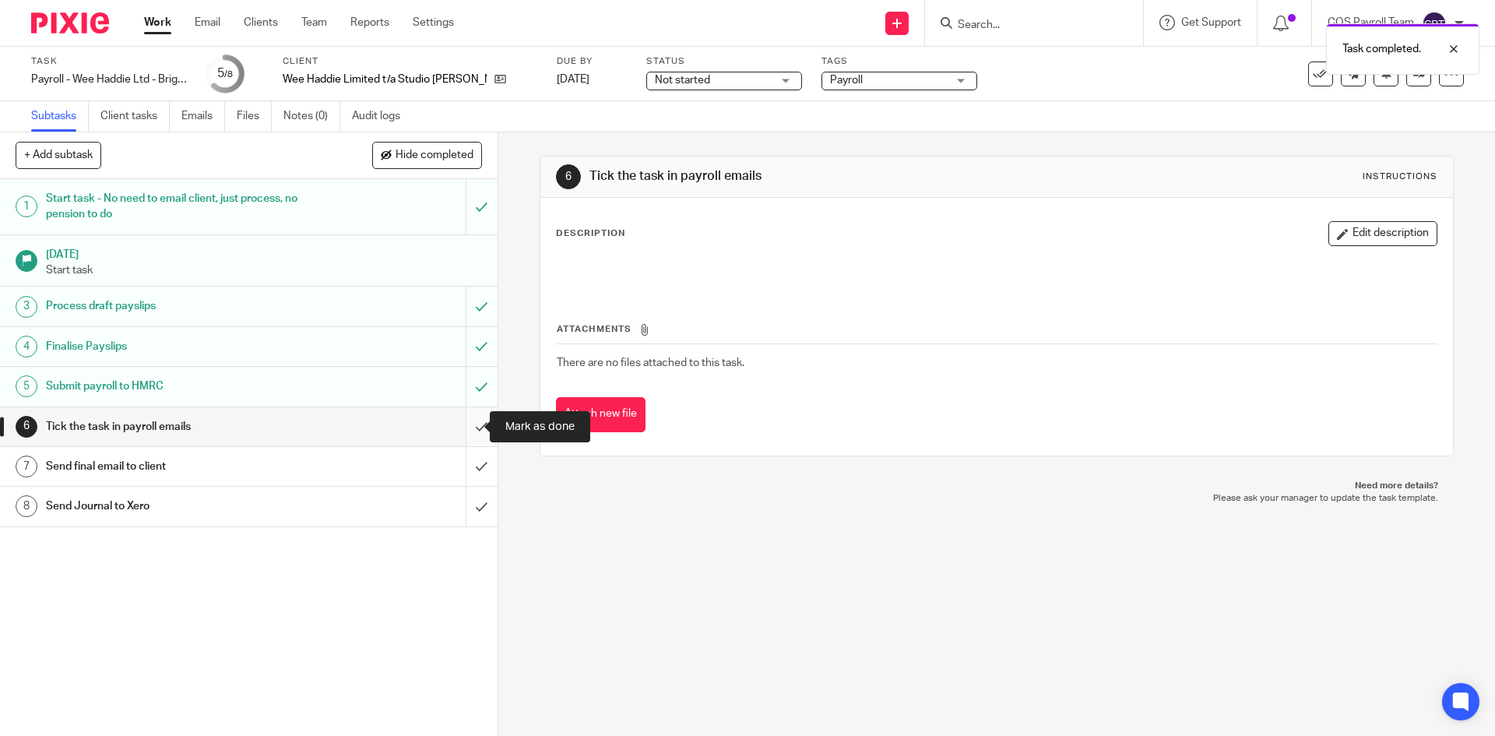
click at [462, 424] on input "submit" at bounding box center [249, 426] width 498 height 39
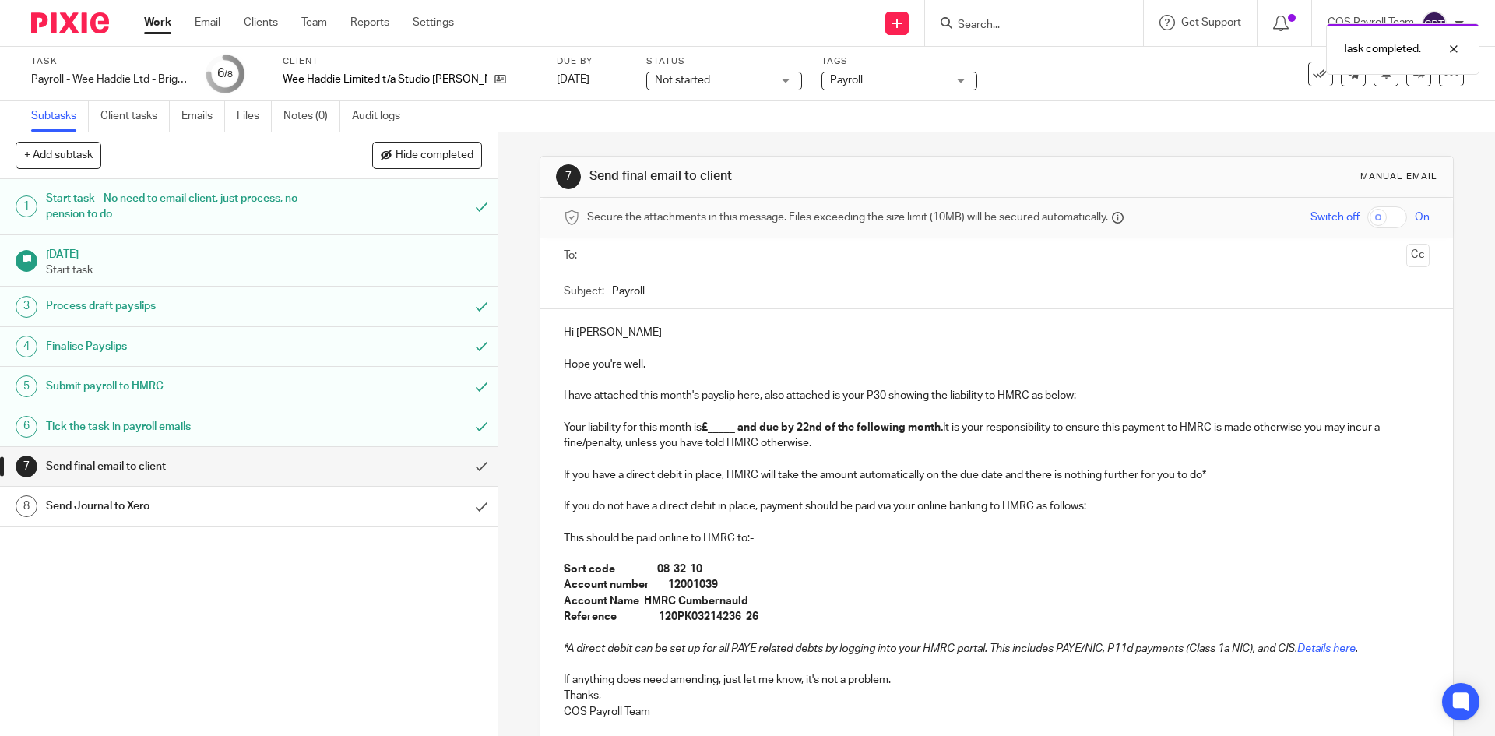
click at [615, 253] on input "text" at bounding box center [996, 256] width 807 height 18
drag, startPoint x: 709, startPoint y: 433, endPoint x: 732, endPoint y: 433, distance: 23.4
click at [732, 433] on strong "£_____ and due by 22nd of the following month." at bounding box center [822, 430] width 241 height 11
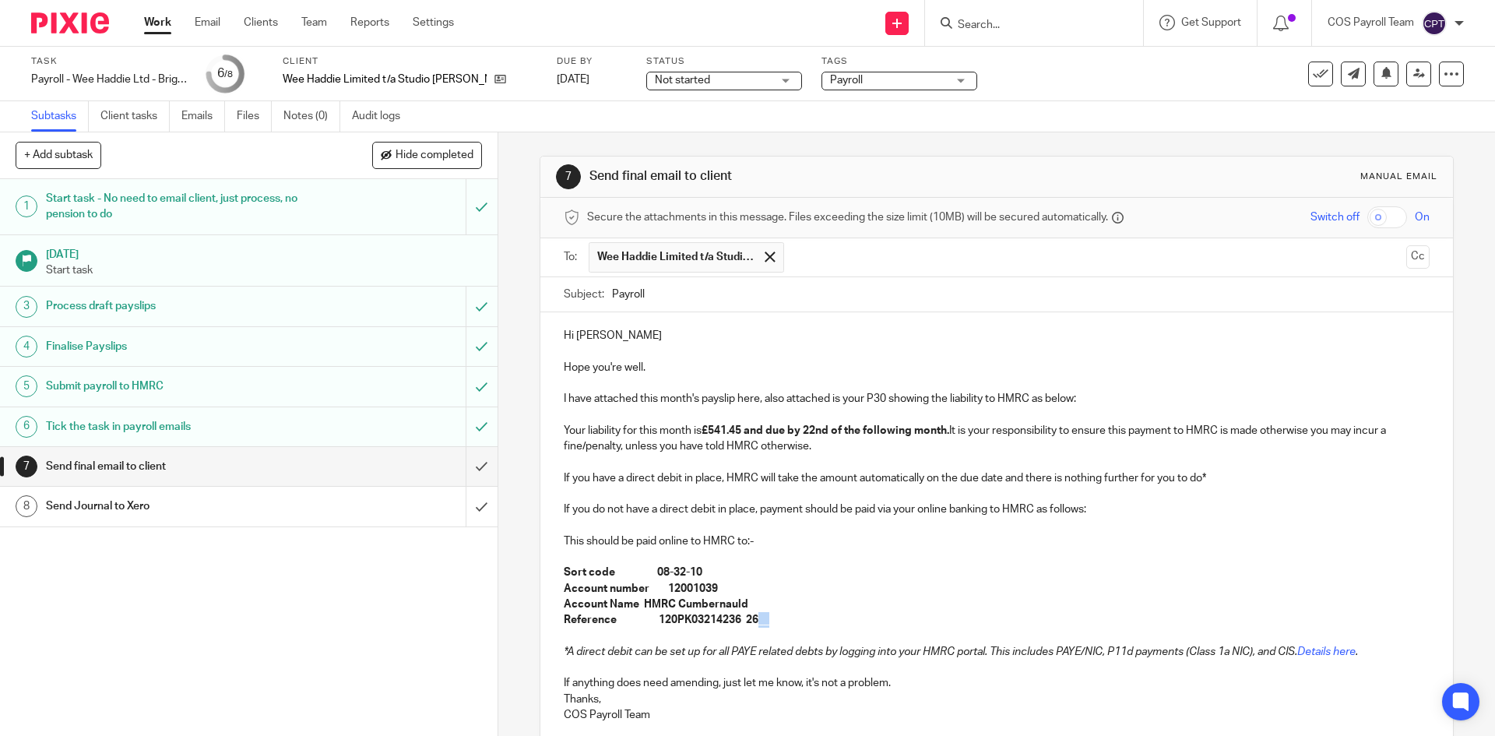
drag, startPoint x: 757, startPoint y: 625, endPoint x: 767, endPoint y: 625, distance: 10.1
click at [767, 625] on strong "Reference 120PK03214236 26__" at bounding box center [667, 620] width 206 height 11
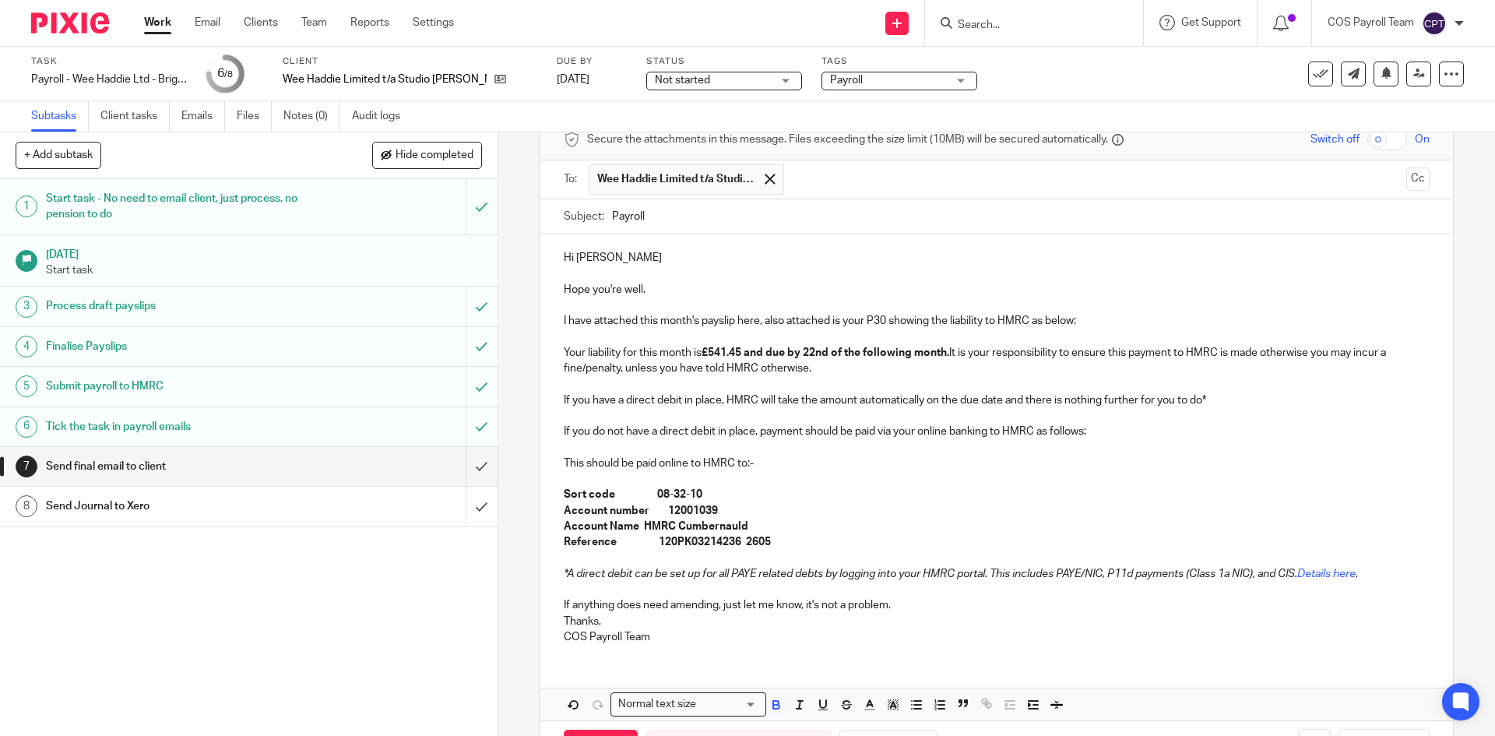
scroll to position [138, 0]
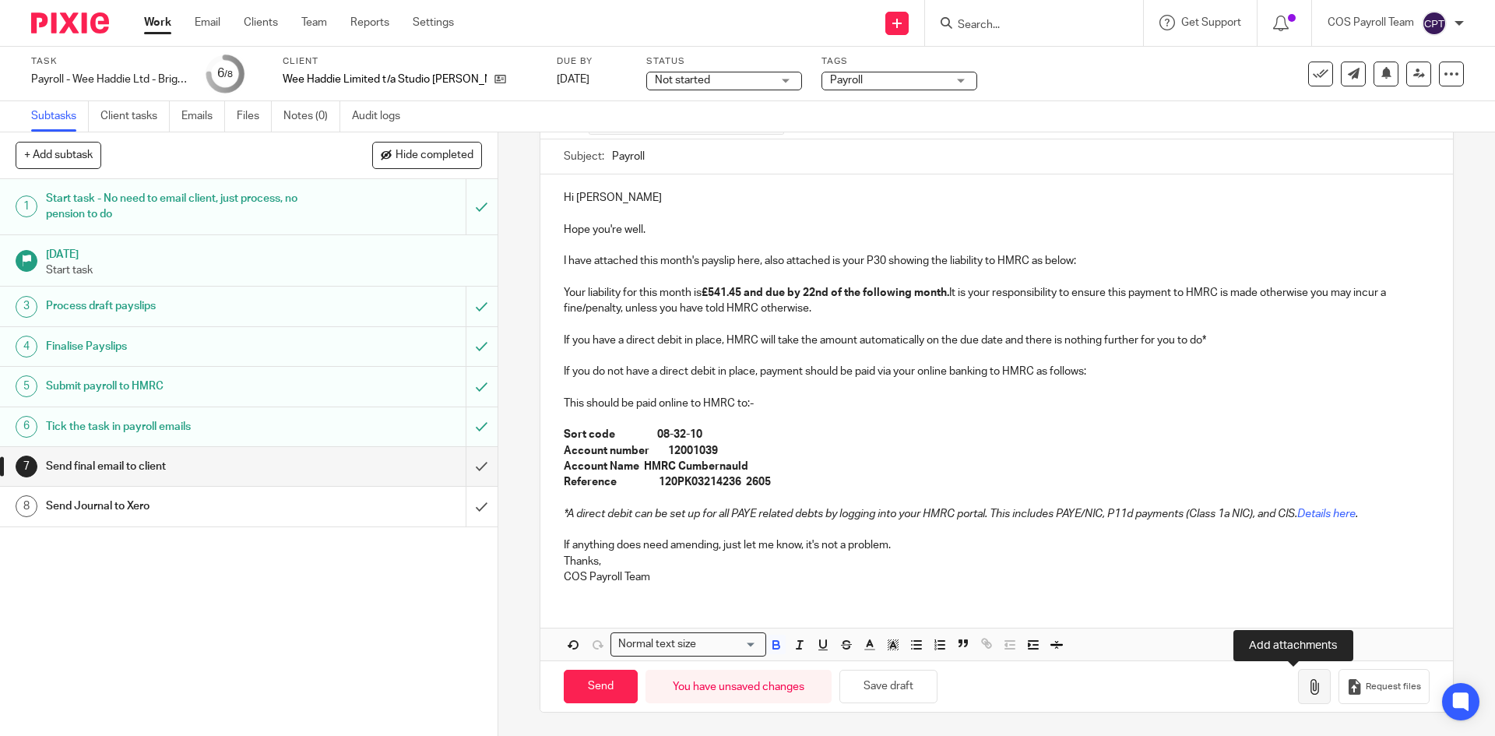
click at [1307, 691] on icon "button" at bounding box center [1315, 687] width 16 height 16
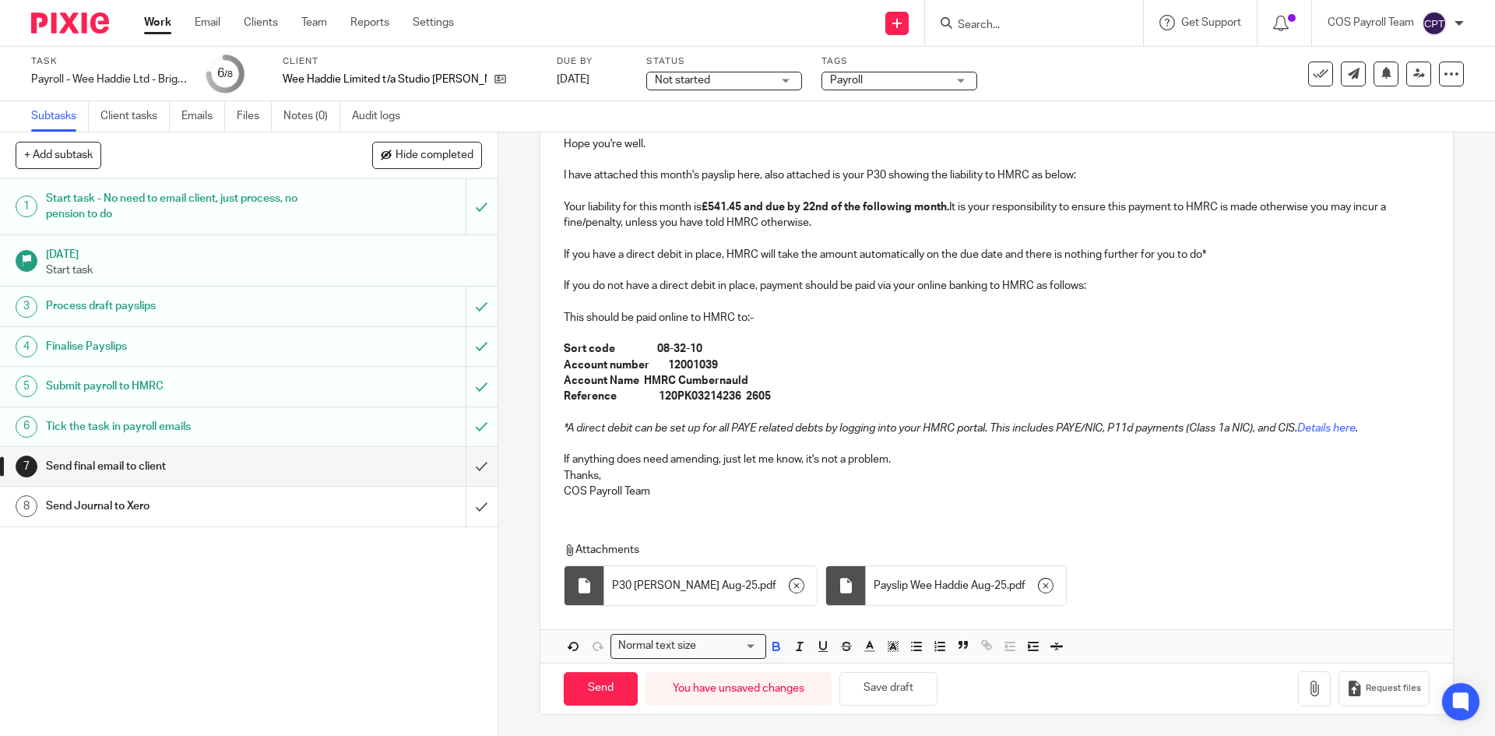
scroll to position [226, 0]
click at [886, 693] on button "Save draft" at bounding box center [889, 686] width 98 height 33
click at [597, 689] on input "Send" at bounding box center [601, 686] width 74 height 33
type input "Sent"
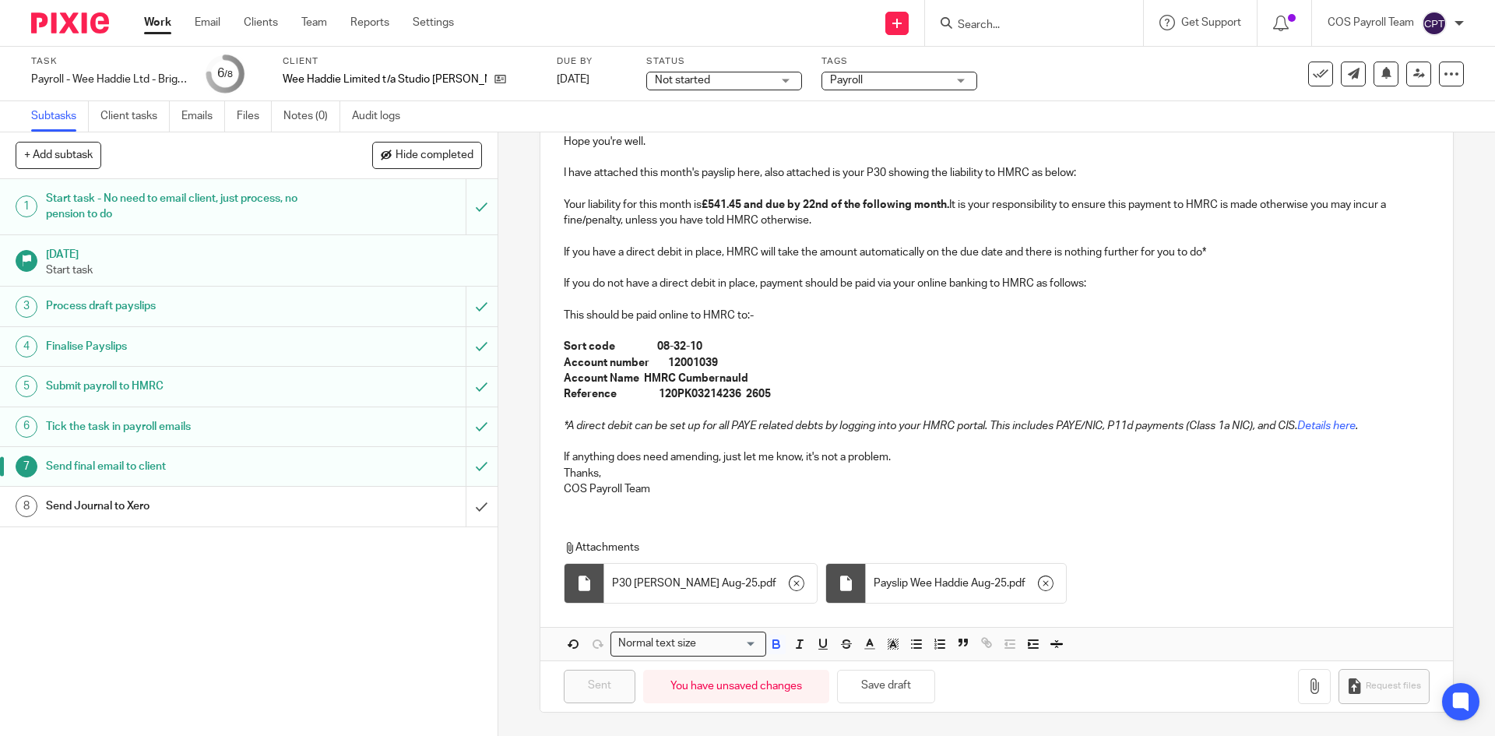
click at [155, 30] on link "Work" at bounding box center [157, 23] width 27 height 16
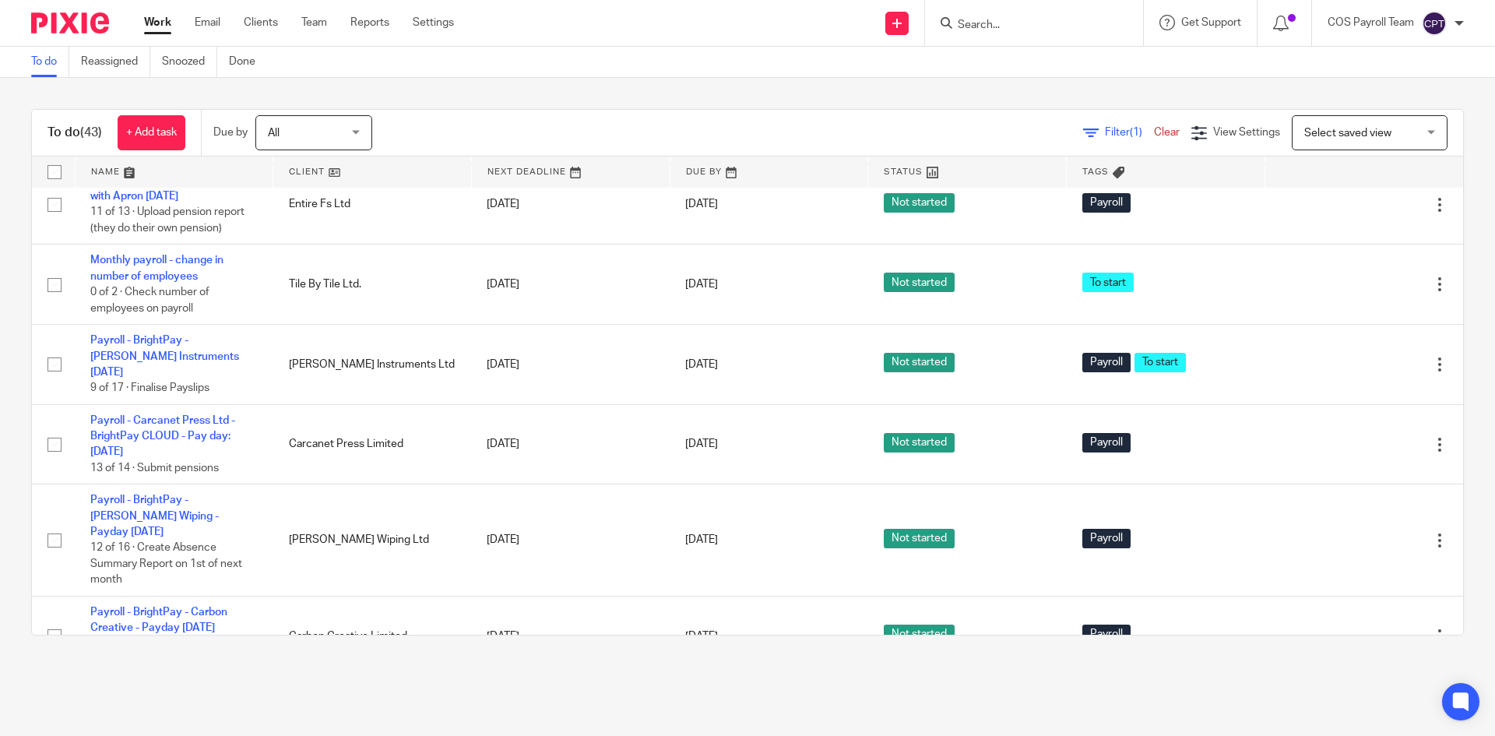
scroll to position [530, 0]
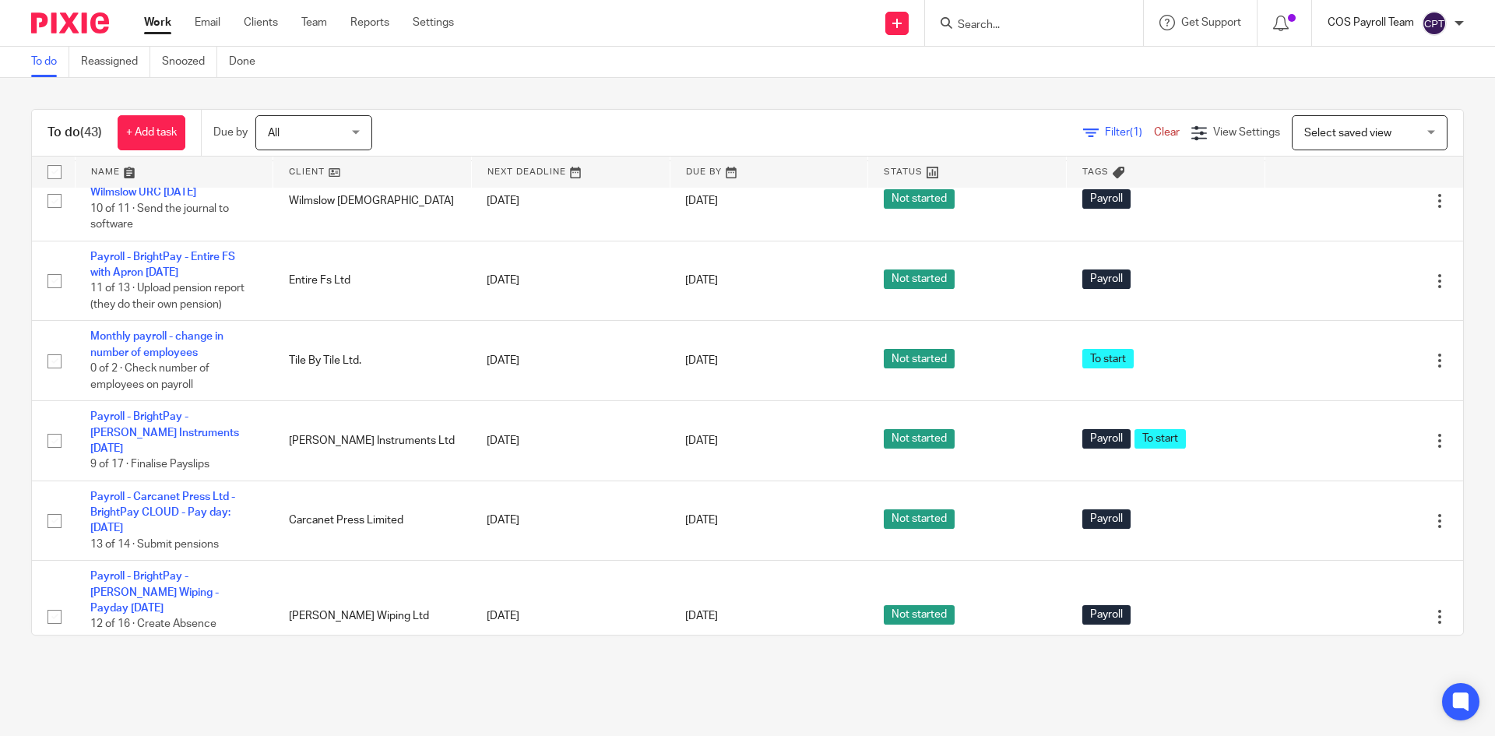
click at [1374, 19] on p "COS Payroll Team" at bounding box center [1371, 23] width 86 height 16
click at [1370, 102] on li "Logout" at bounding box center [1404, 108] width 103 height 23
